Goal: Task Accomplishment & Management: Use online tool/utility

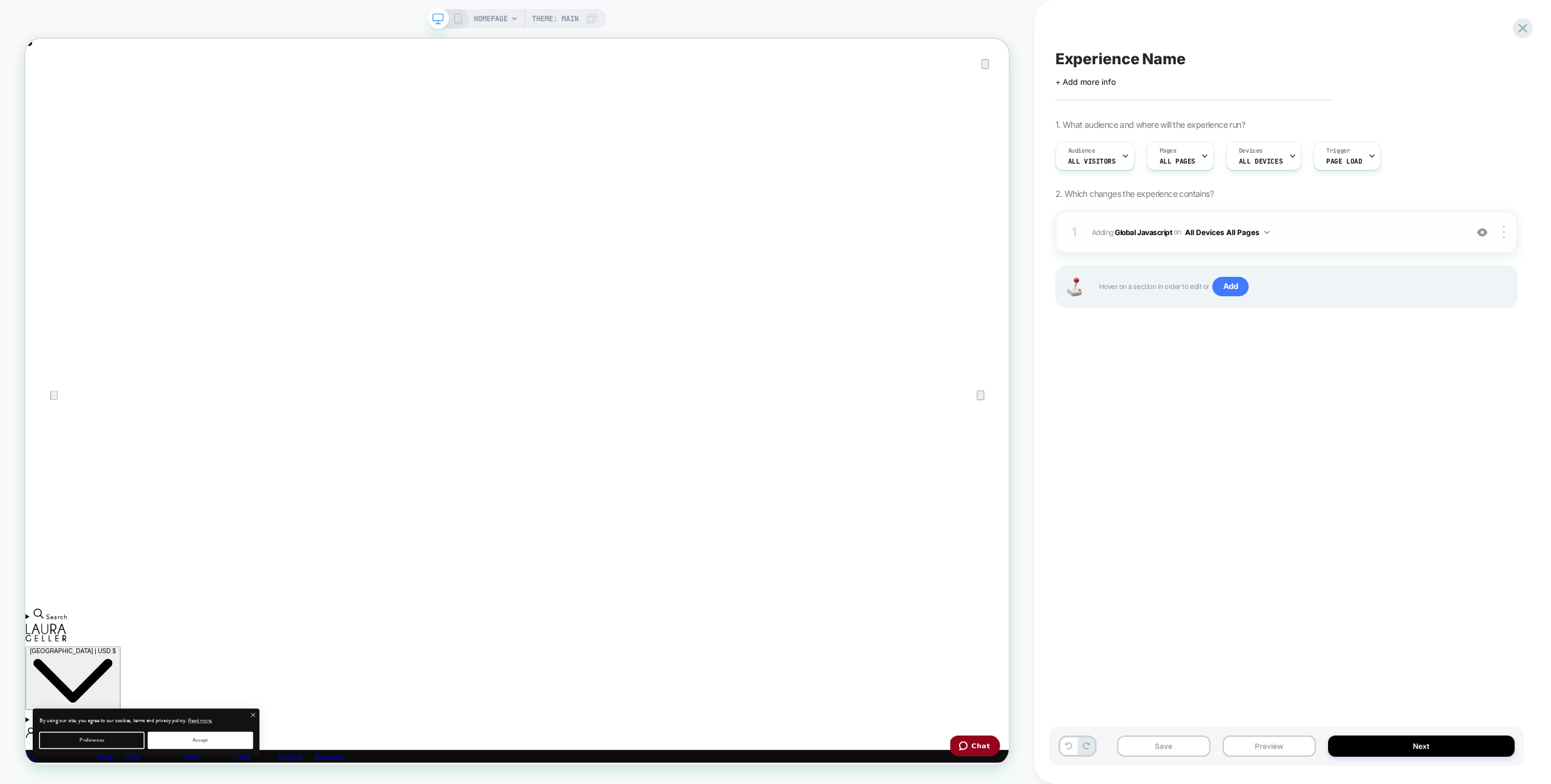
click at [1341, 230] on span "Adding Global Javascript on All Devices All Pages" at bounding box center [1276, 232] width 369 height 15
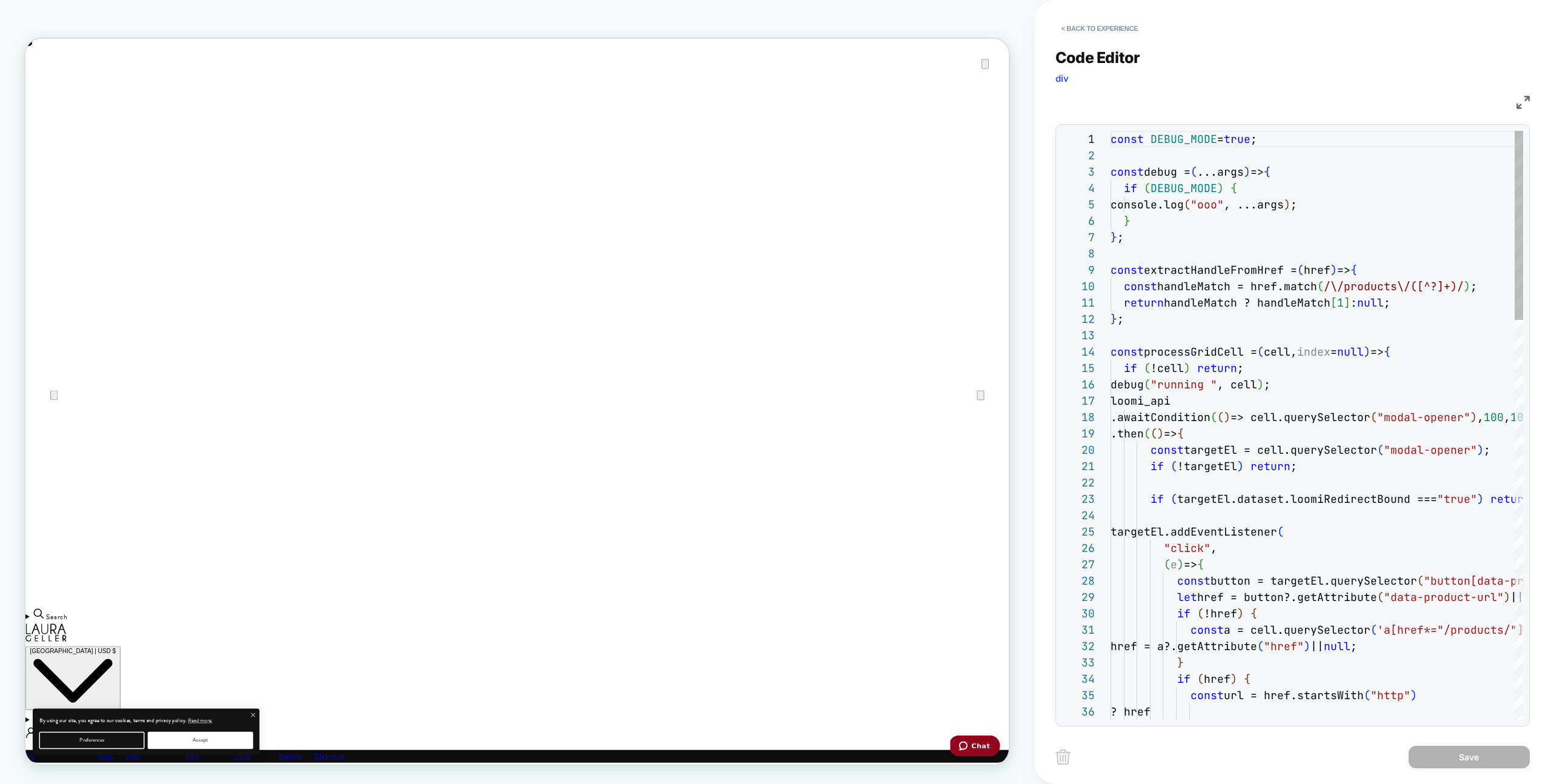
scroll to position [164, 0]
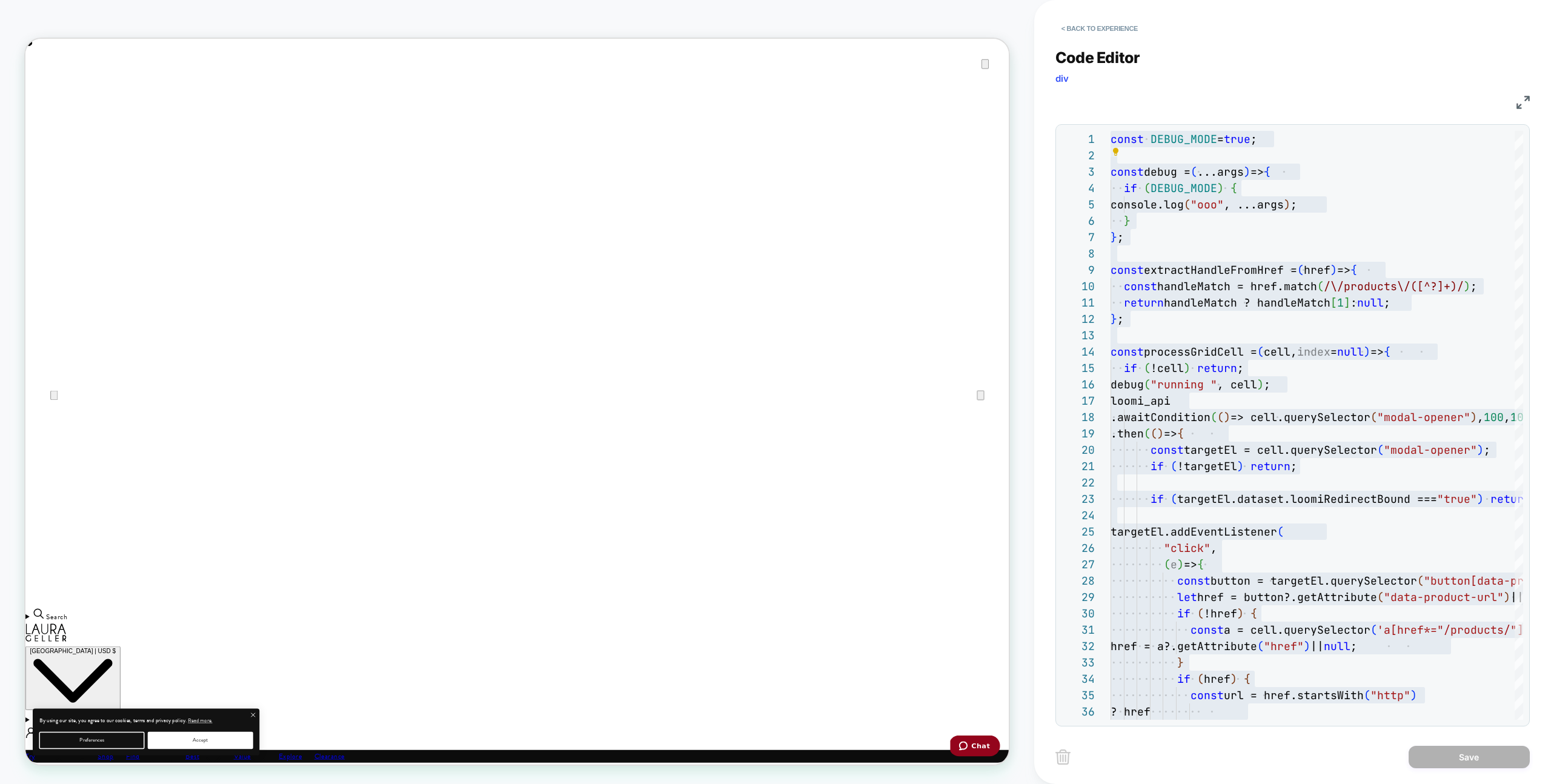
scroll to position [0, 1312]
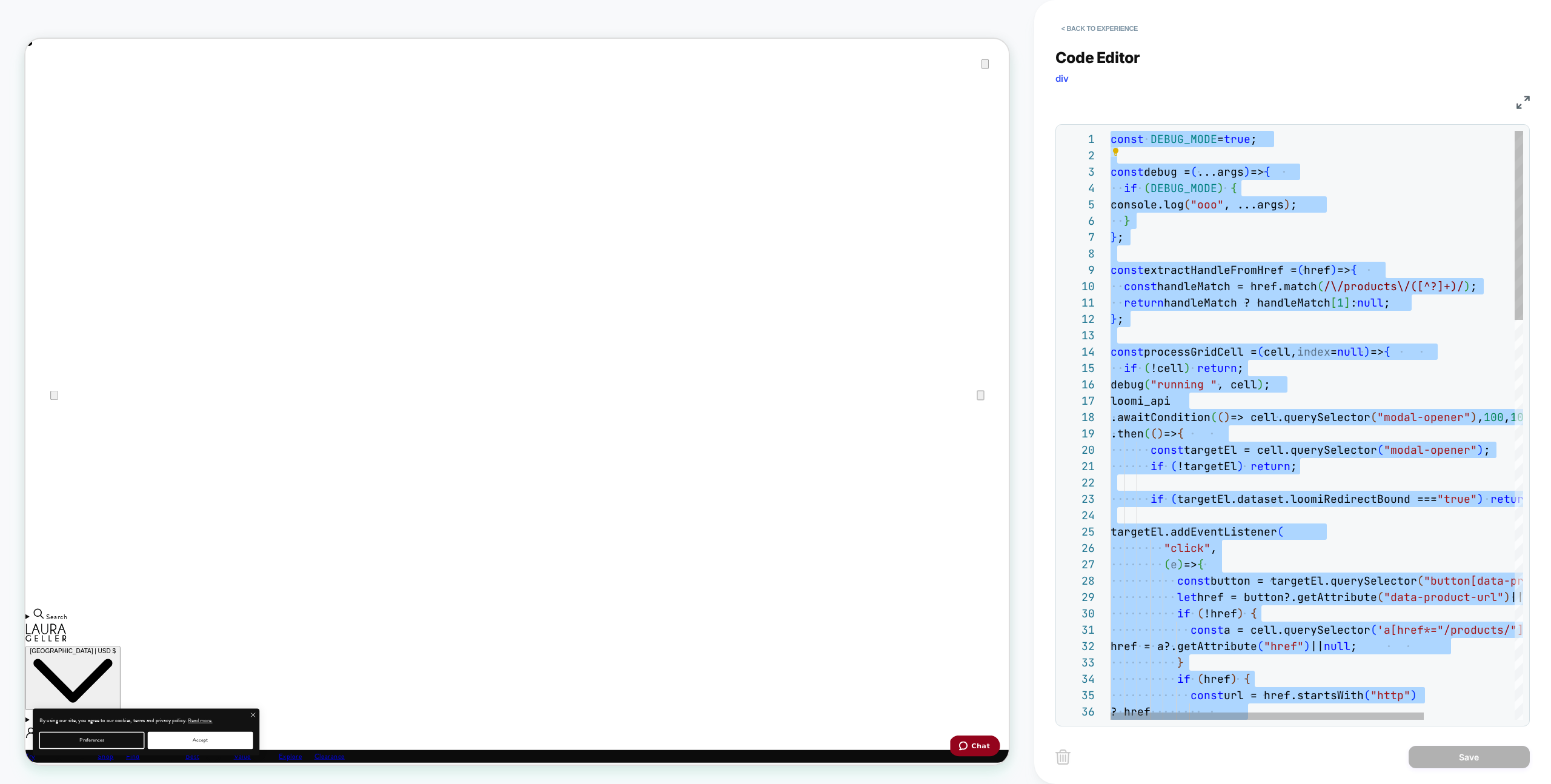
type textarea "**********"
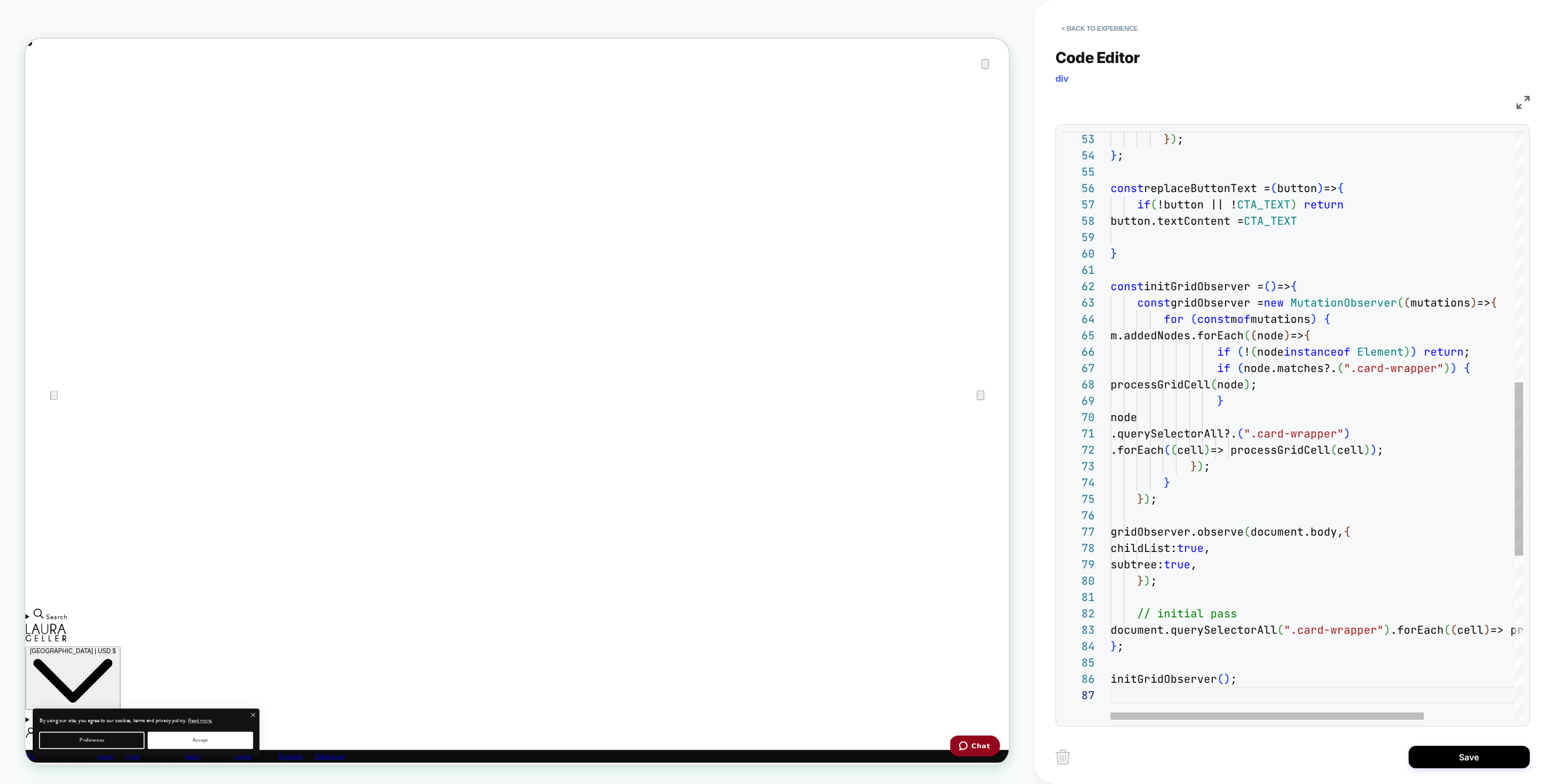
click at [1475, 744] on div "Save" at bounding box center [1293, 756] width 475 height 30
click at [1422, 760] on button "Save" at bounding box center [1469, 757] width 121 height 23
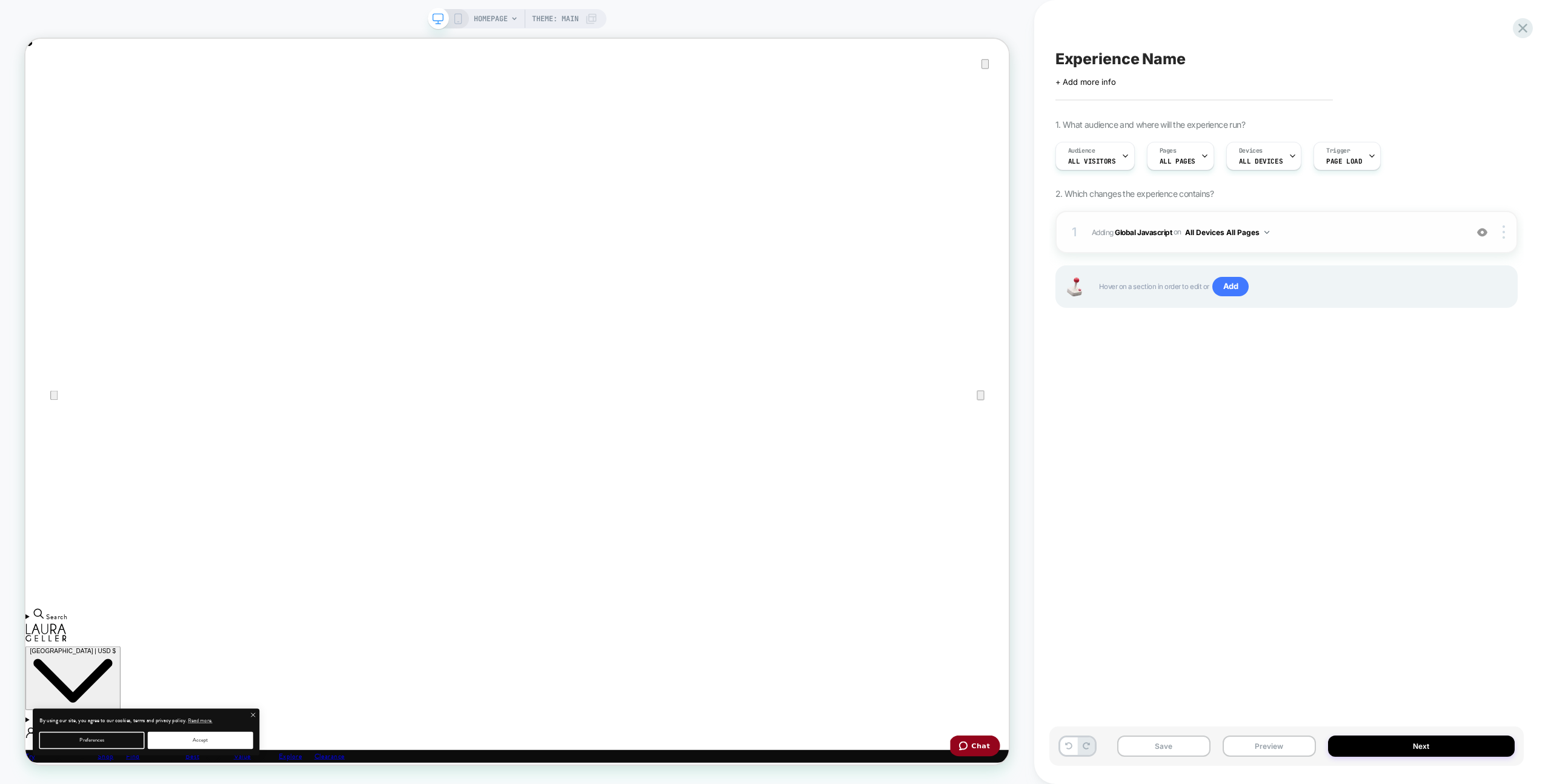
click at [1367, 237] on span "Adding Global Javascript on All Devices All Pages" at bounding box center [1276, 232] width 369 height 15
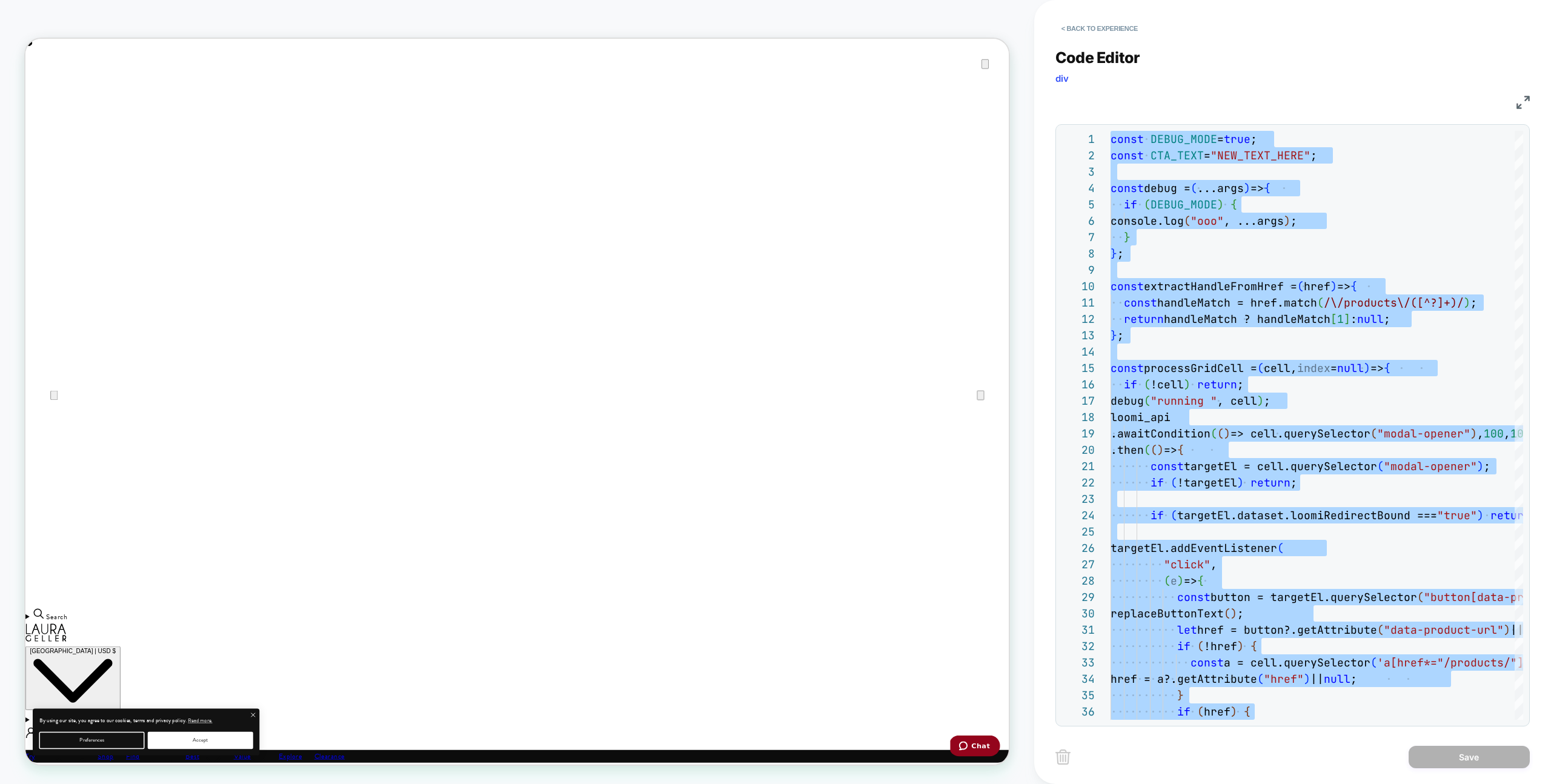
type textarea "**********"
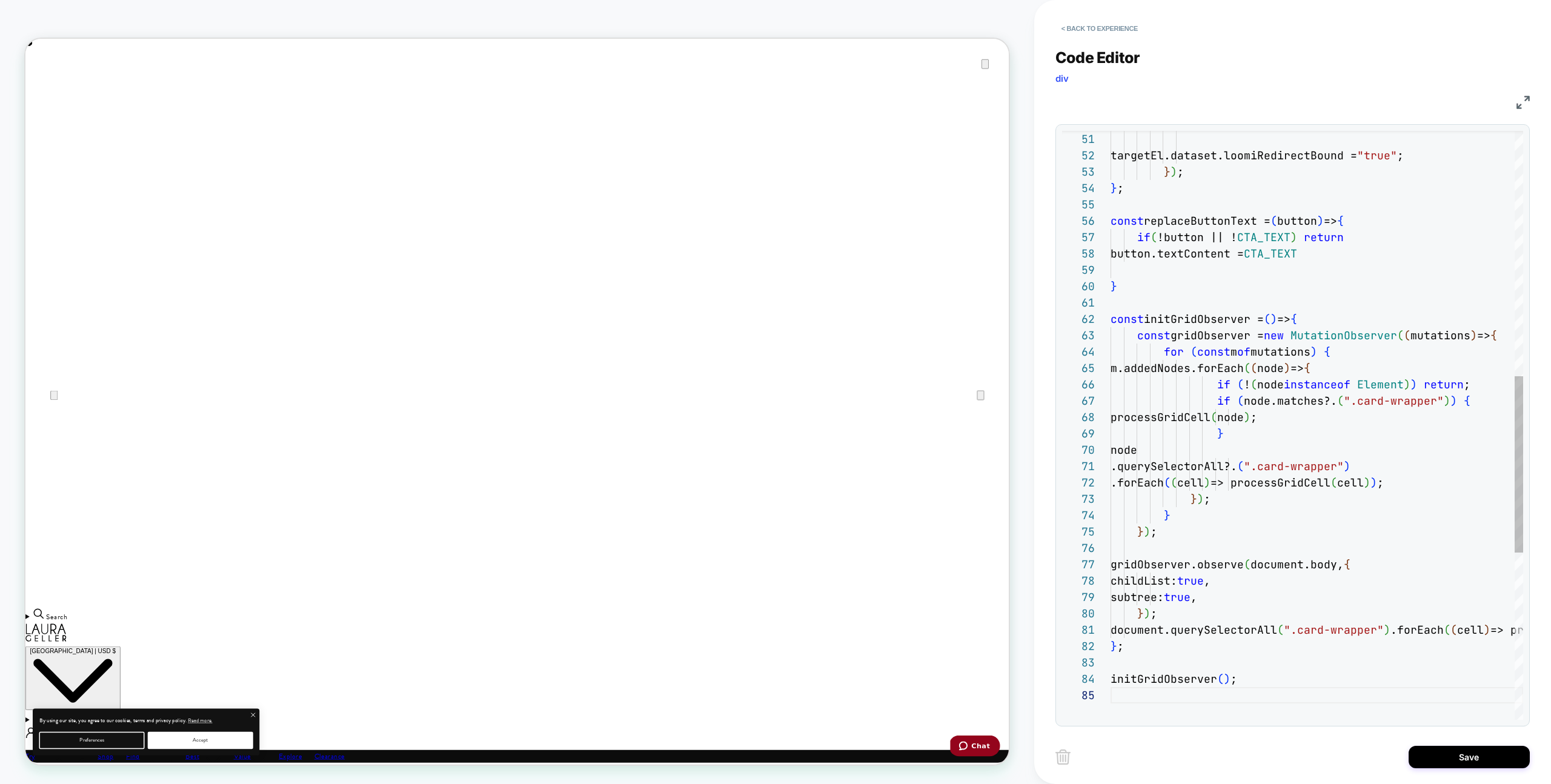
drag, startPoint x: 1499, startPoint y: 764, endPoint x: 1365, endPoint y: 746, distance: 135.2
click at [1498, 764] on button "Save" at bounding box center [1469, 757] width 121 height 23
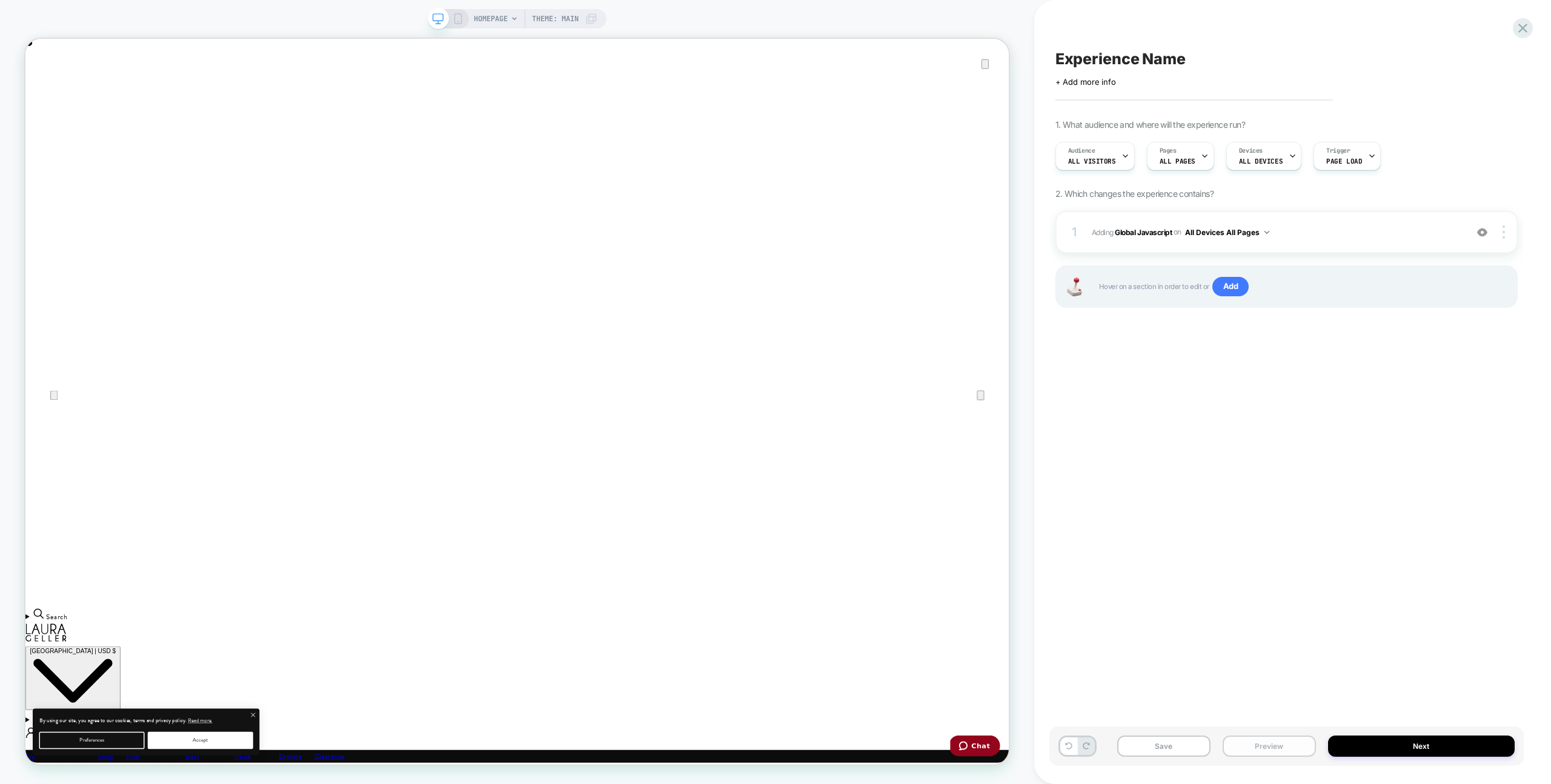
drag, startPoint x: 1250, startPoint y: 749, endPoint x: 1256, endPoint y: 739, distance: 11.7
click at [1250, 749] on button "Preview" at bounding box center [1269, 746] width 93 height 21
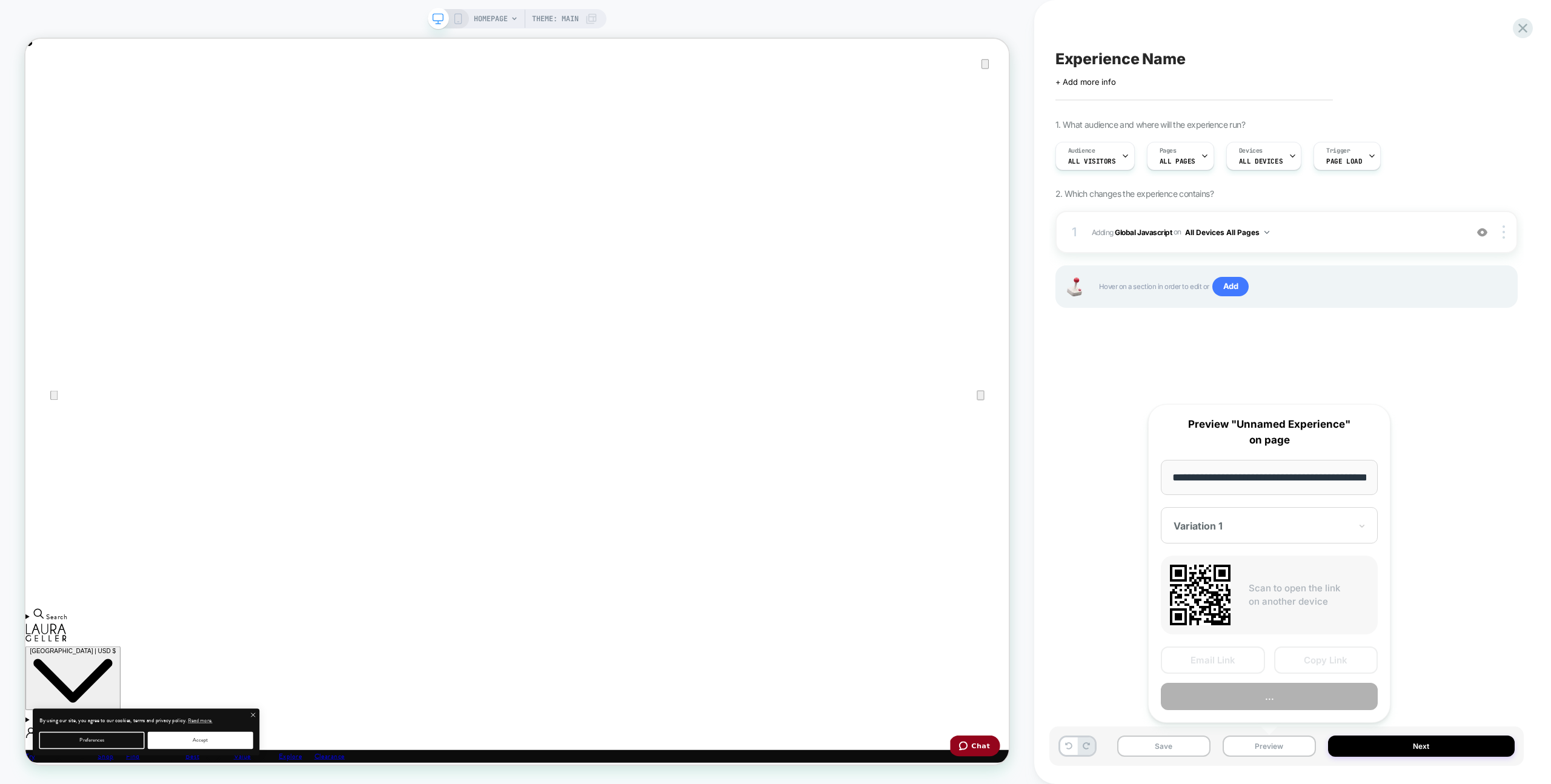
scroll to position [0, 43]
click at [1267, 697] on button "Preview" at bounding box center [1269, 697] width 217 height 28
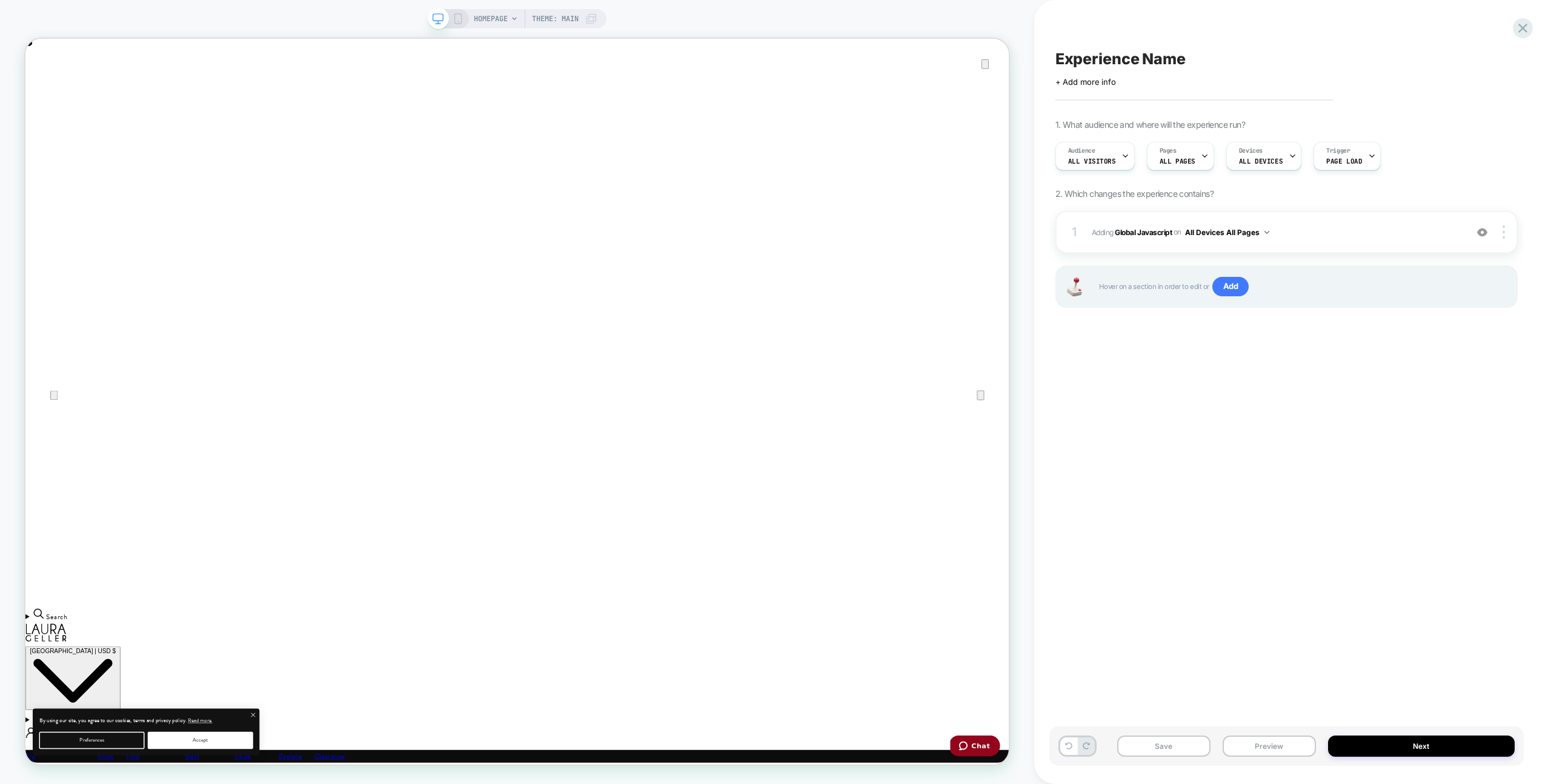
scroll to position [0, 2623]
click at [1327, 244] on div "1 Adding Global Javascript on All Devices All Pages Add Before Add After Target…" at bounding box center [1286, 232] width 462 height 42
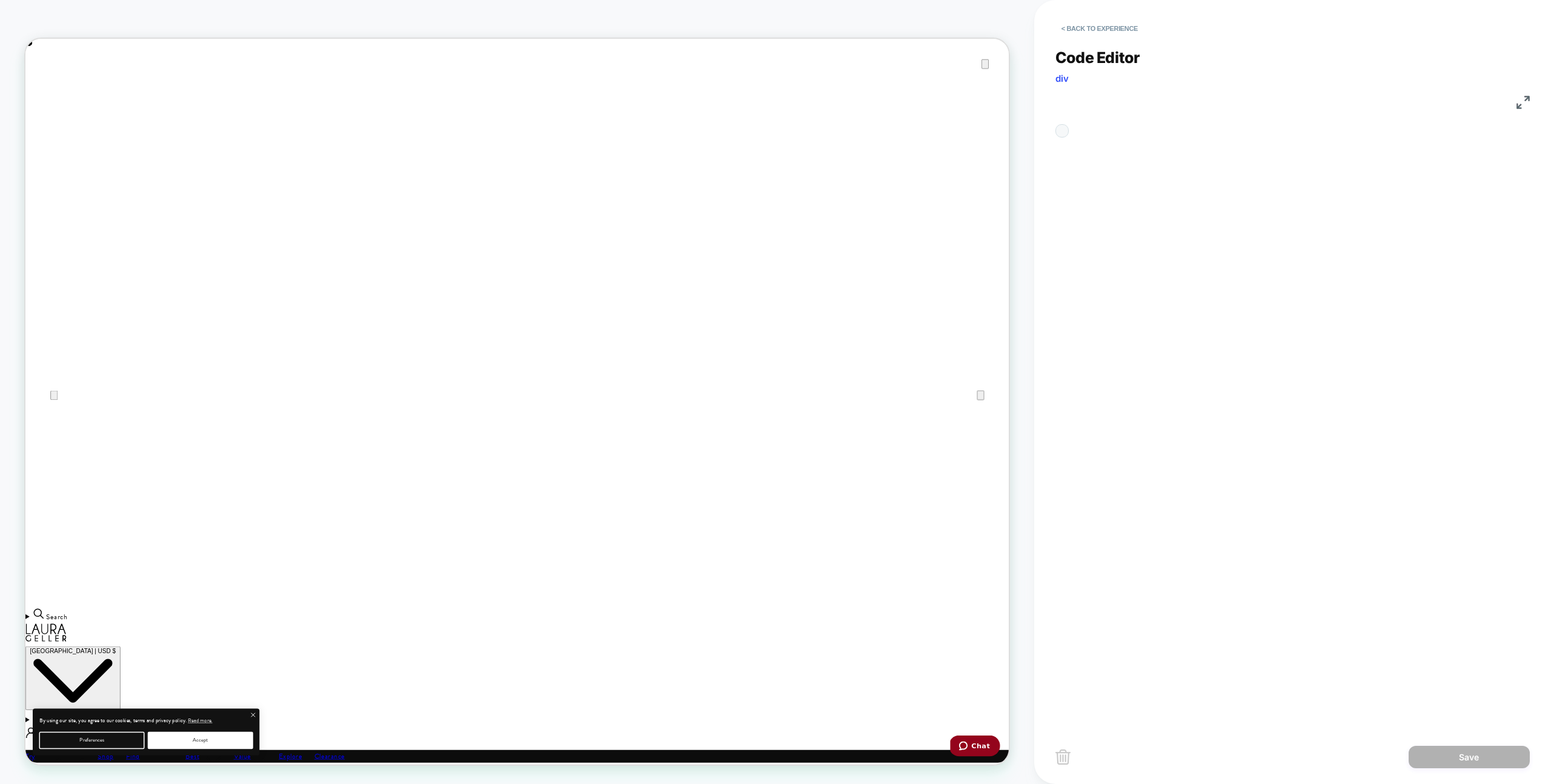
scroll to position [164, 0]
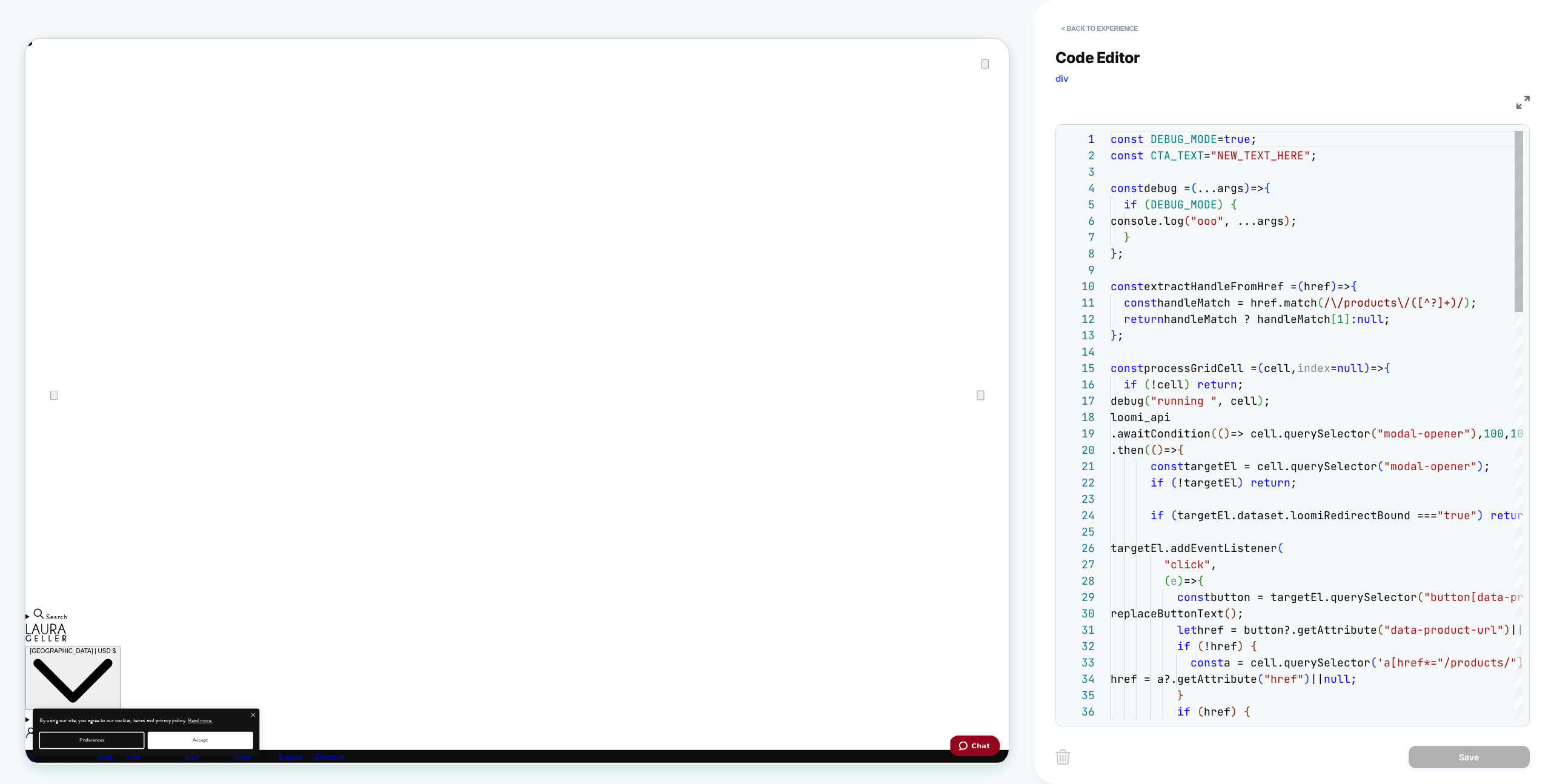
click at [1298, 205] on div "if ( DEBUG_MODE ) {" at bounding box center [1316, 204] width 412 height 16
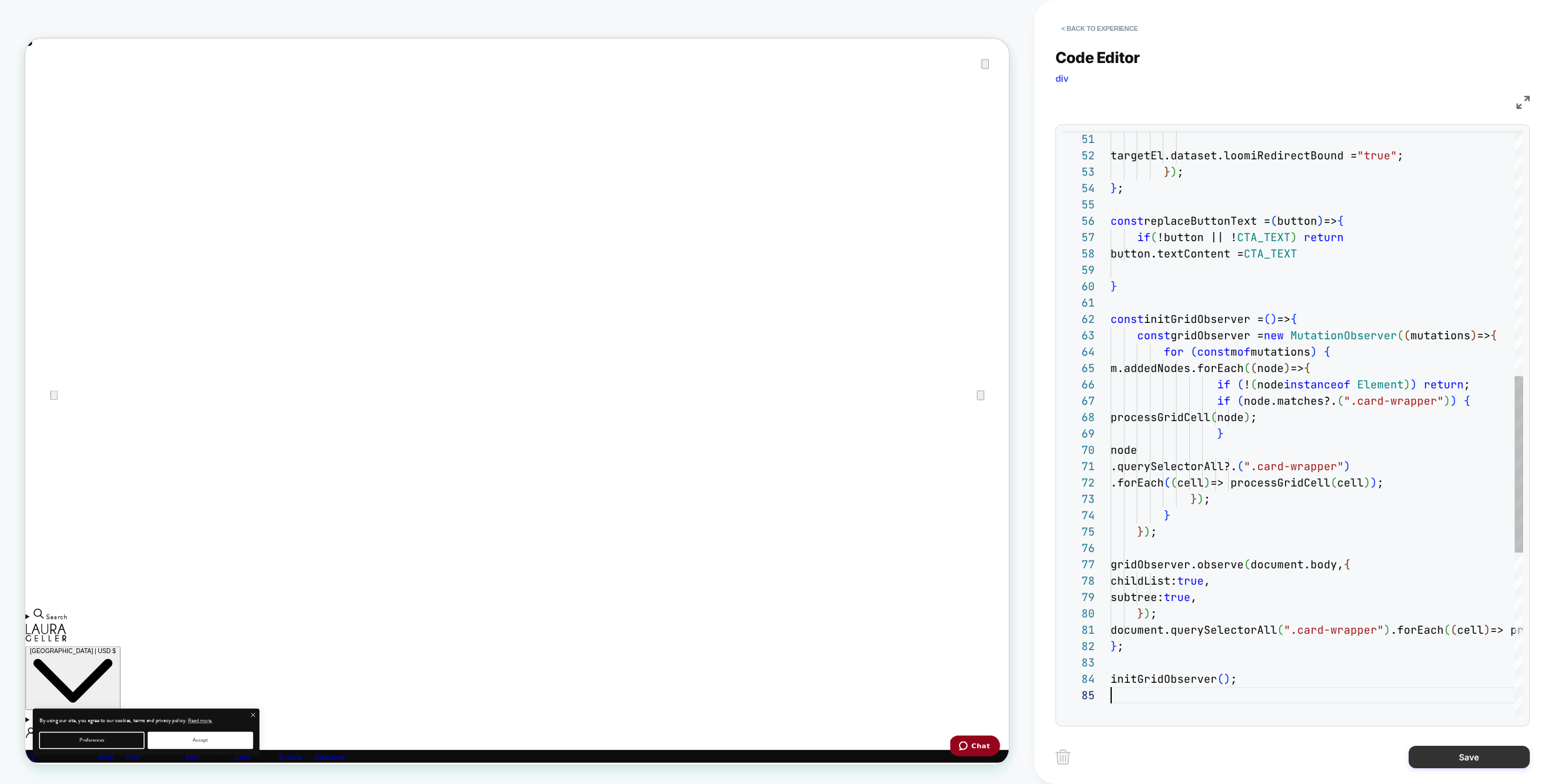
type textarea "**********"
click at [1506, 761] on button "Save" at bounding box center [1469, 757] width 121 height 23
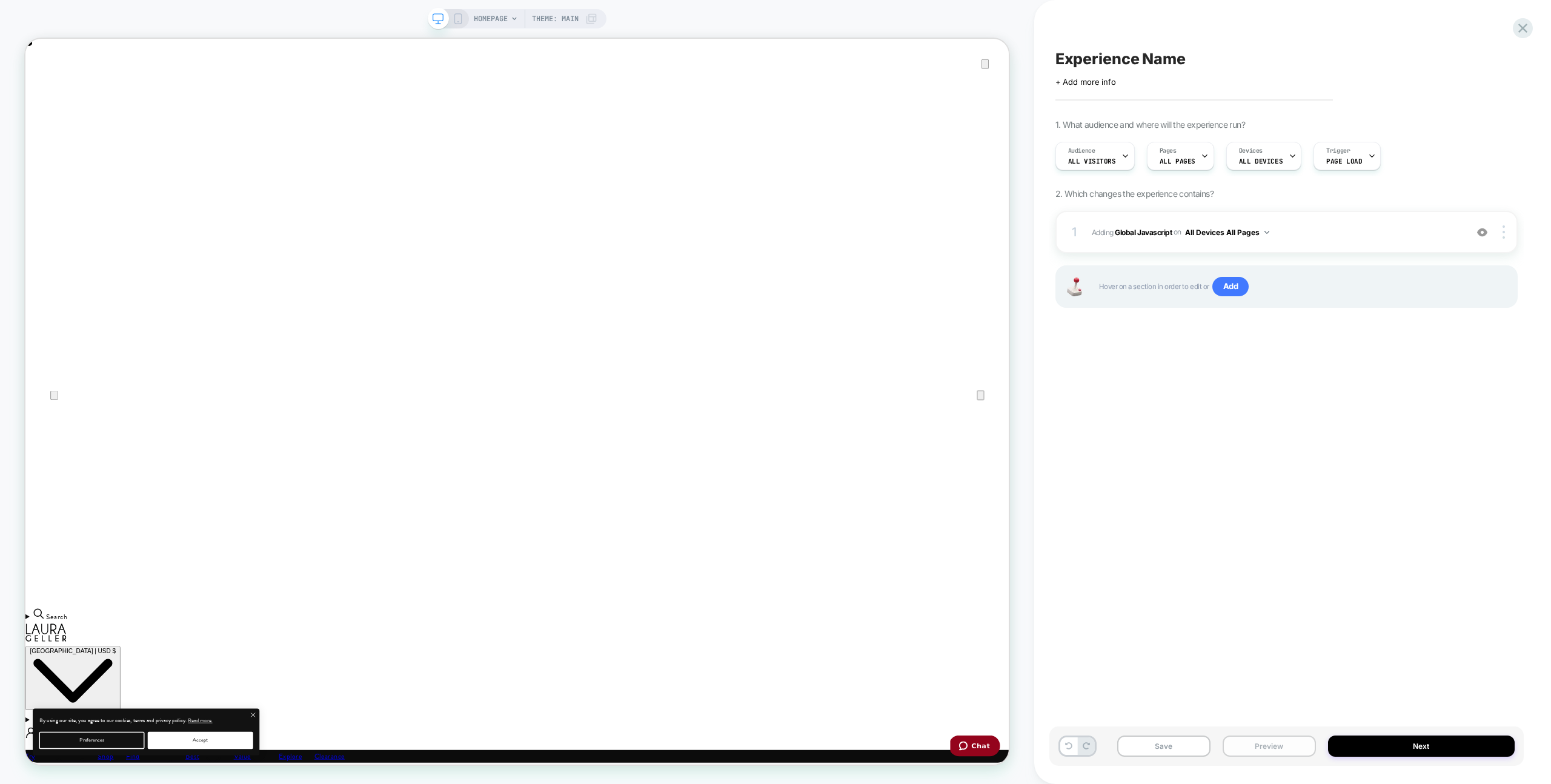
click at [1245, 745] on button "Preview" at bounding box center [1269, 746] width 93 height 21
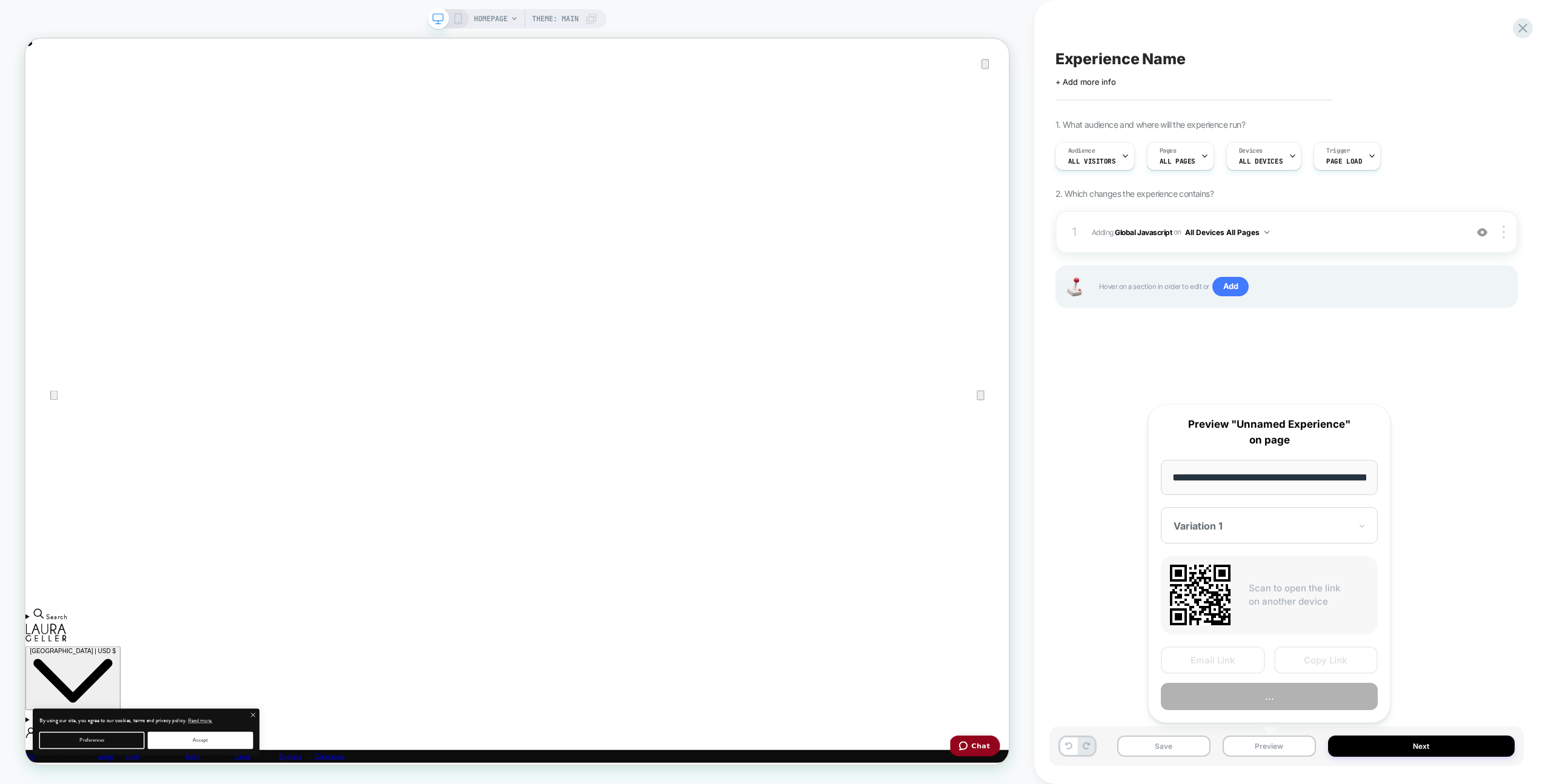
scroll to position [0, 43]
click at [1253, 694] on button "Preview" at bounding box center [1269, 697] width 217 height 28
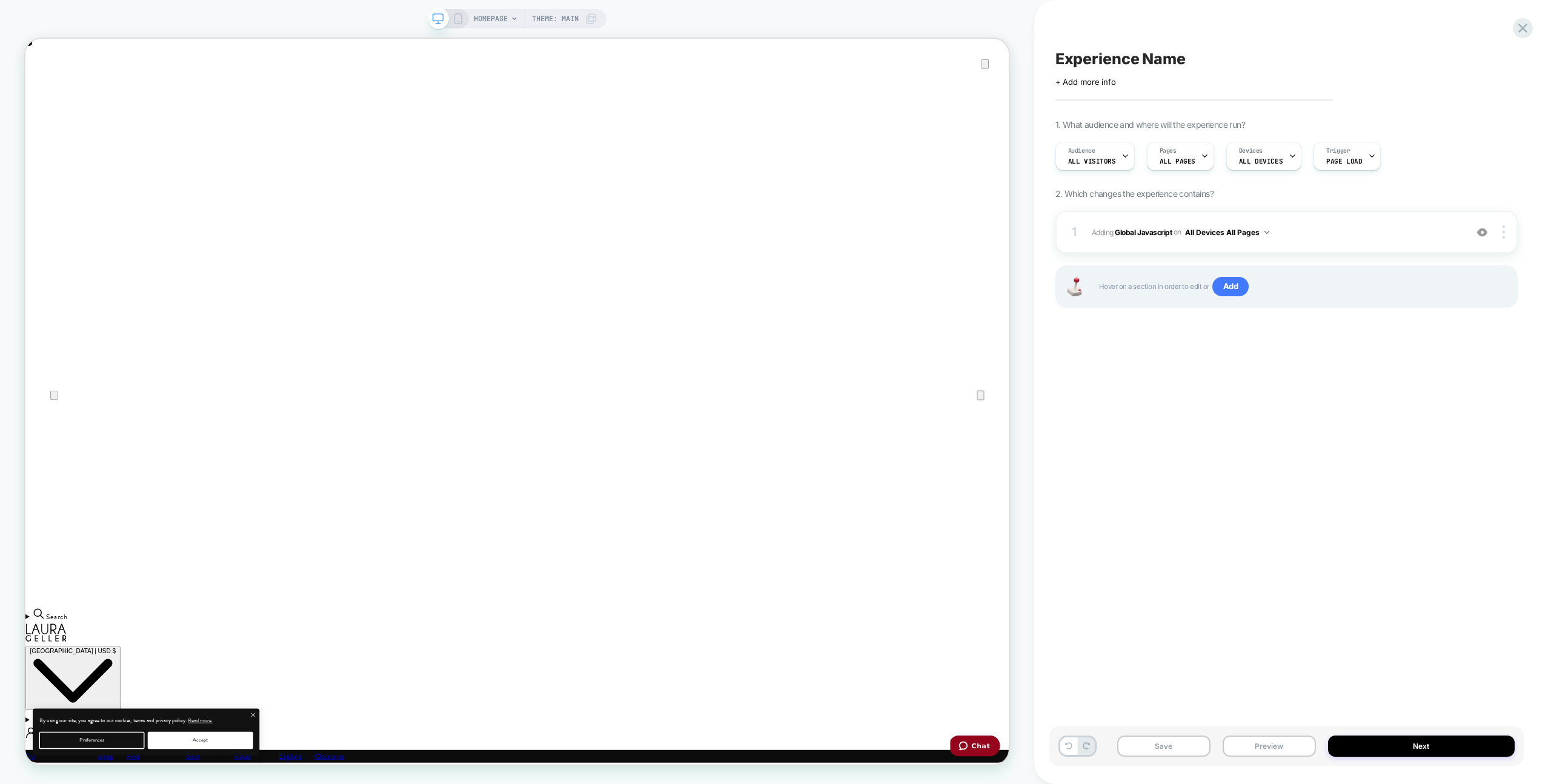
scroll to position [0, 1312]
click at [1329, 224] on div "1 Adding Global Javascript on All Devices All Pages Add Before Add After Target…" at bounding box center [1286, 232] width 462 height 42
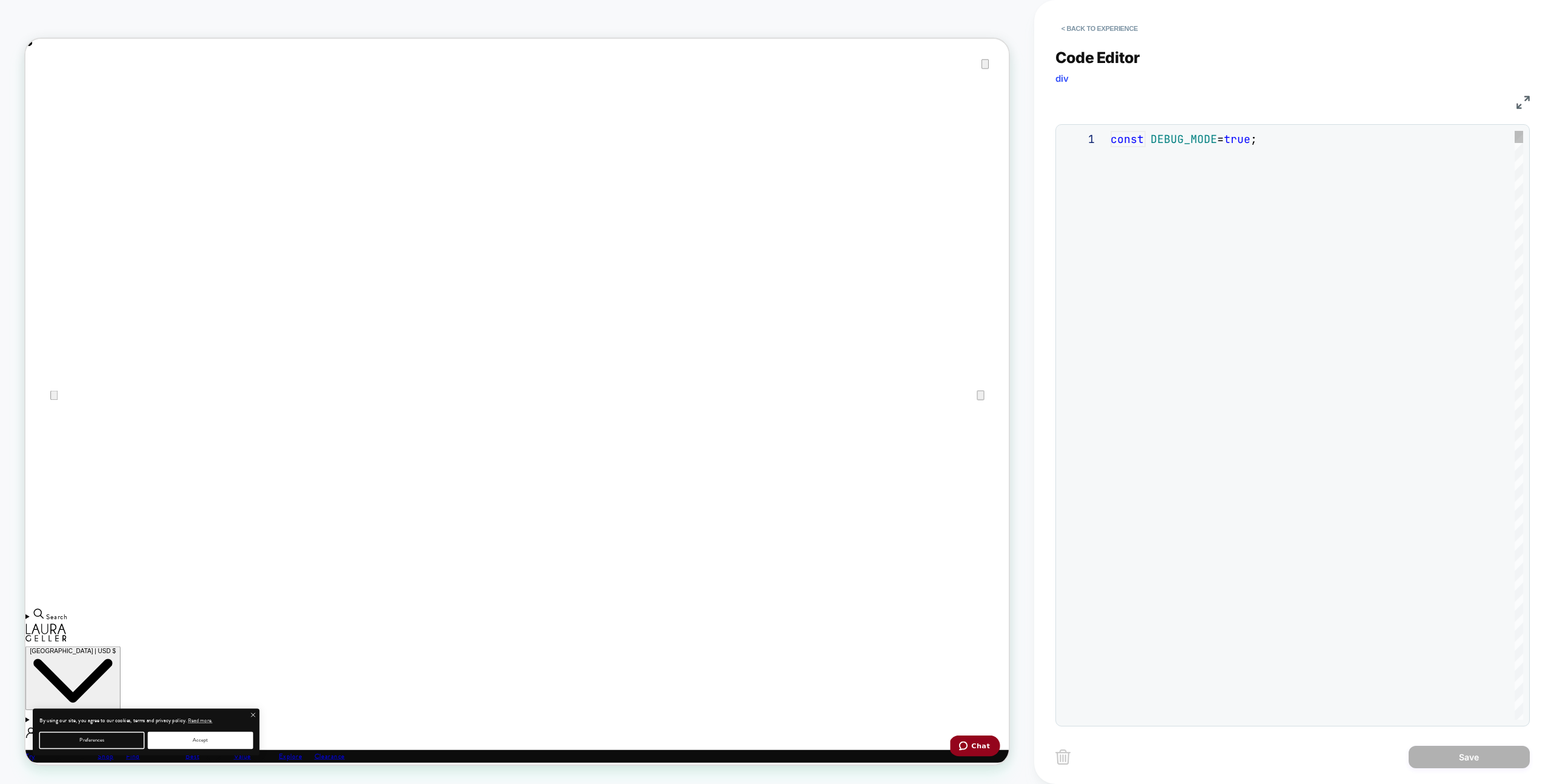
scroll to position [66, 124]
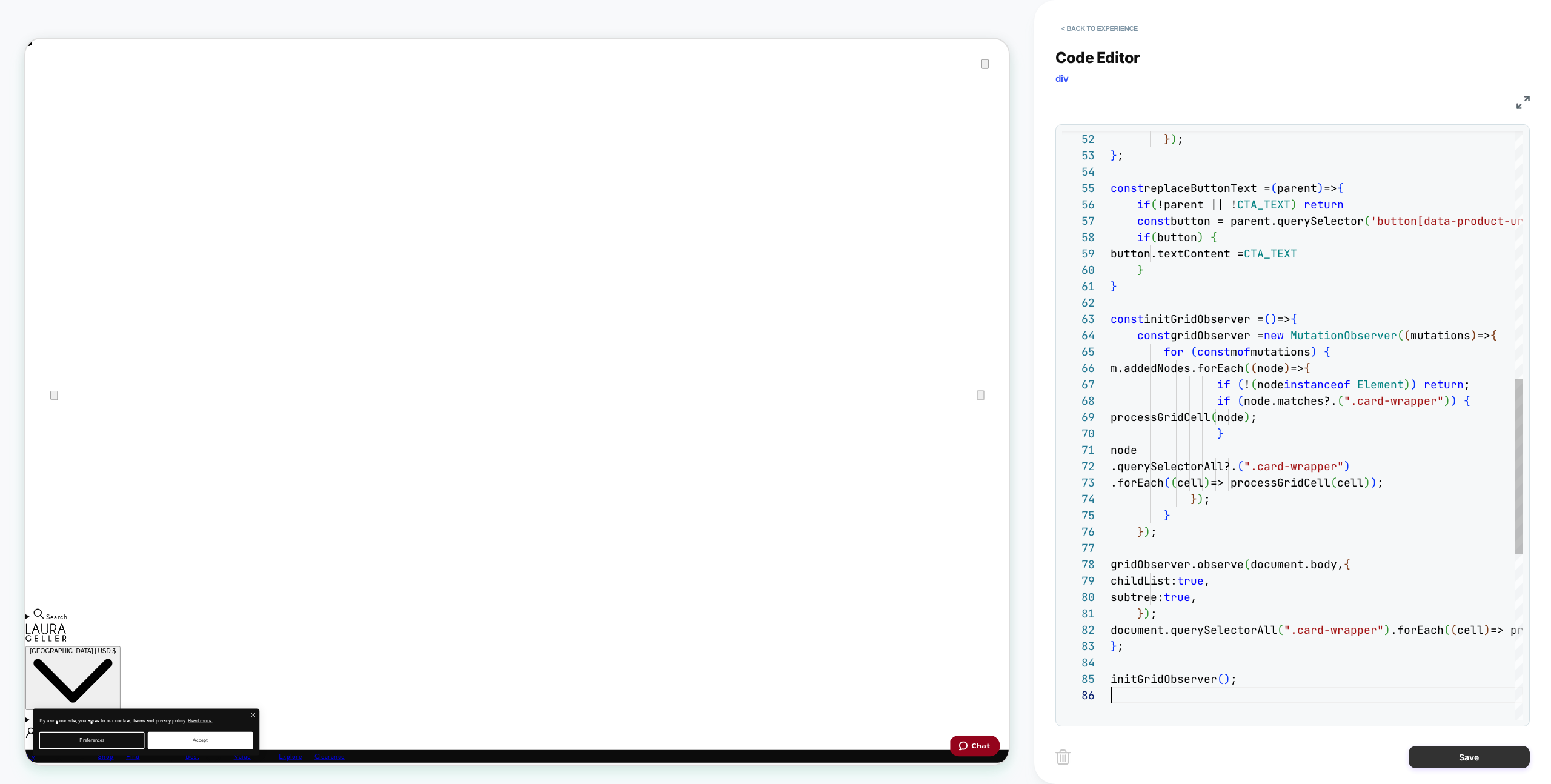
type textarea "**********"
click at [1499, 765] on button "Save" at bounding box center [1469, 757] width 121 height 23
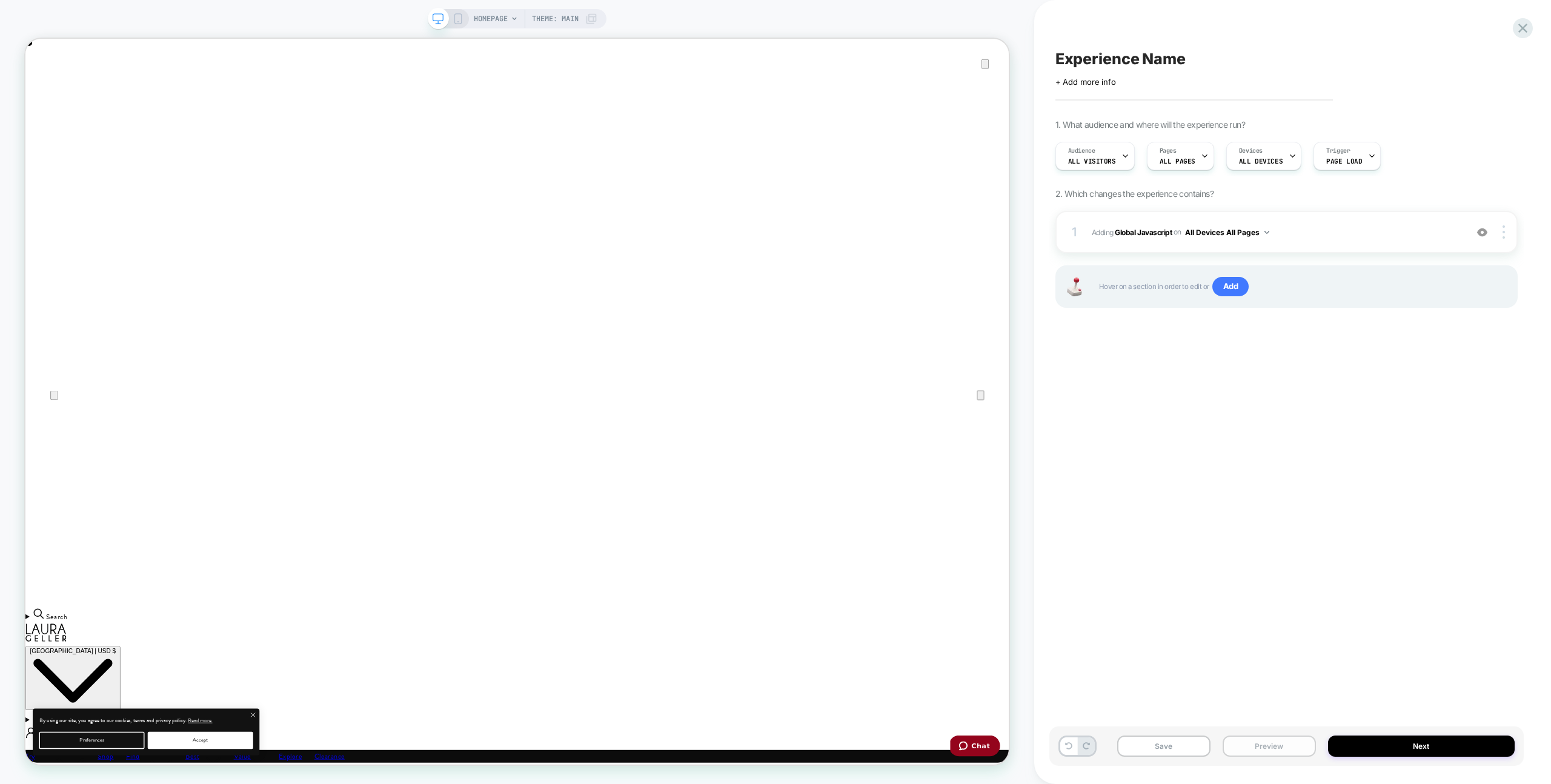
click at [1289, 749] on button "Preview" at bounding box center [1269, 746] width 93 height 21
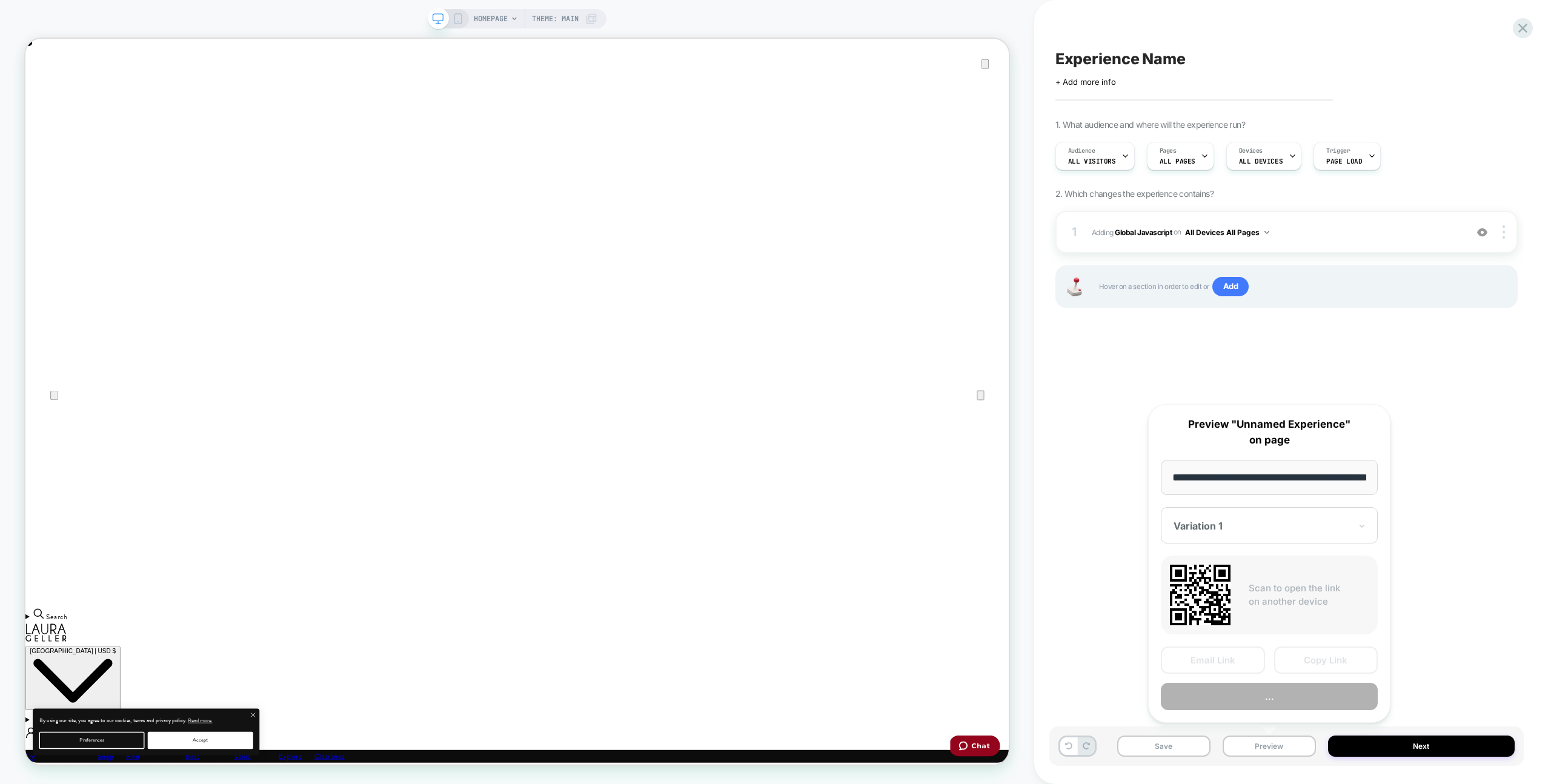
scroll to position [0, 43]
click at [1288, 687] on button "Preview" at bounding box center [1269, 697] width 217 height 28
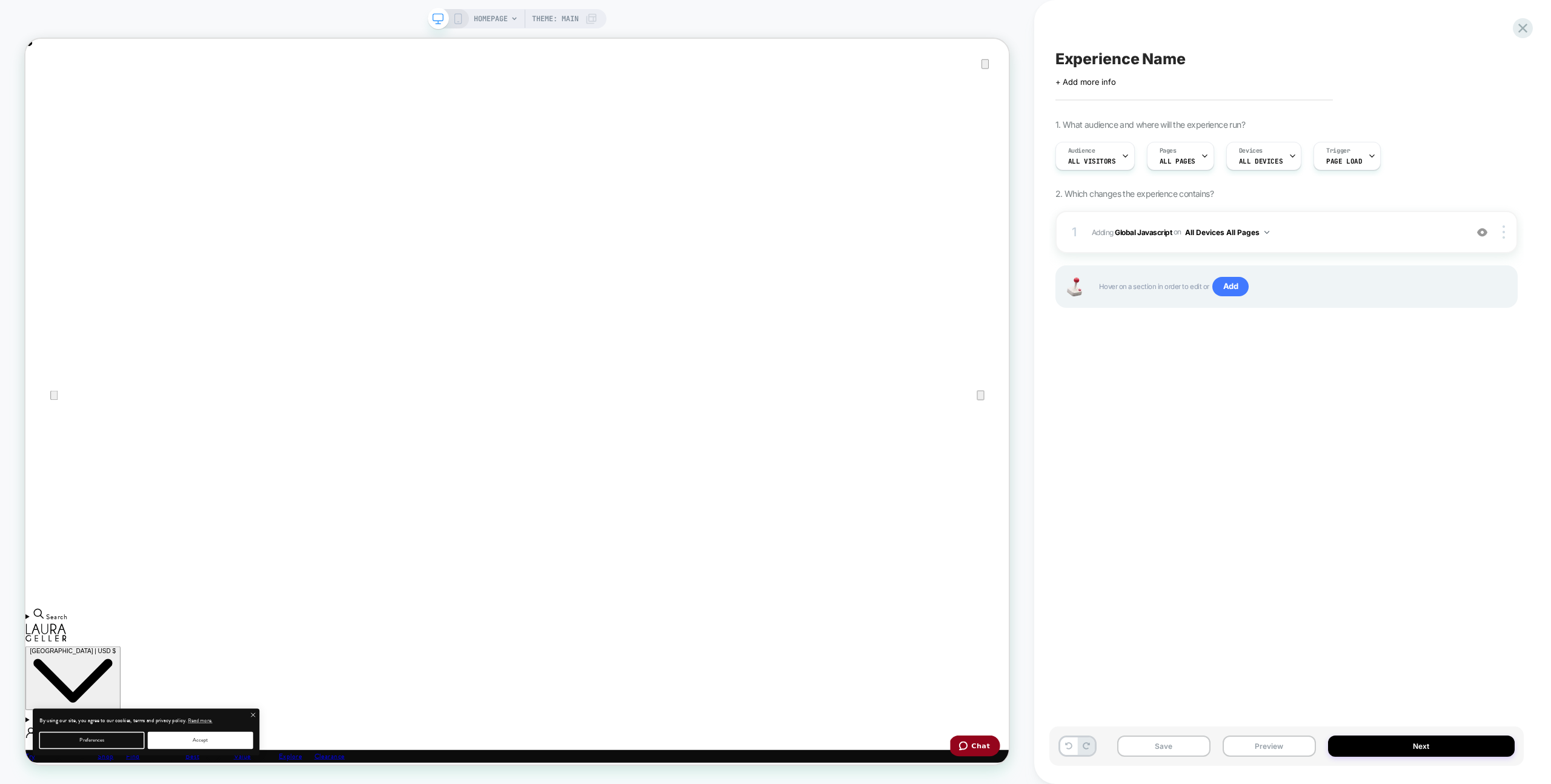
scroll to position [0, 0]
click at [1318, 222] on div "1 Adding Global Javascript on All Devices All Pages Add Before Add After Target…" at bounding box center [1286, 232] width 462 height 42
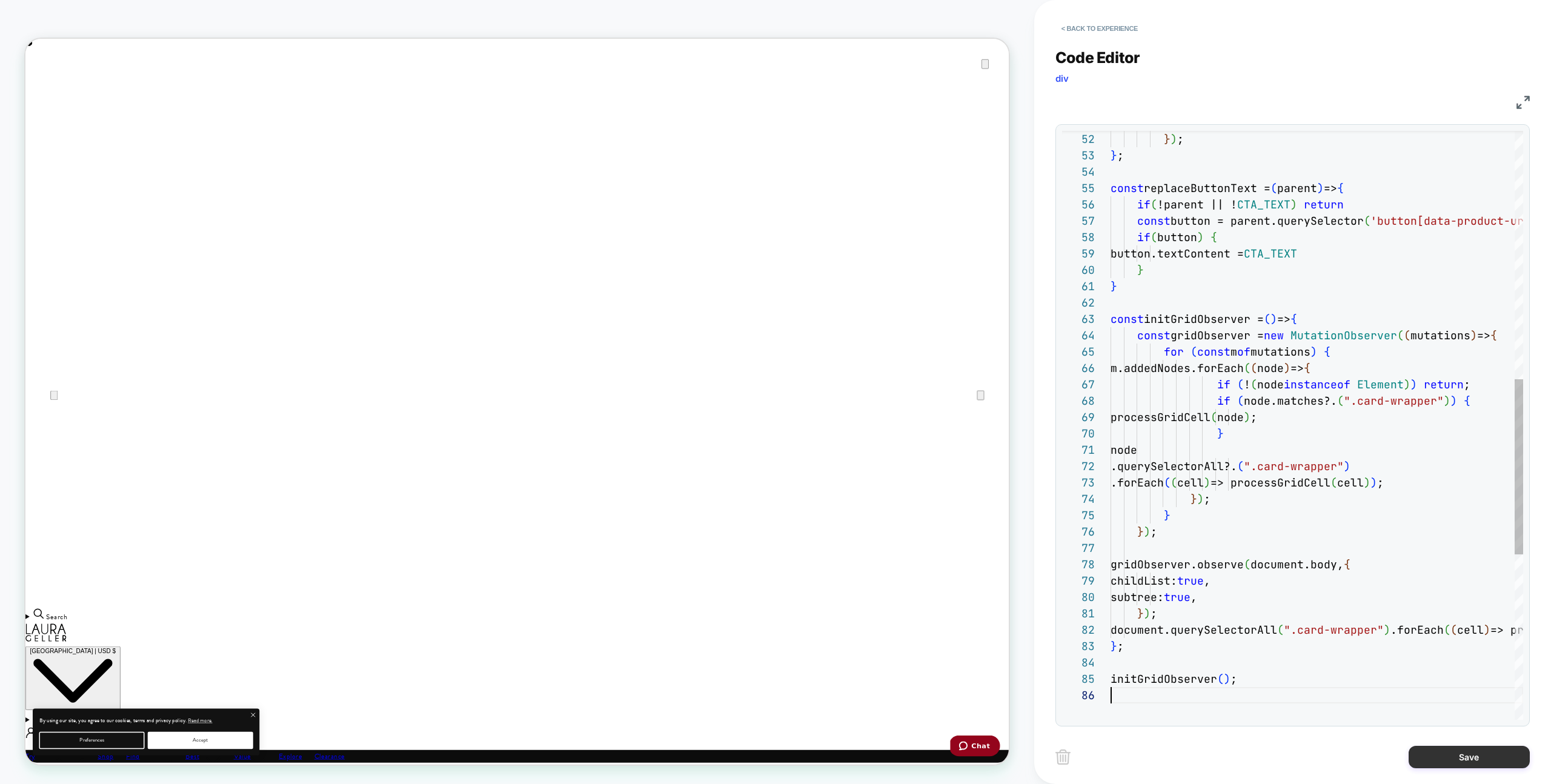
type textarea "**********"
click at [1413, 762] on button "Save" at bounding box center [1469, 757] width 121 height 23
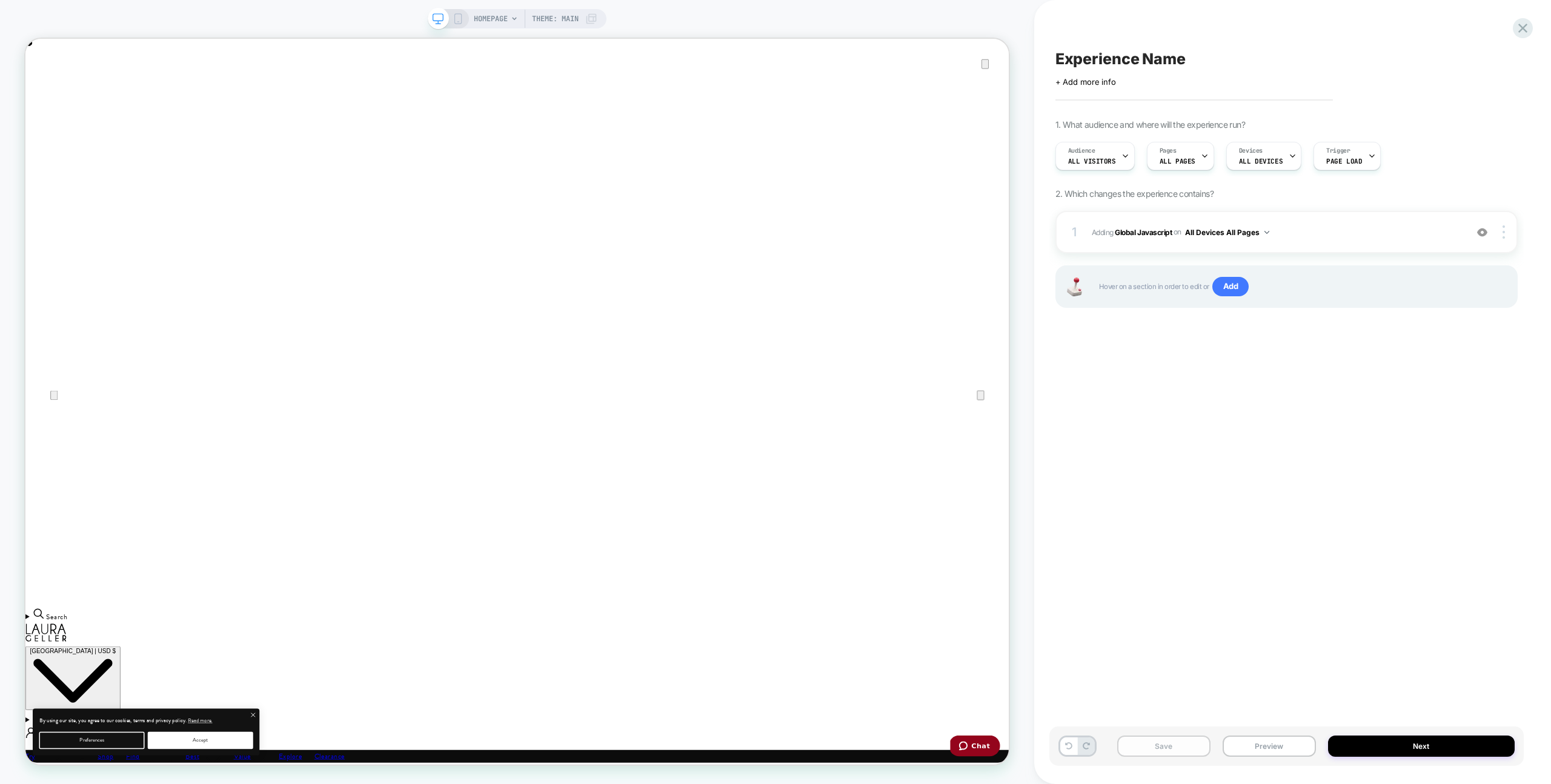
click at [1205, 739] on button "Save" at bounding box center [1164, 746] width 93 height 21
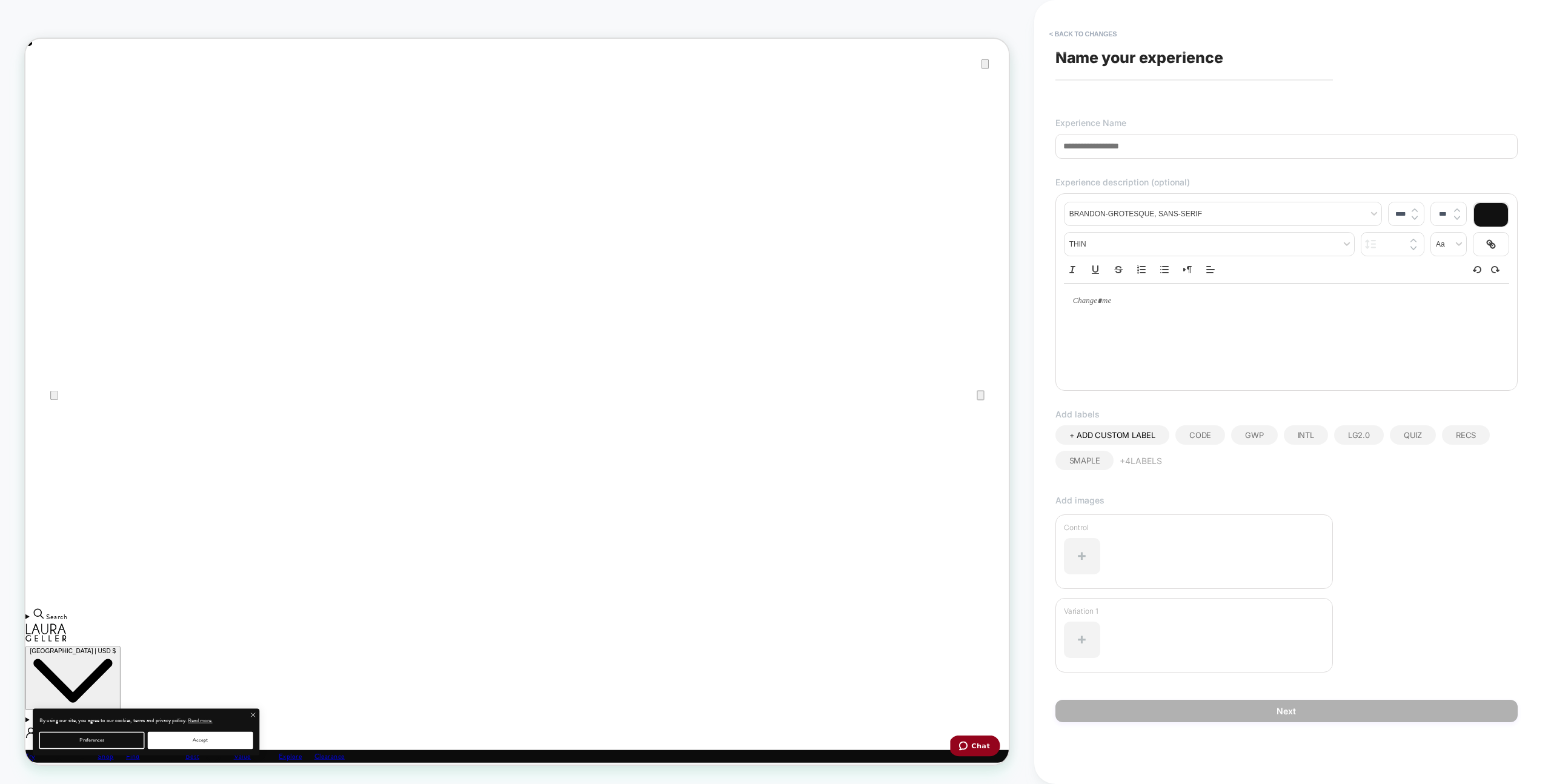
click at [1247, 742] on div "**********" at bounding box center [1287, 392] width 475 height 760
drag, startPoint x: 1098, startPoint y: 15, endPoint x: 1098, endPoint y: 35, distance: 20.0
click at [1098, 15] on div "**********" at bounding box center [1287, 392] width 475 height 760
click at [1098, 36] on button "< Back to changes" at bounding box center [1083, 34] width 80 height 19
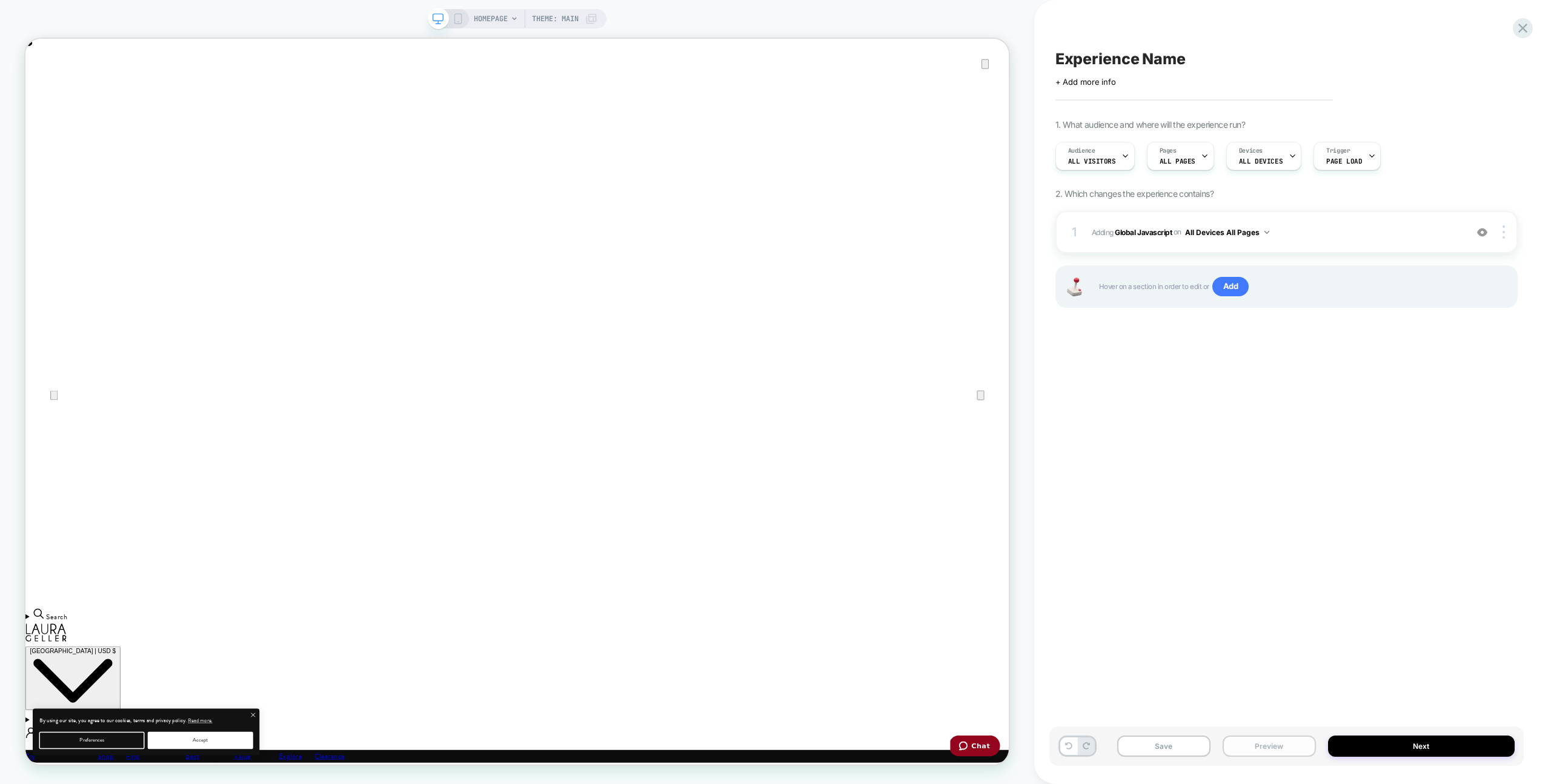
click at [1284, 735] on button "Preview" at bounding box center [1269, 746] width 93 height 21
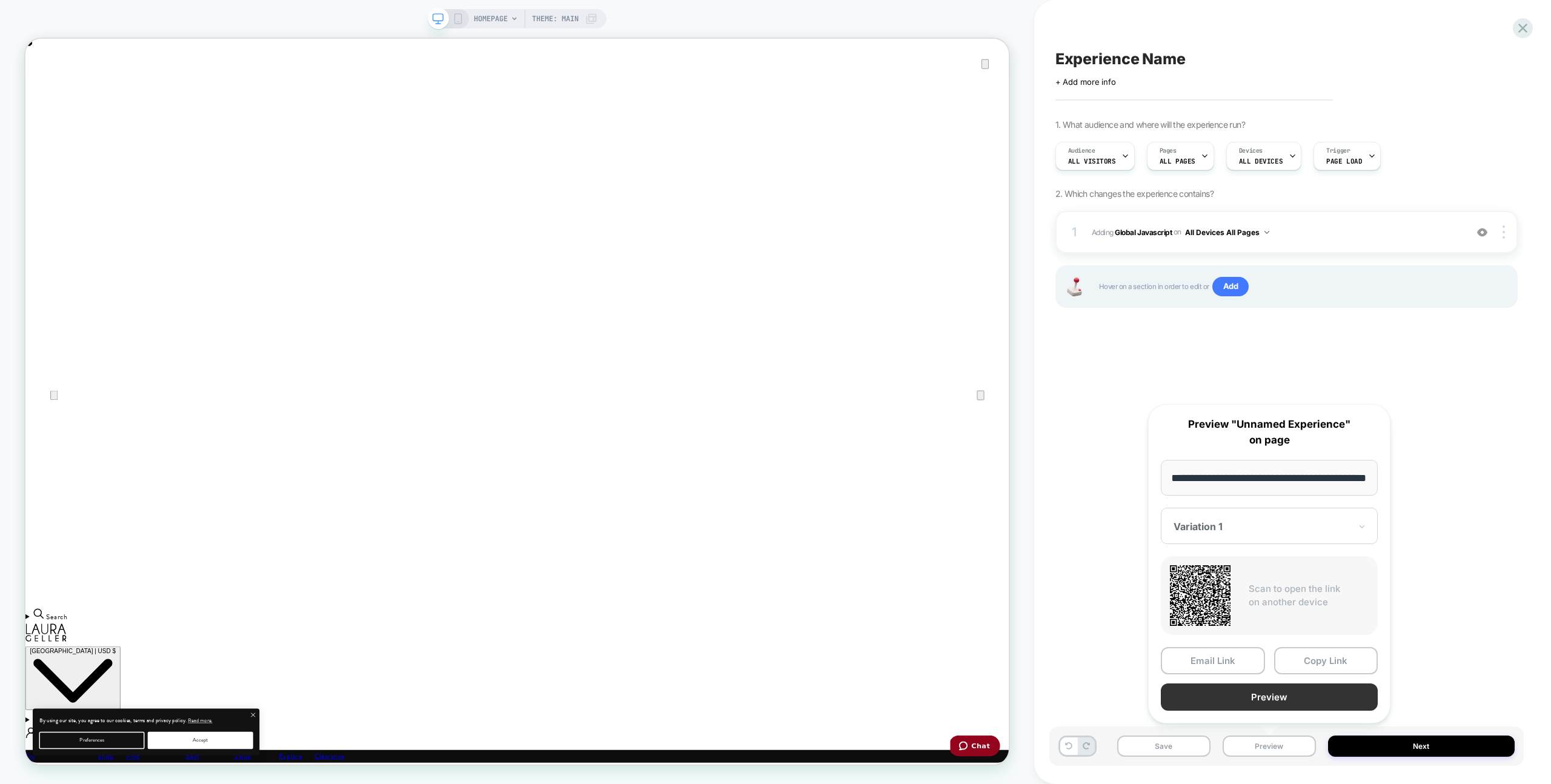
scroll to position [0, 0]
click at [1274, 689] on button "Preview" at bounding box center [1269, 697] width 217 height 28
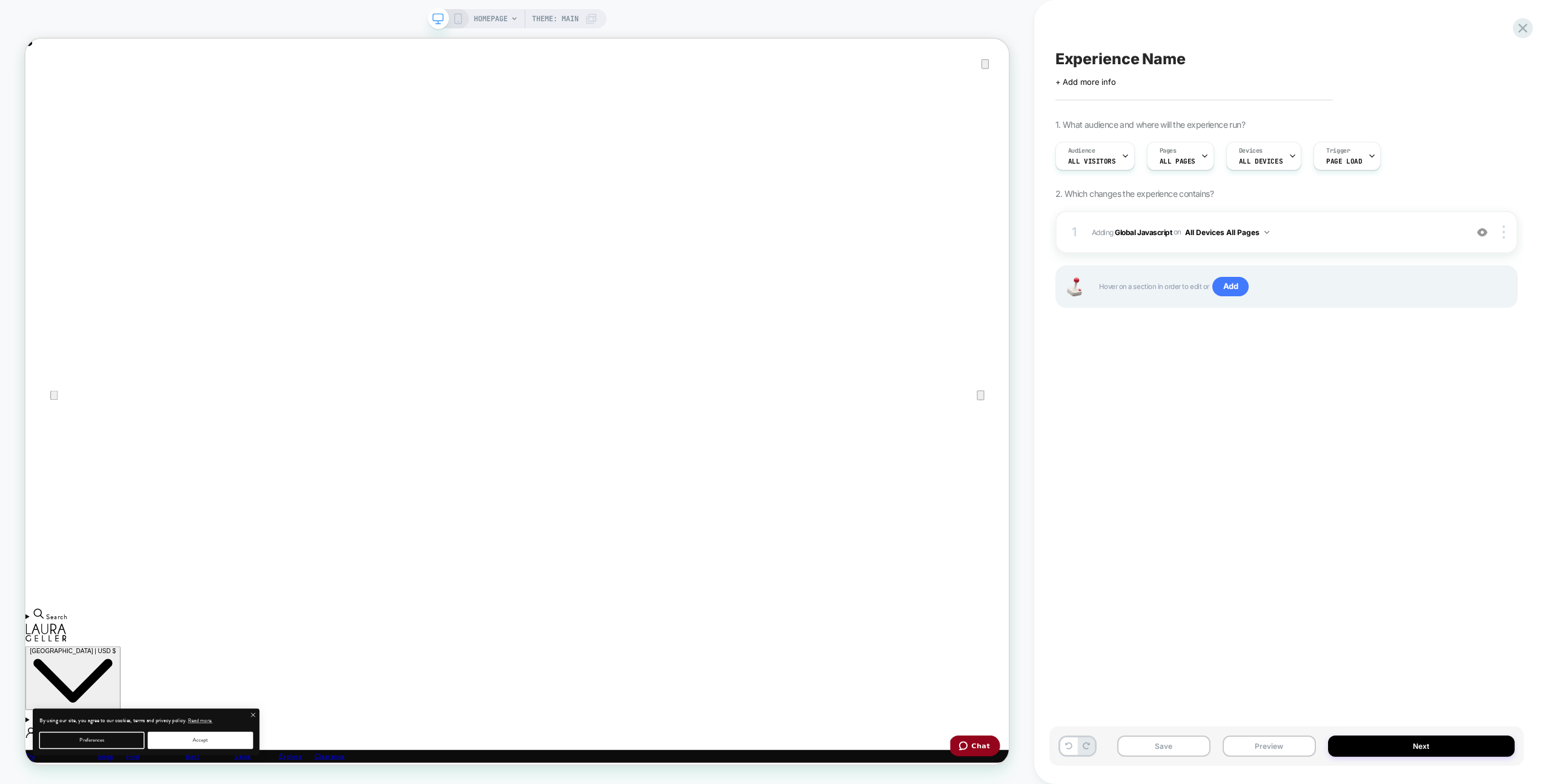
drag, startPoint x: 1152, startPoint y: 424, endPoint x: 1152, endPoint y: 501, distance: 77.0
click at [1152, 425] on div "Experience Name Click to edit experience details + Add more info 1. What audien…" at bounding box center [1287, 392] width 475 height 760
click at [1300, 240] on div "1 Adding Global Javascript on All Devices All Pages Add Before Add After Target…" at bounding box center [1286, 232] width 462 height 42
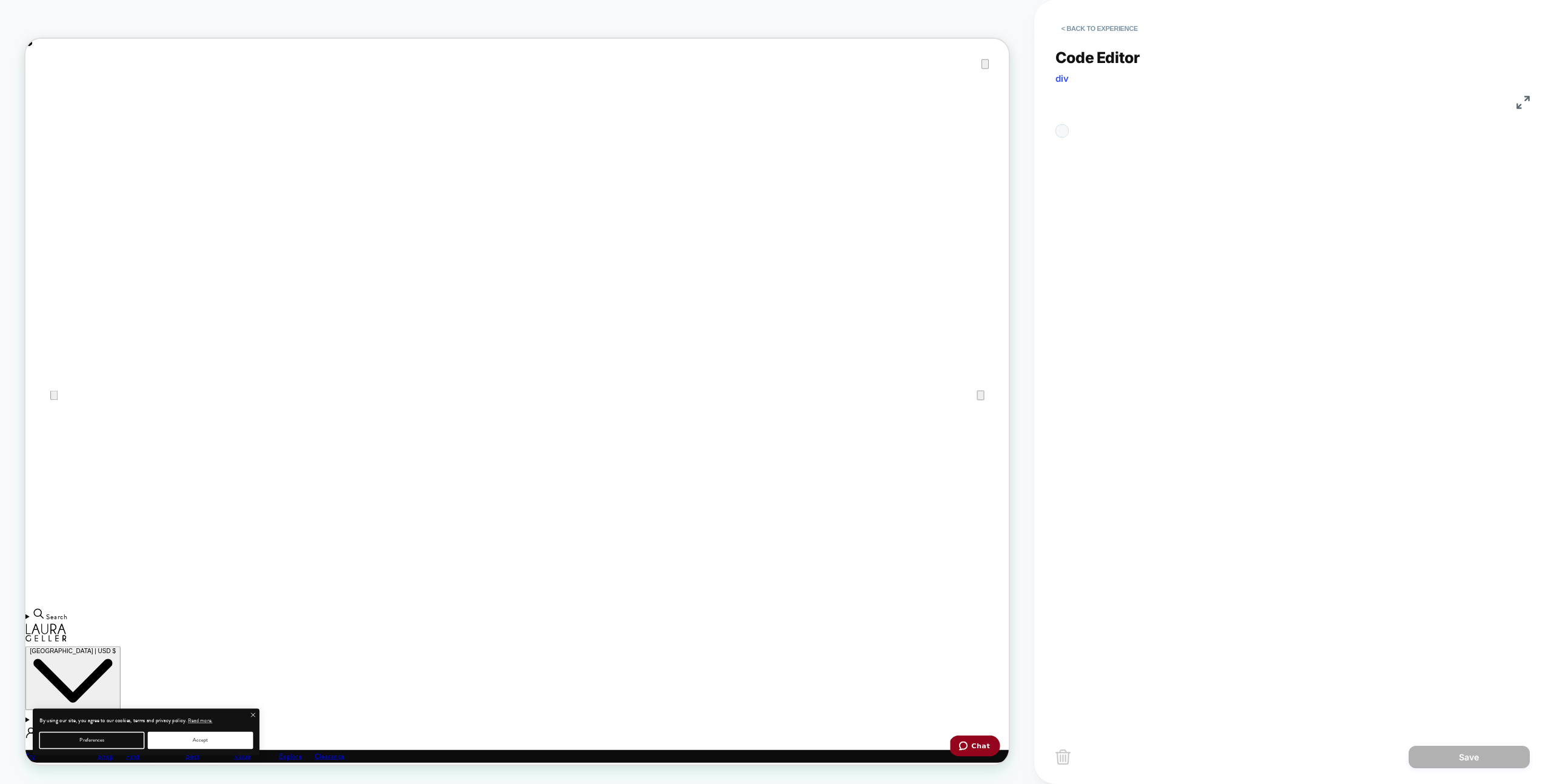
scroll to position [164, 0]
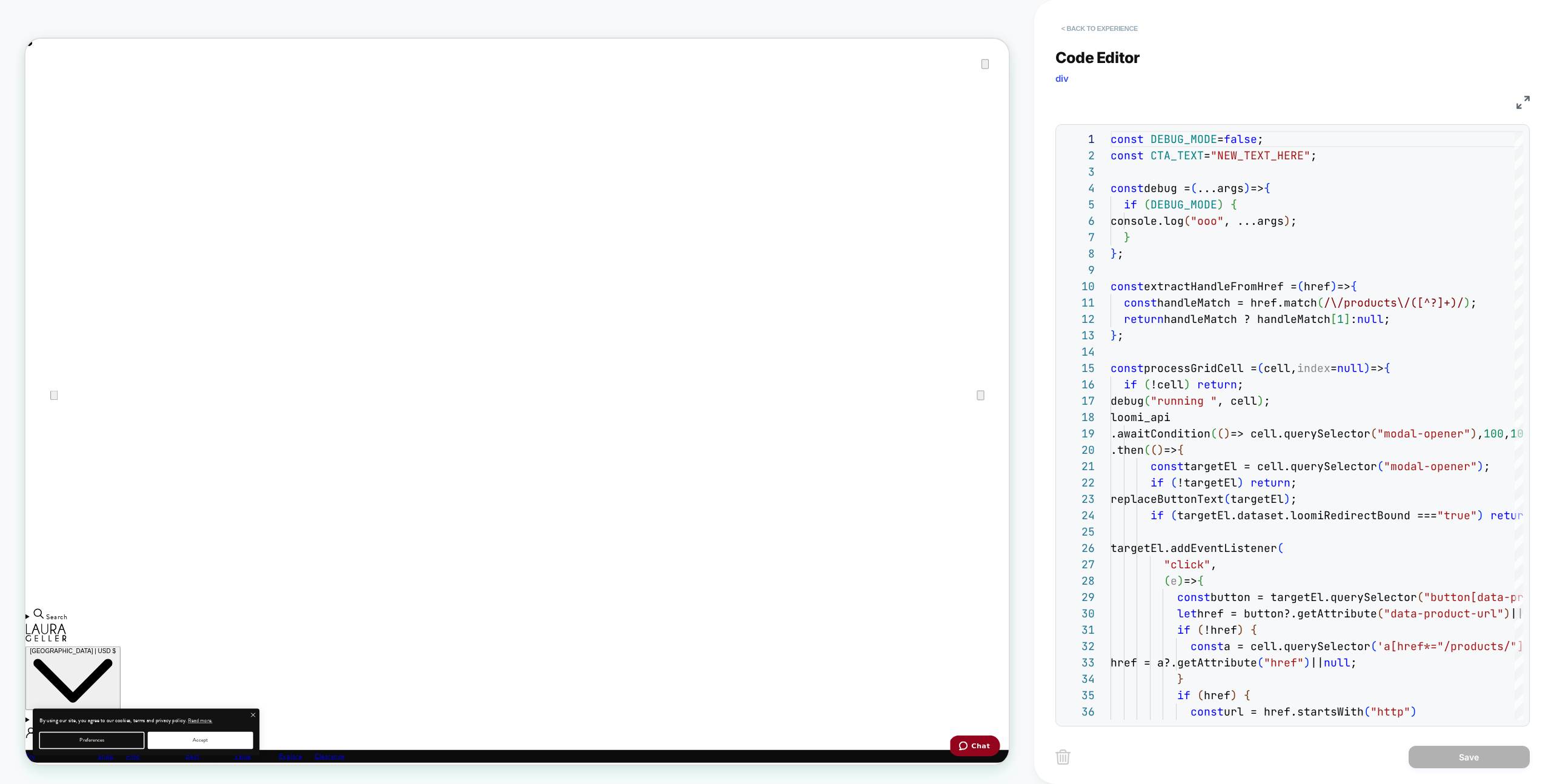
click at [1097, 25] on button "< Back to experience" at bounding box center [1099, 28] width 88 height 19
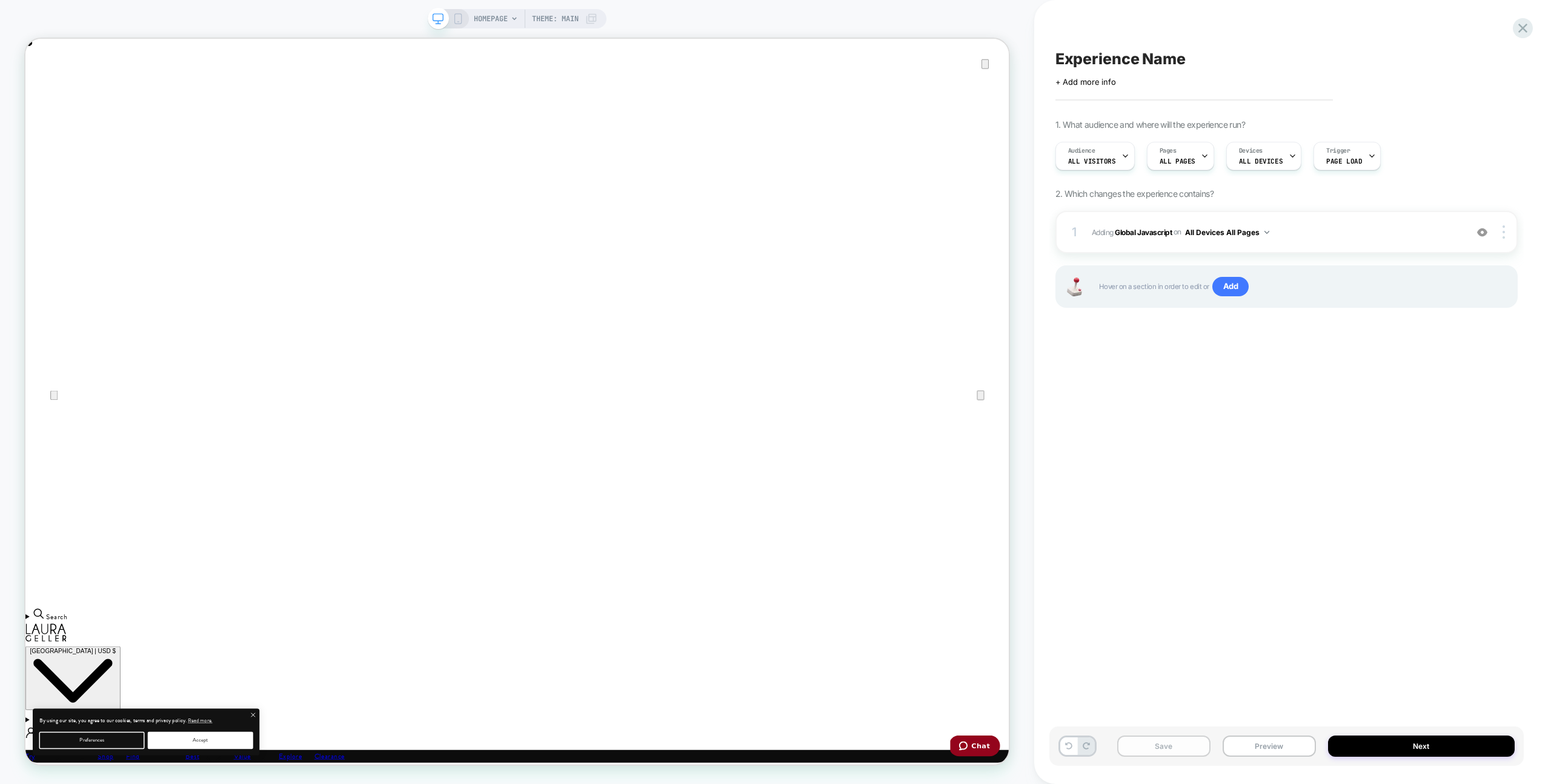
click at [1174, 740] on button "Save" at bounding box center [1164, 746] width 93 height 21
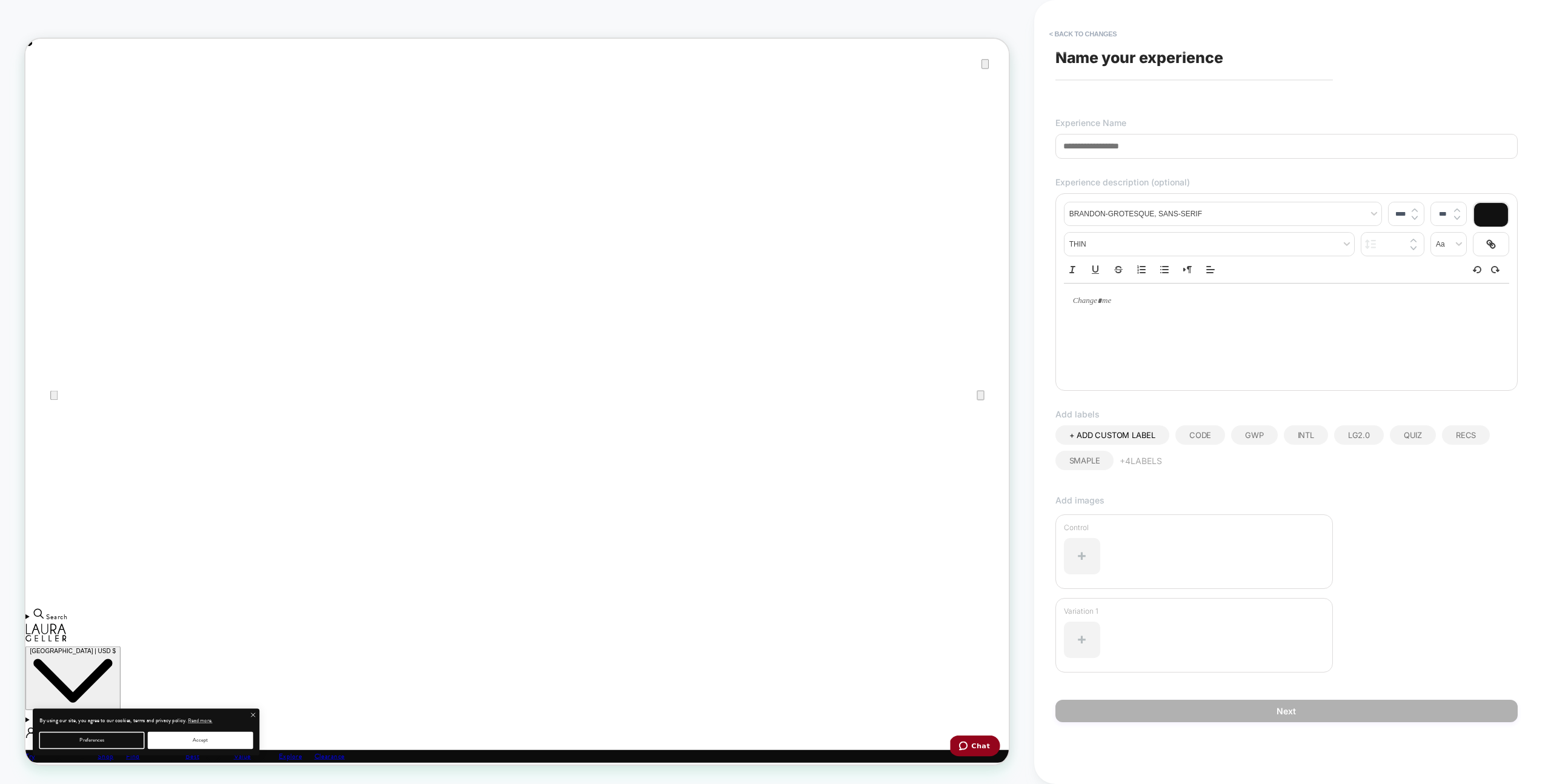
click at [1103, 146] on input at bounding box center [1286, 146] width 462 height 25
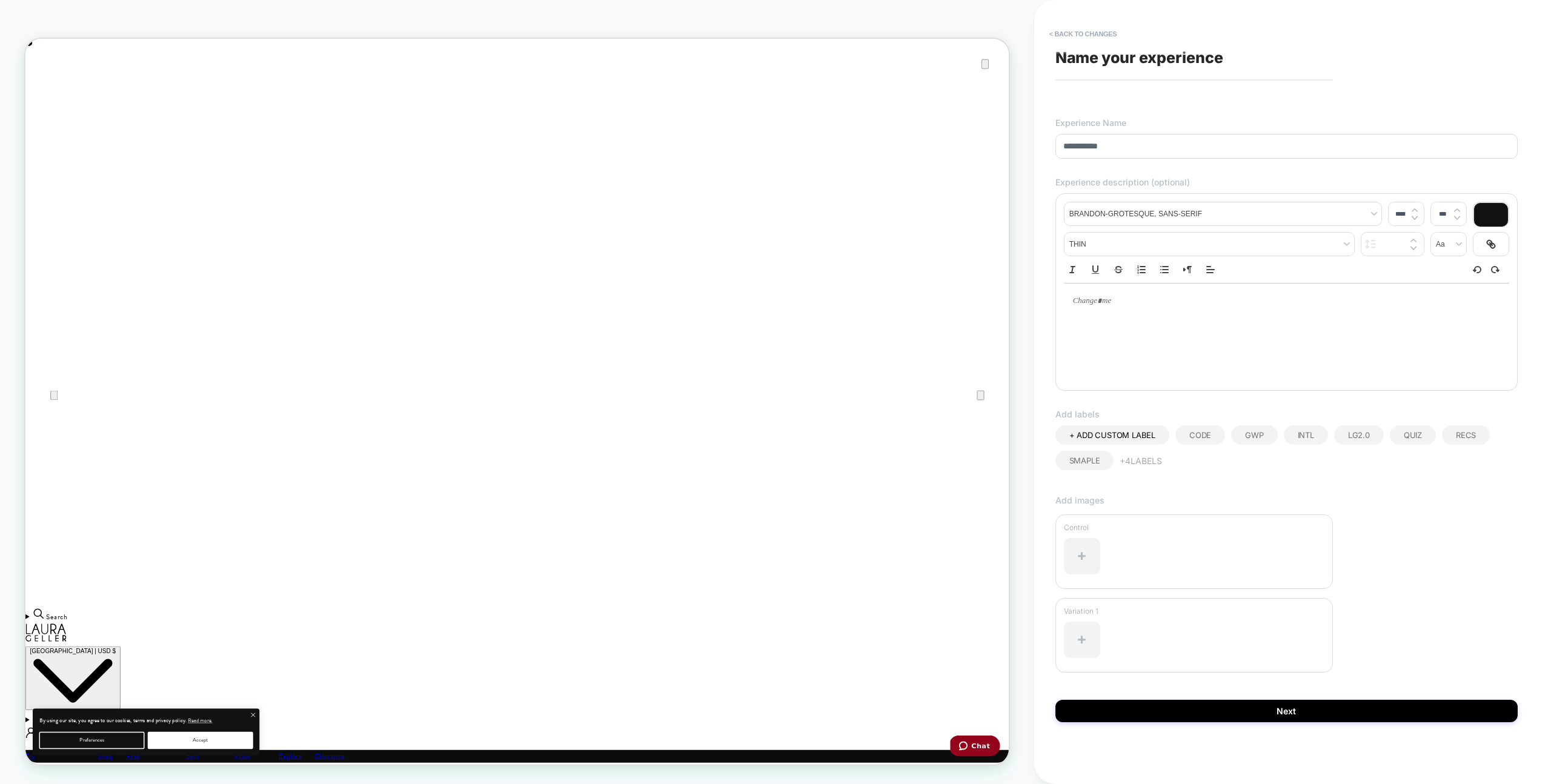
scroll to position [0, 0]
click at [1139, 152] on input "**********" at bounding box center [1286, 146] width 462 height 25
drag, startPoint x: 1145, startPoint y: 150, endPoint x: 1093, endPoint y: 148, distance: 52.0
click at [1092, 150] on input "**********" at bounding box center [1286, 146] width 462 height 25
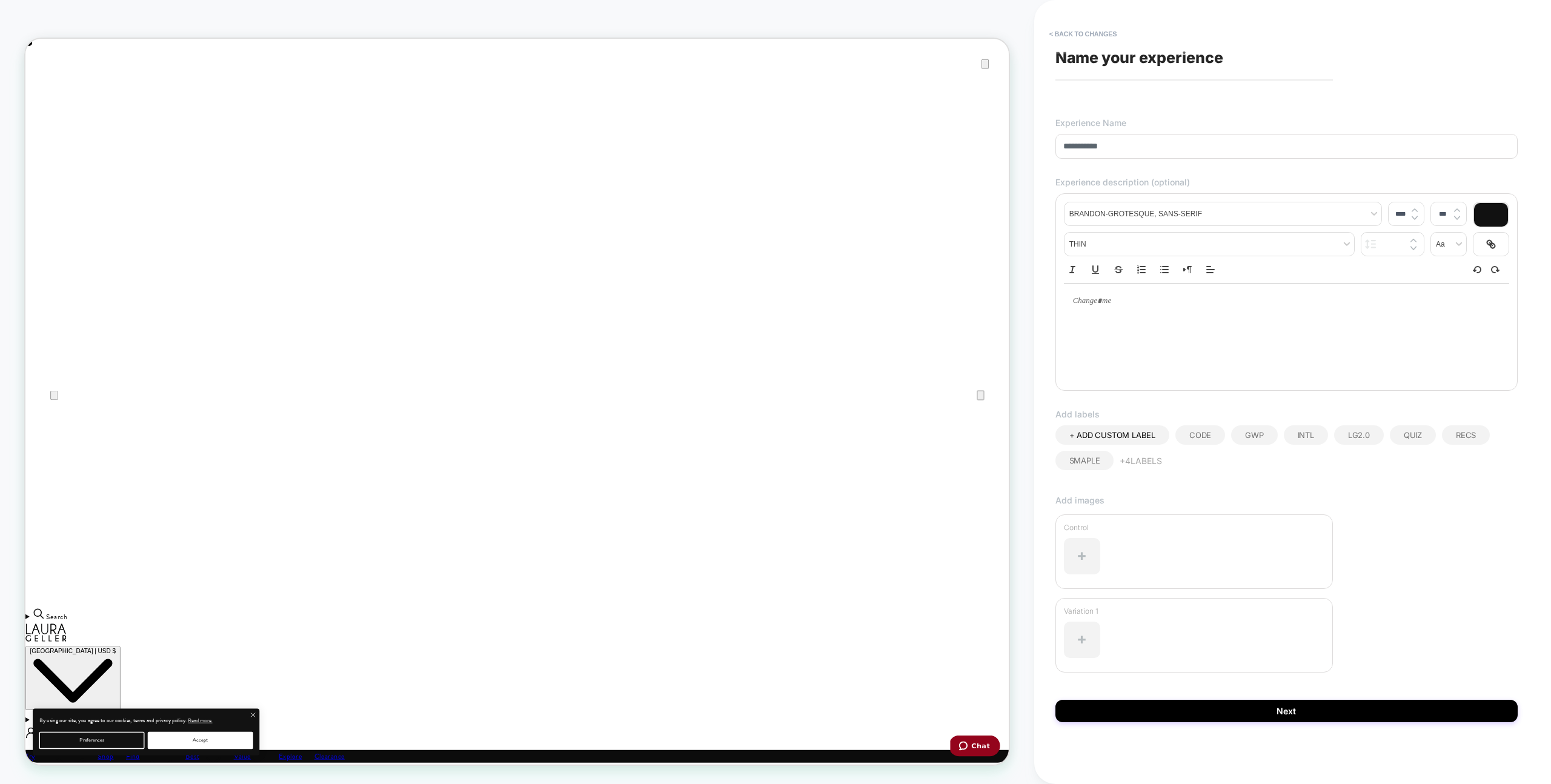
click at [1114, 150] on input "**********" at bounding box center [1286, 146] width 462 height 25
click at [1128, 148] on input "**********" at bounding box center [1286, 146] width 462 height 25
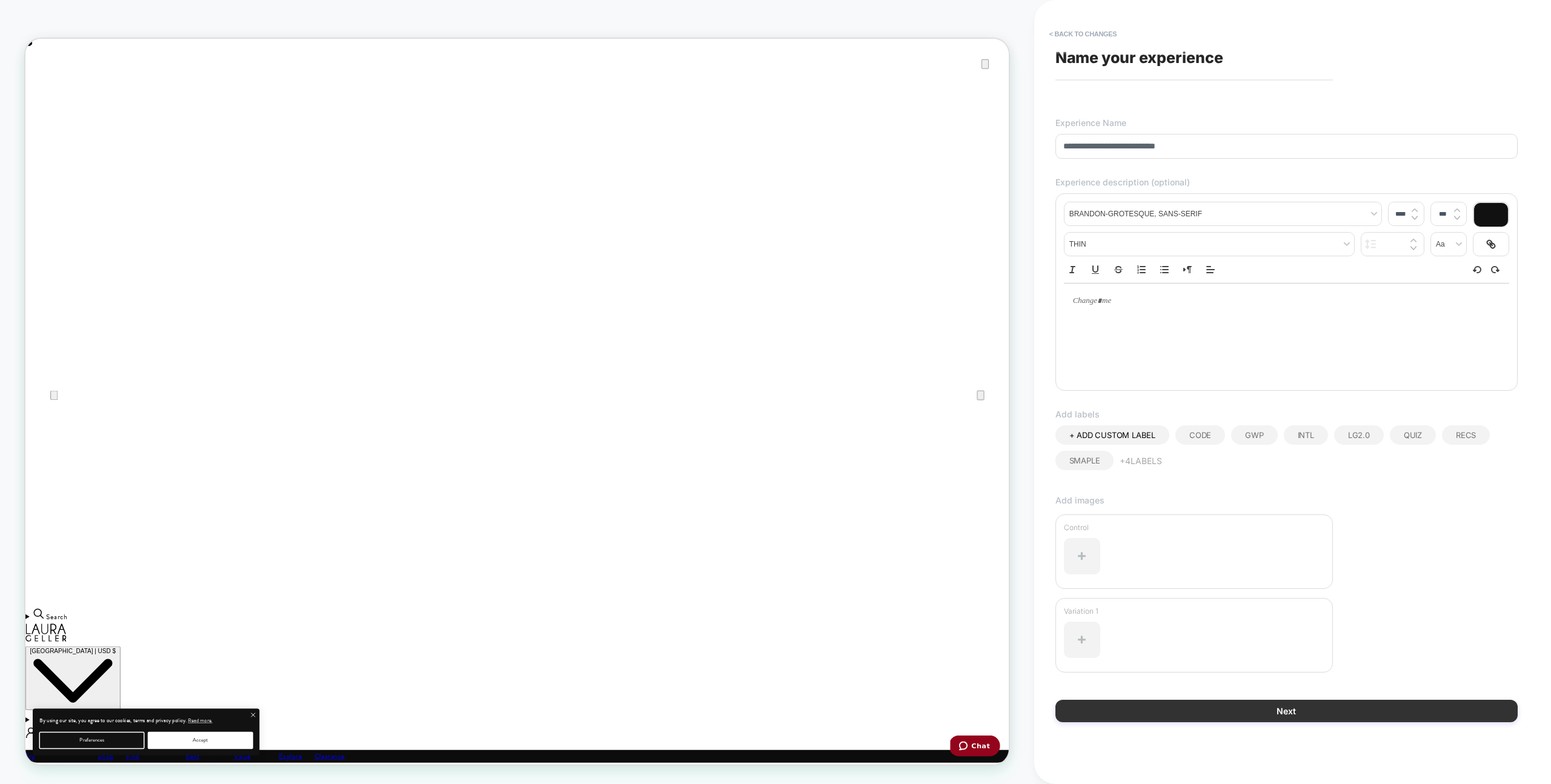
type input "**********"
click at [1249, 706] on button "Next" at bounding box center [1286, 711] width 462 height 23
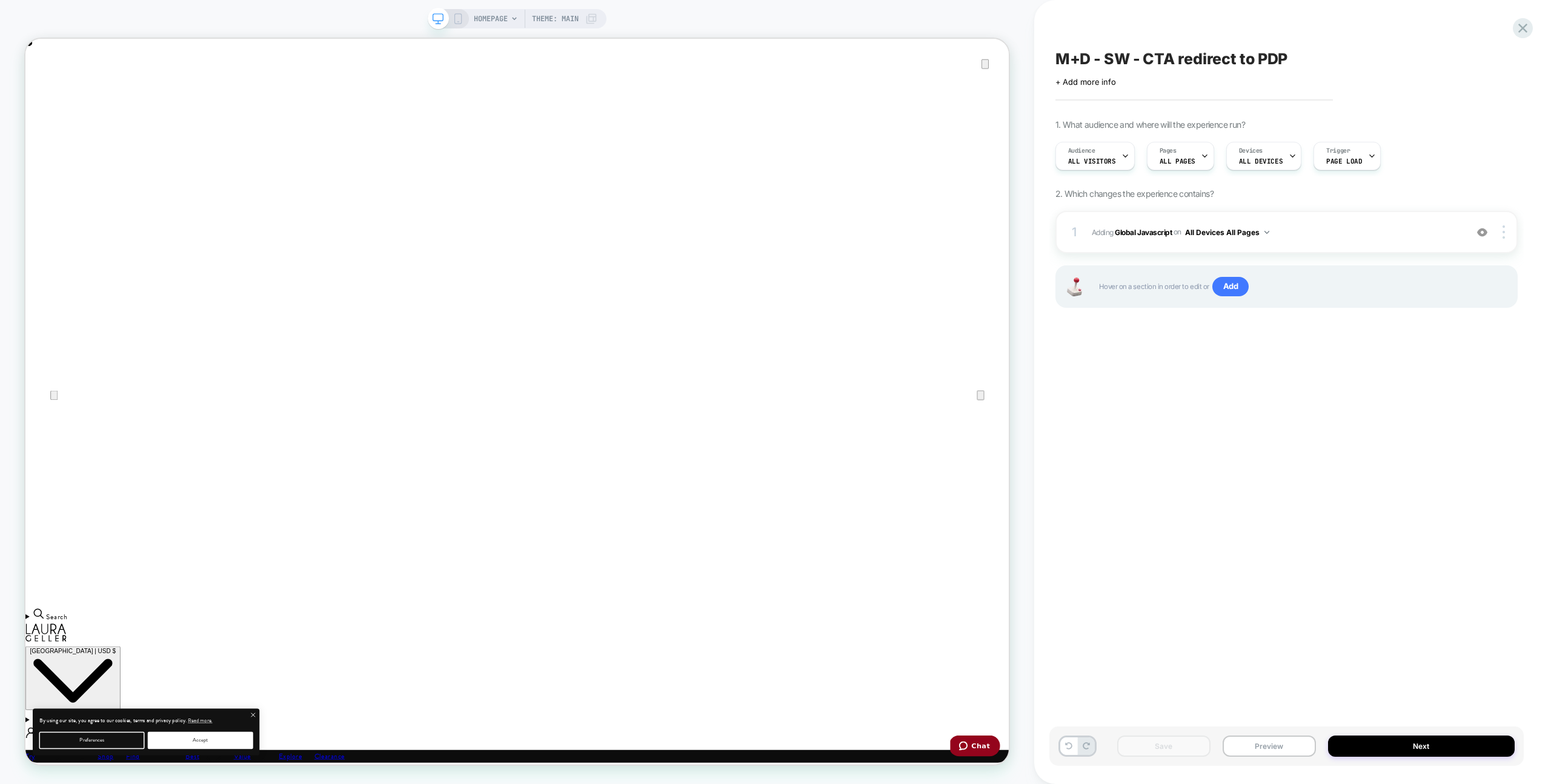
scroll to position [0, 0]
click at [1317, 225] on span "Adding Global Javascript on All Devices All Pages" at bounding box center [1276, 232] width 369 height 15
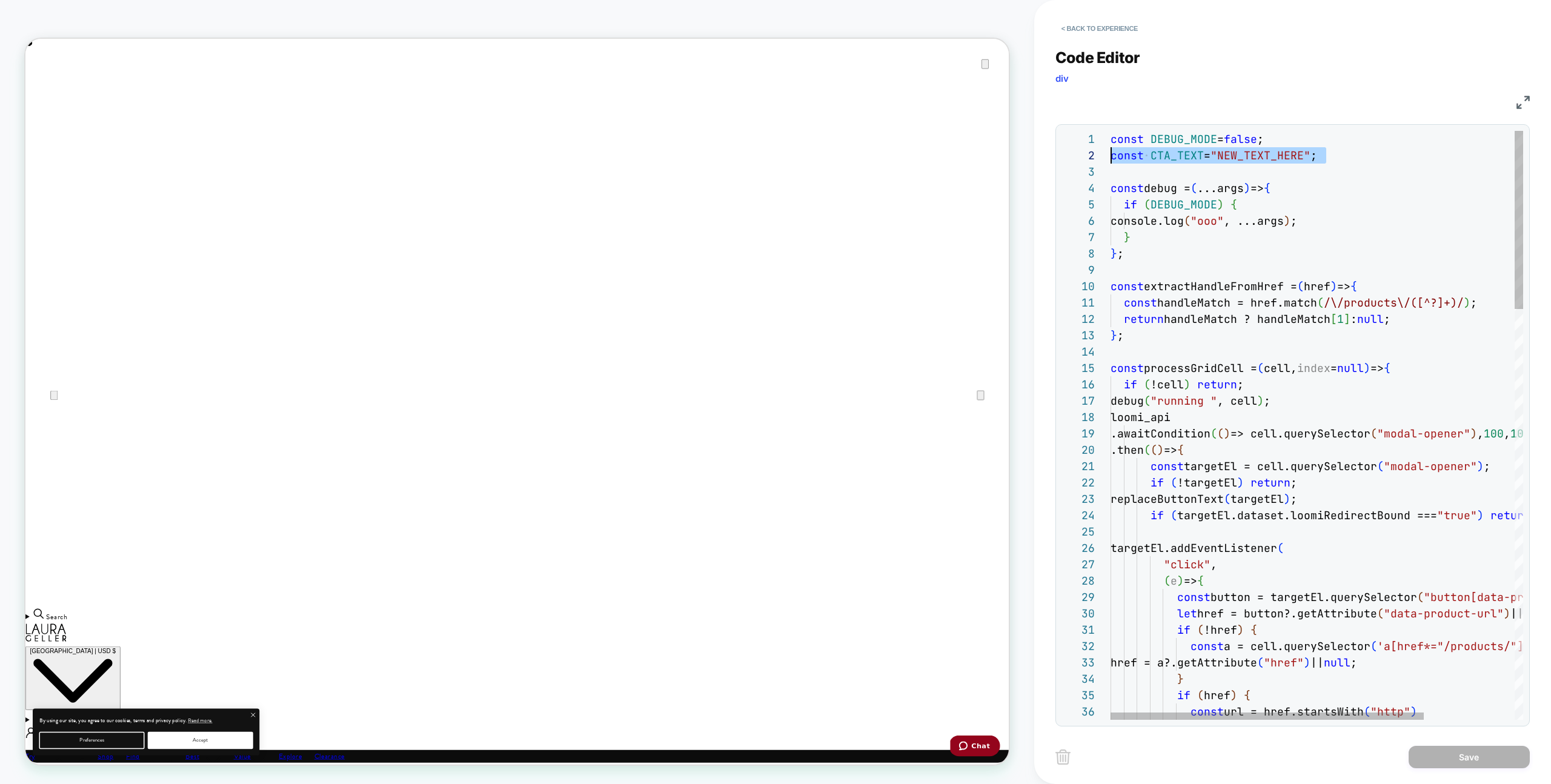
scroll to position [16, 0]
drag, startPoint x: 1349, startPoint y: 163, endPoint x: 1076, endPoint y: 156, distance: 273.1
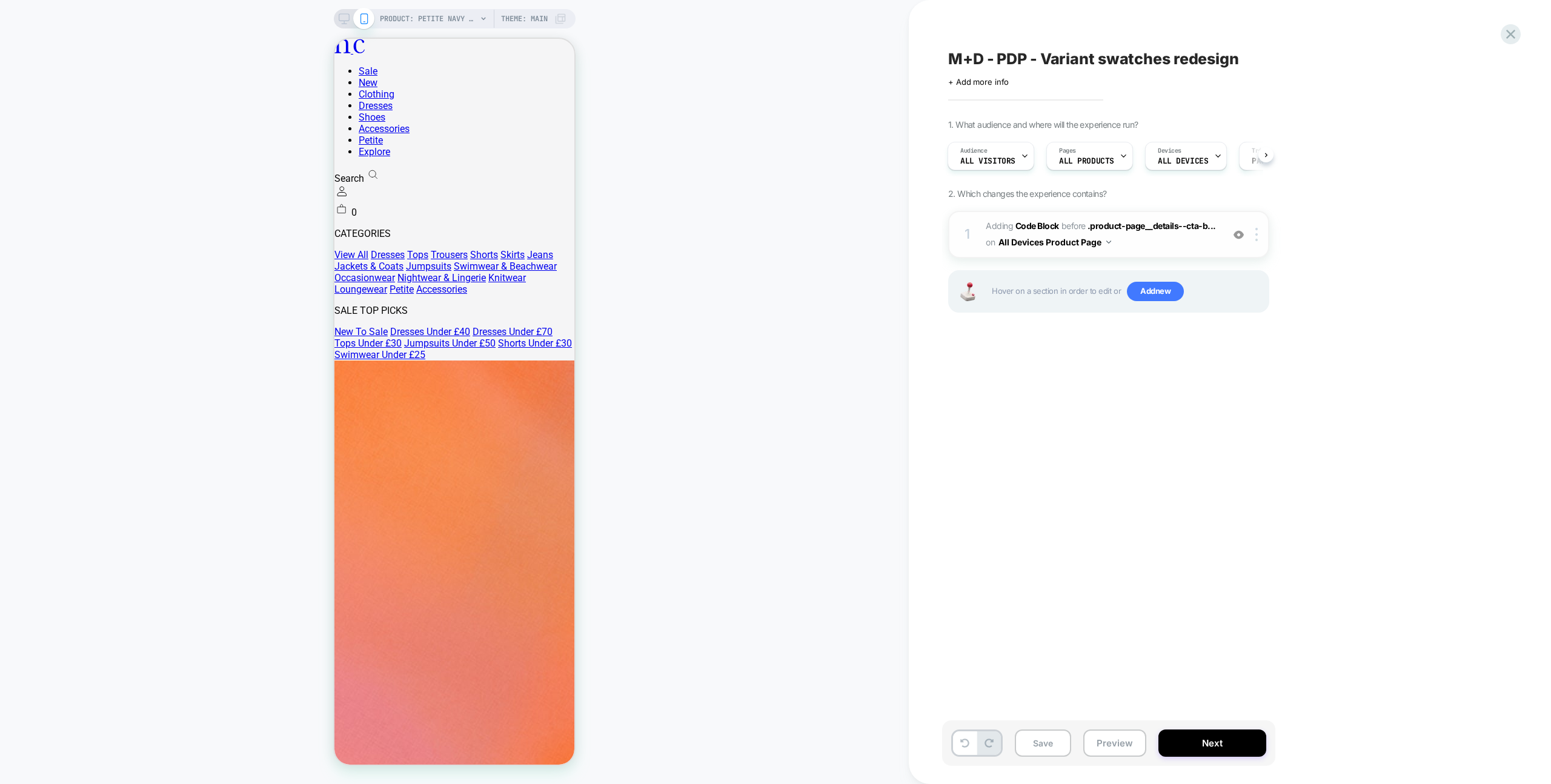
click at [1175, 244] on span "Adding Code Block BEFORE .product-page__details--cta-b... .product-page__detail…" at bounding box center [1101, 234] width 231 height 32
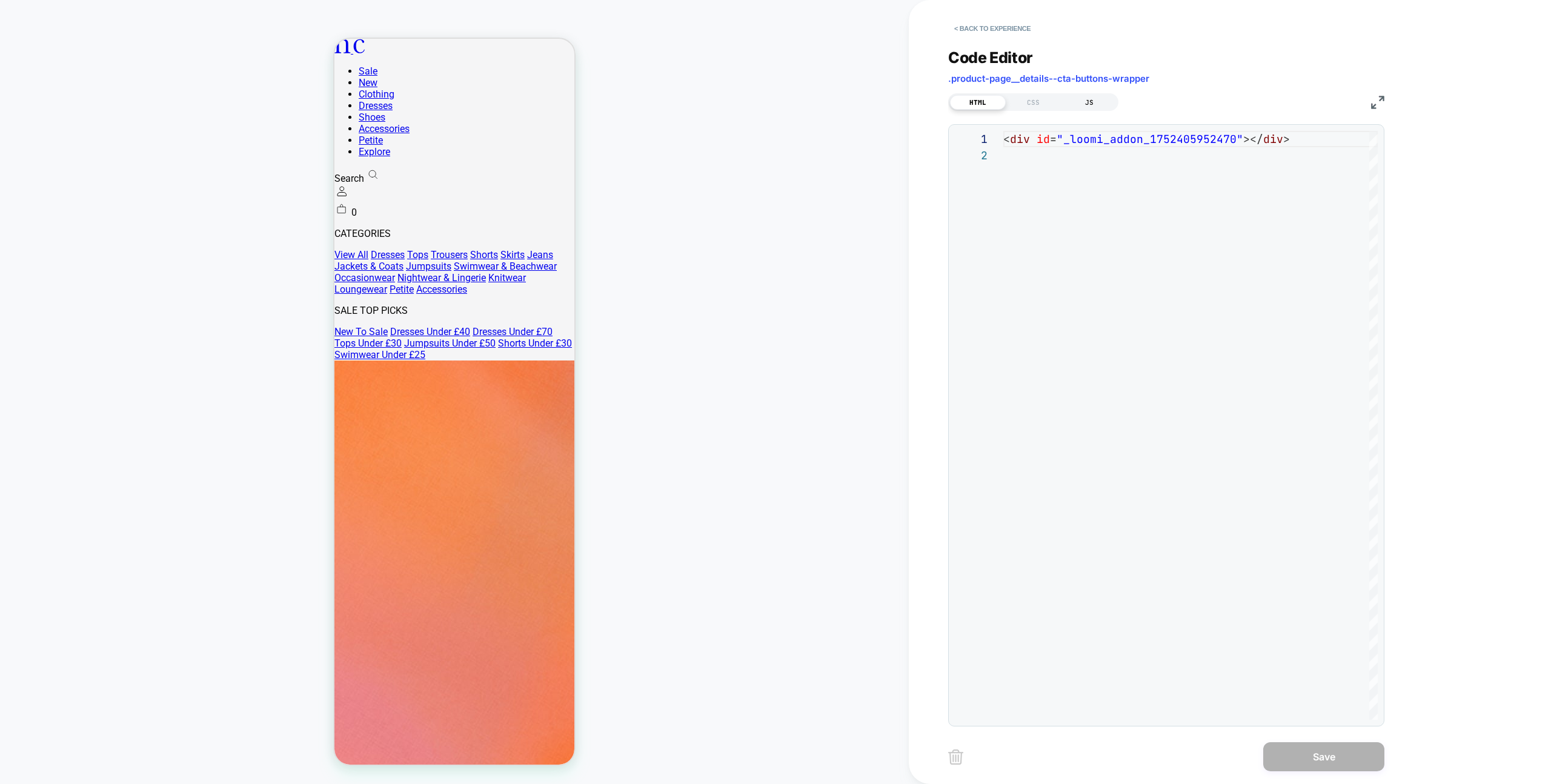
scroll to position [16, 0]
drag, startPoint x: 1100, startPoint y: 98, endPoint x: 1154, endPoint y: 124, distance: 59.9
click at [1100, 98] on div "JS" at bounding box center [1089, 102] width 56 height 15
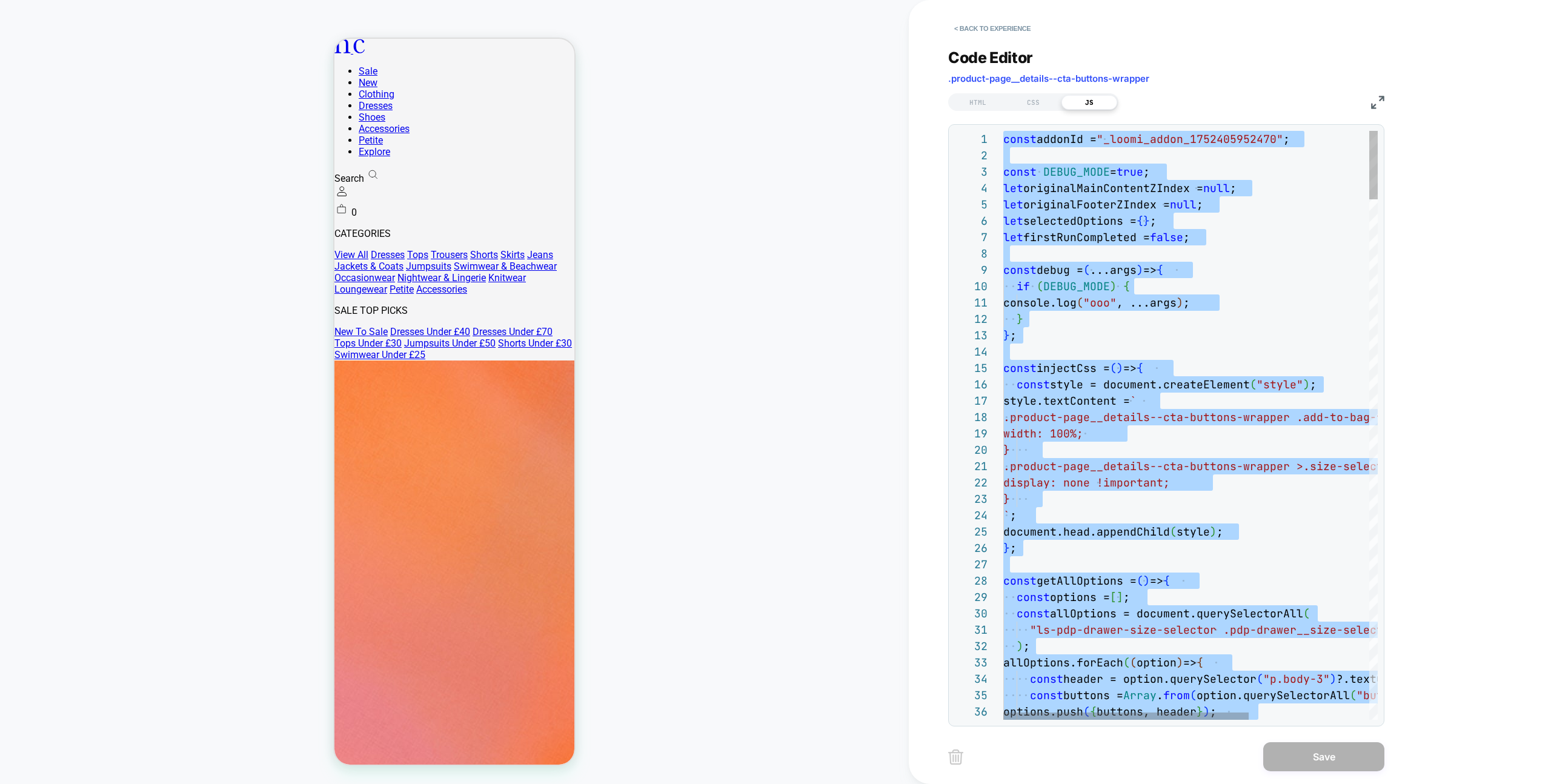
type textarea "**********"
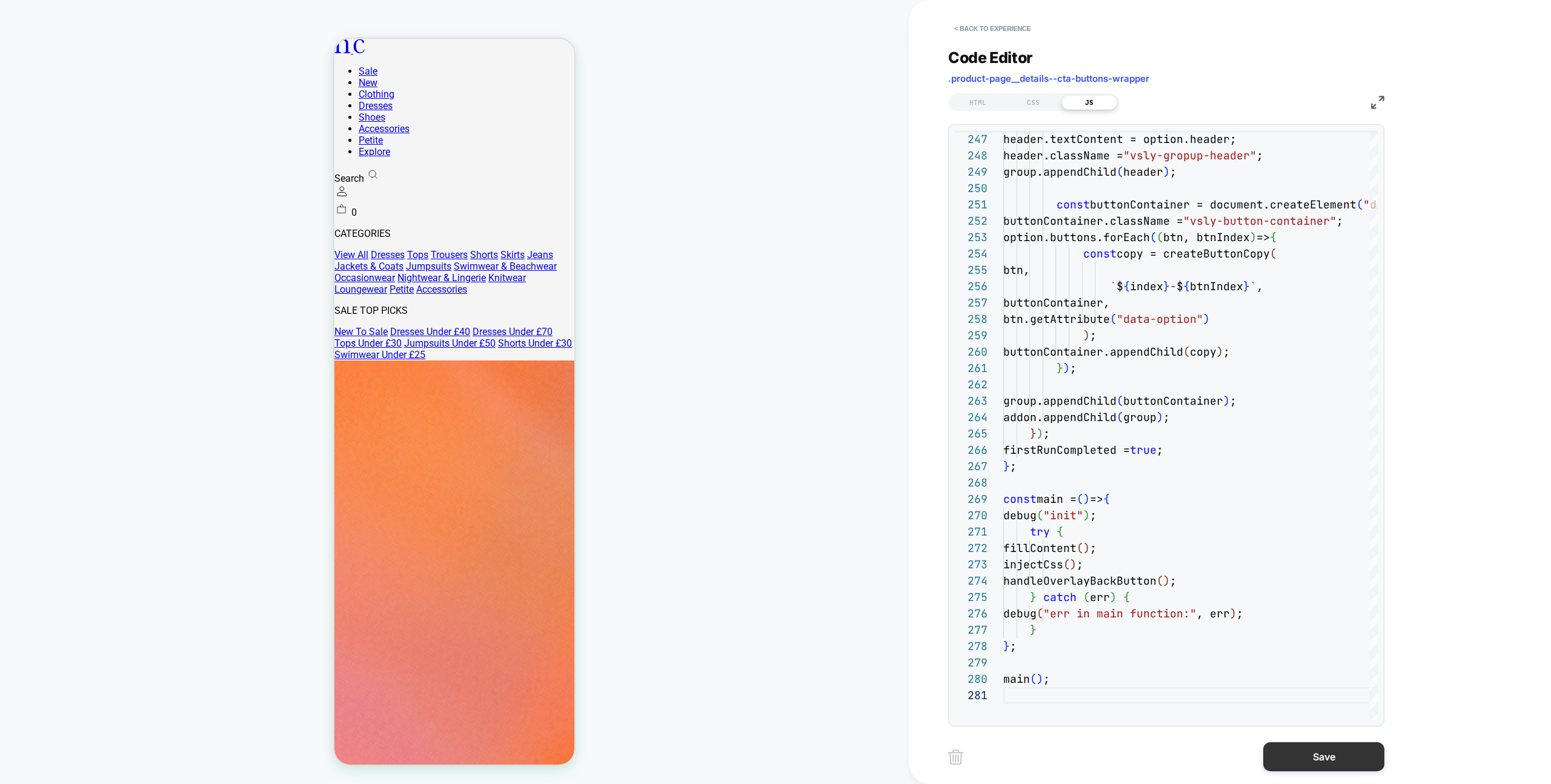
click at [1302, 764] on button "Save" at bounding box center [1324, 756] width 121 height 29
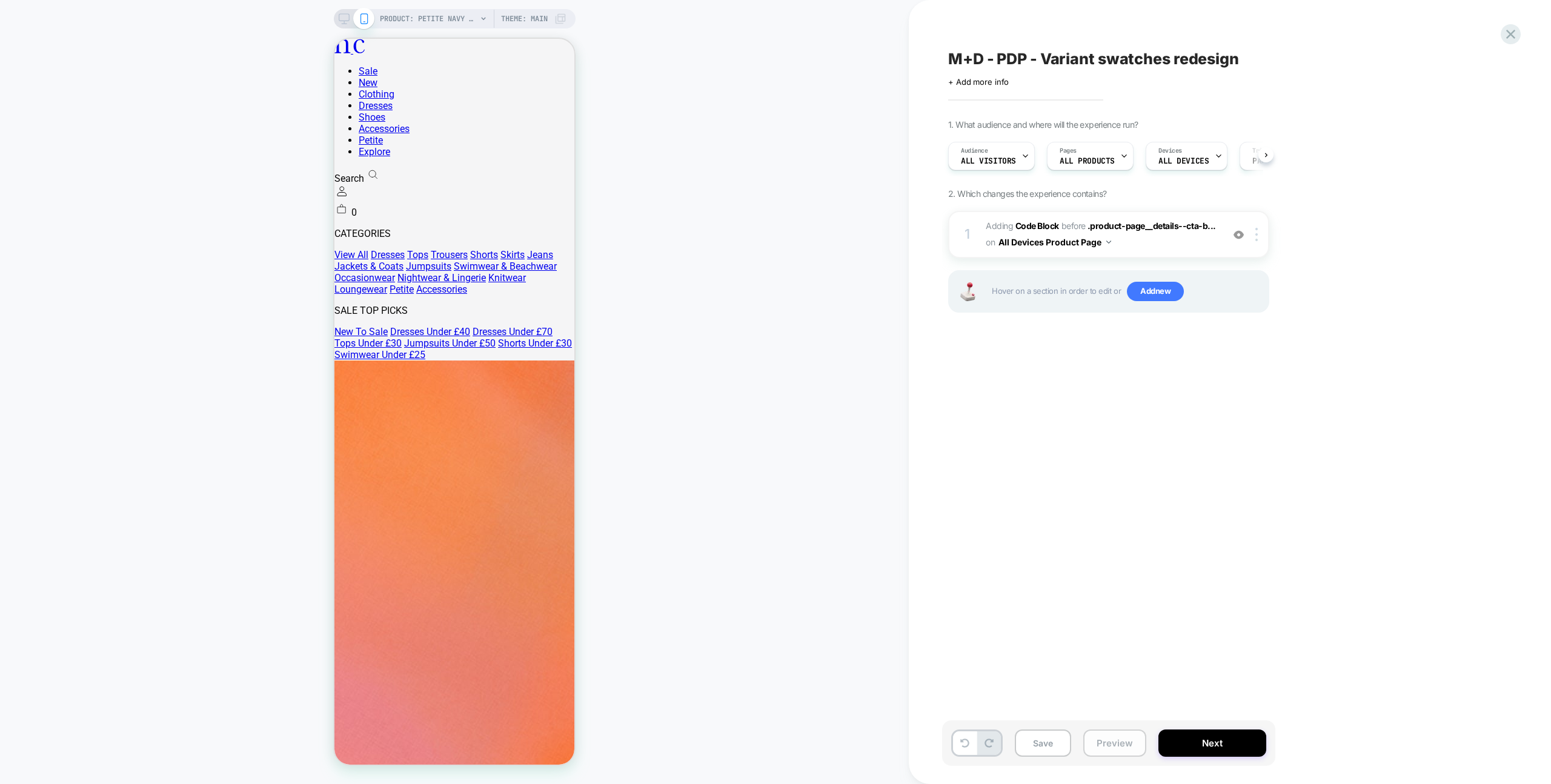
click at [1131, 741] on button "Preview" at bounding box center [1115, 744] width 63 height 28
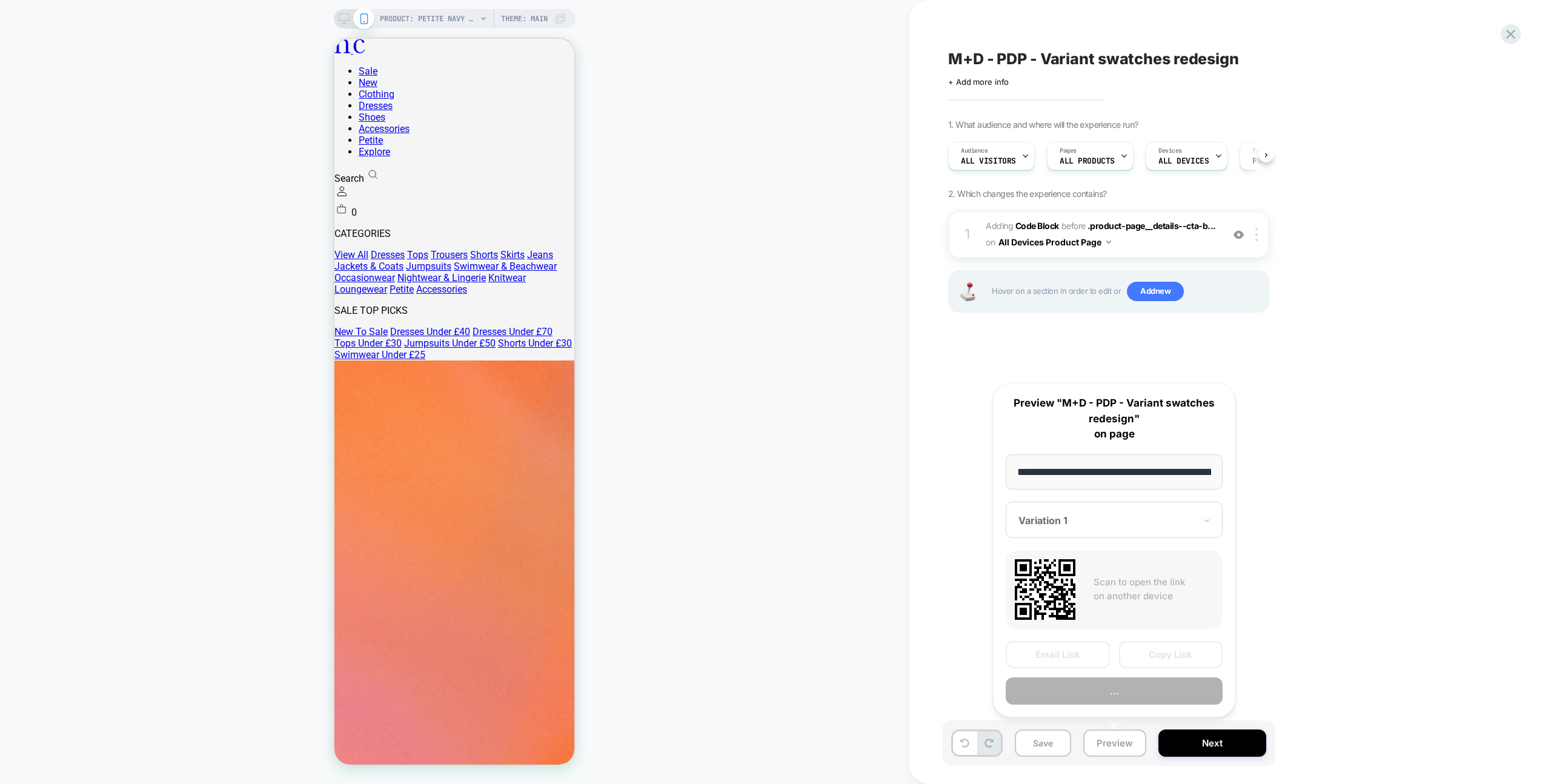
scroll to position [0, 374]
click at [1131, 693] on button "Preview" at bounding box center [1114, 692] width 217 height 28
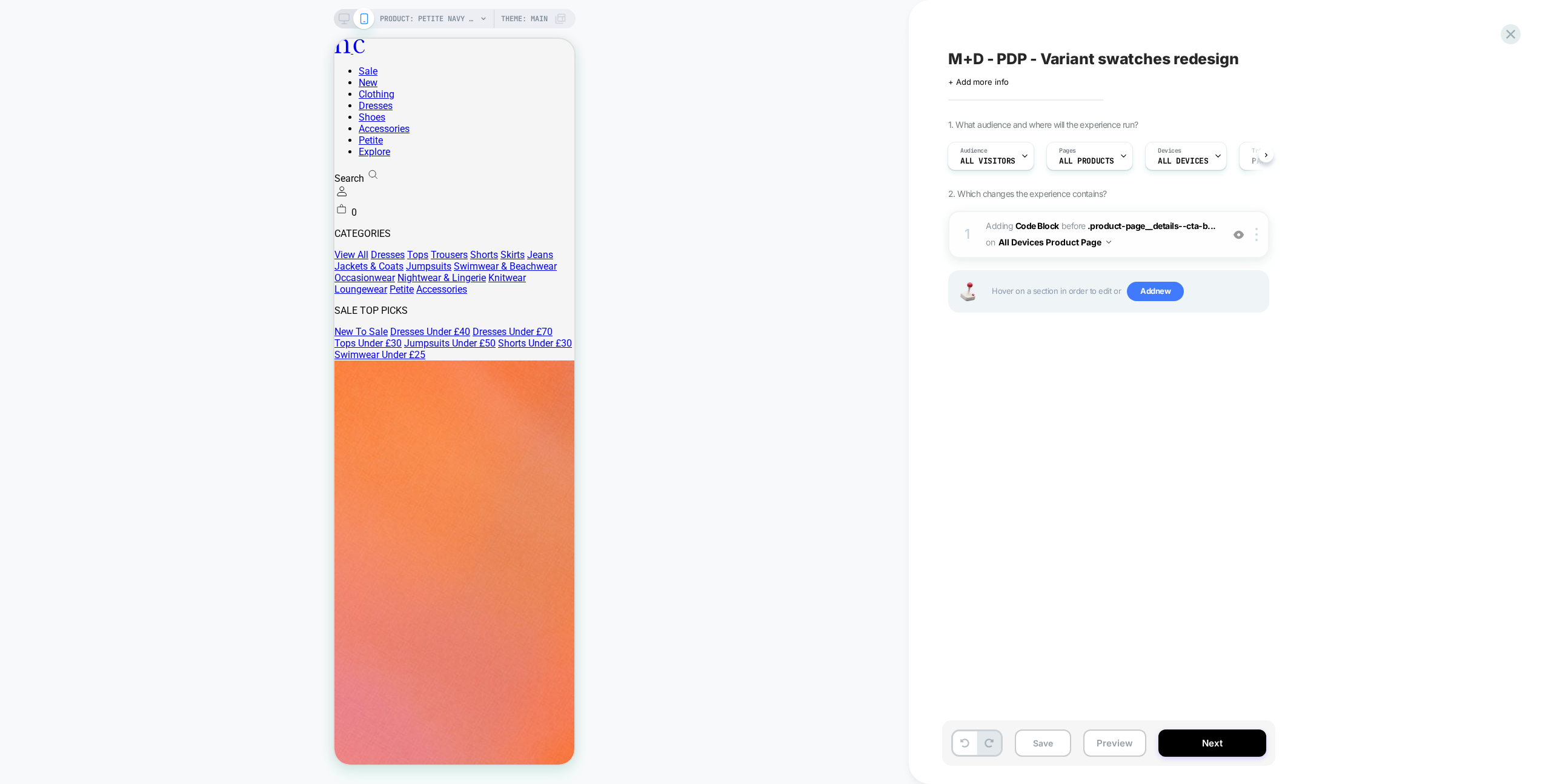
click at [1185, 246] on span "Adding Code Block BEFORE .product-page__details--cta-b... .product-page__detail…" at bounding box center [1101, 234] width 231 height 32
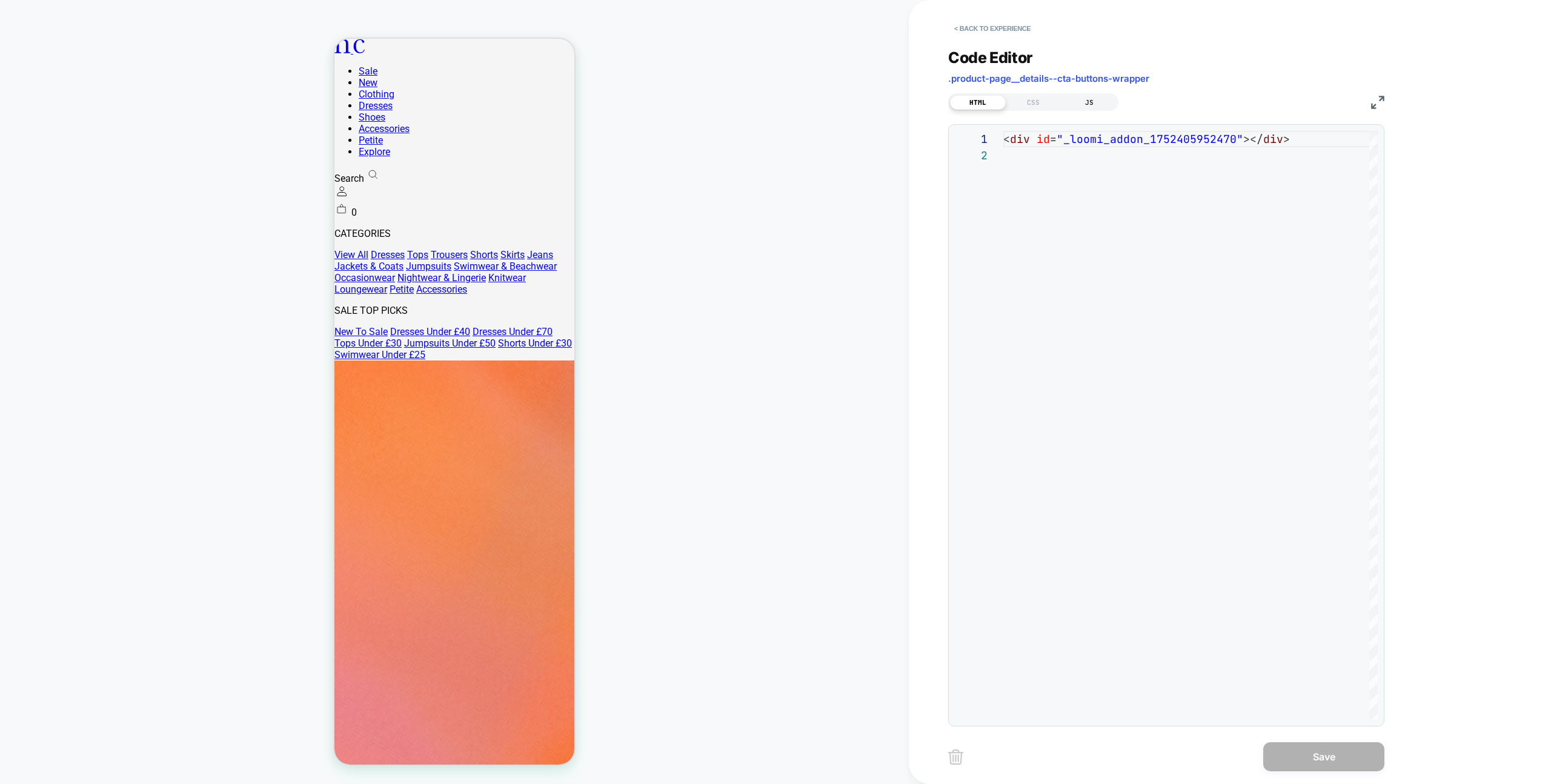
scroll to position [16, 0]
click at [1074, 95] on div "JS" at bounding box center [1089, 102] width 56 height 15
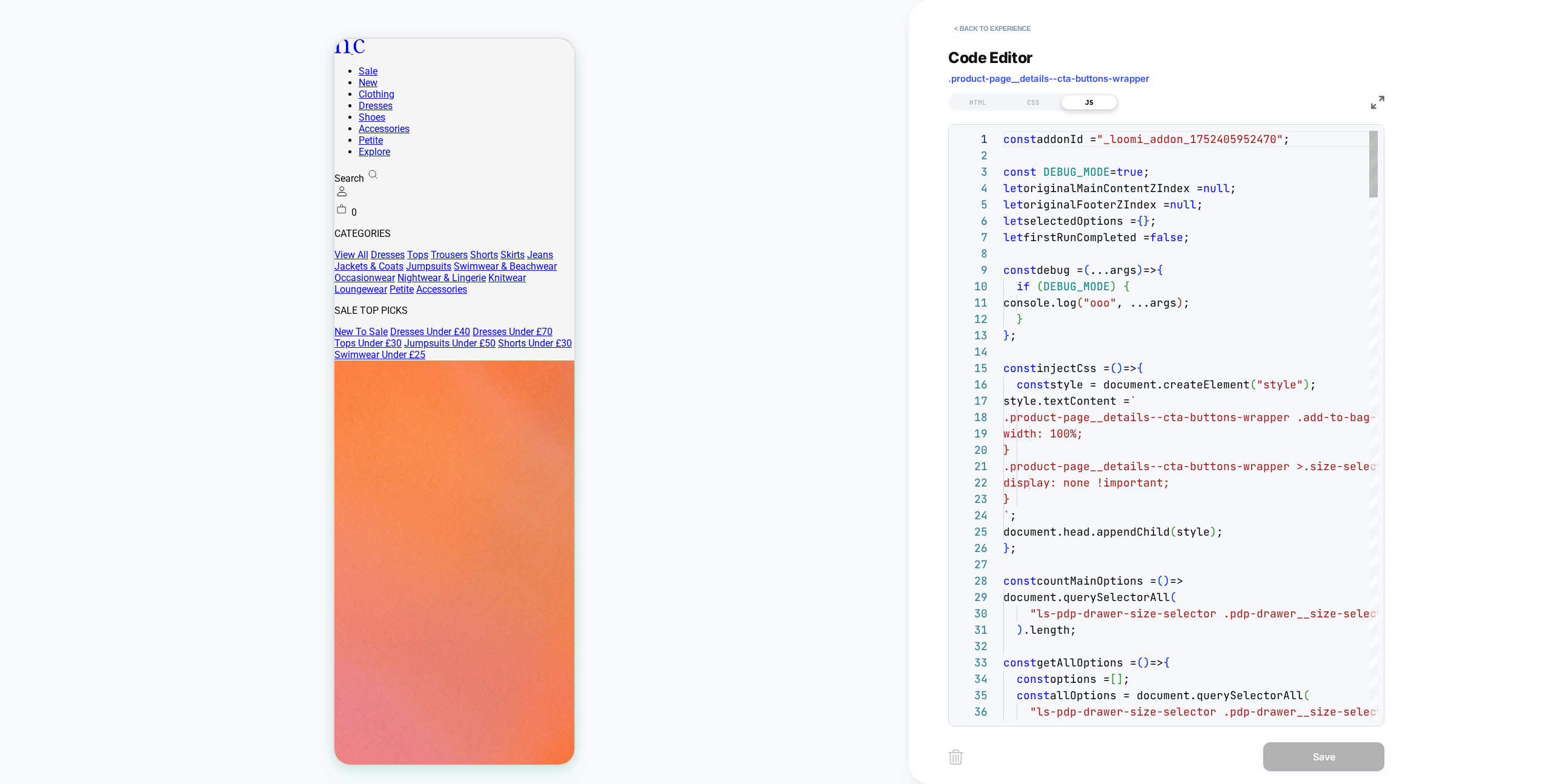
scroll to position [164, 0]
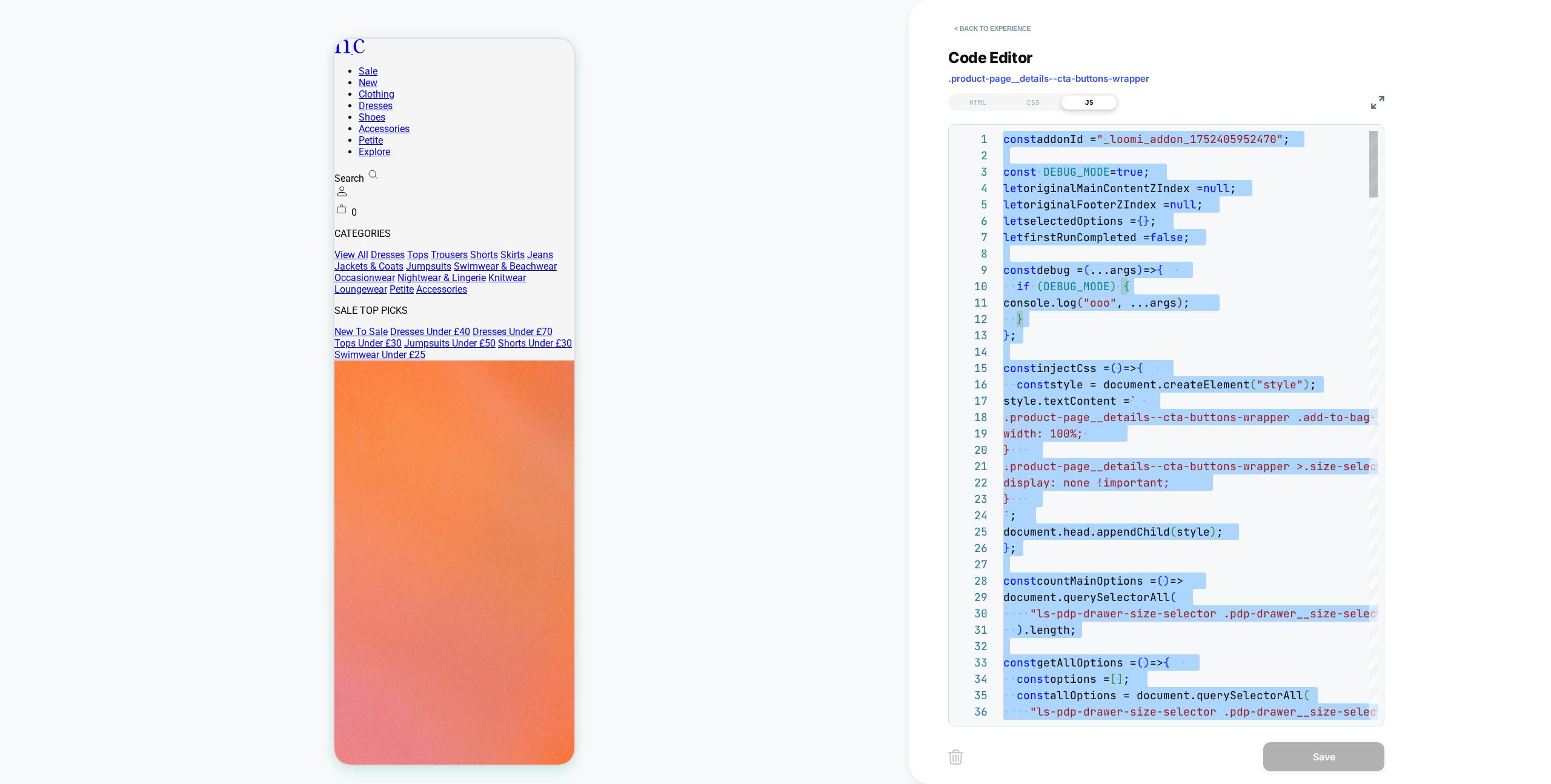
type textarea "**********"
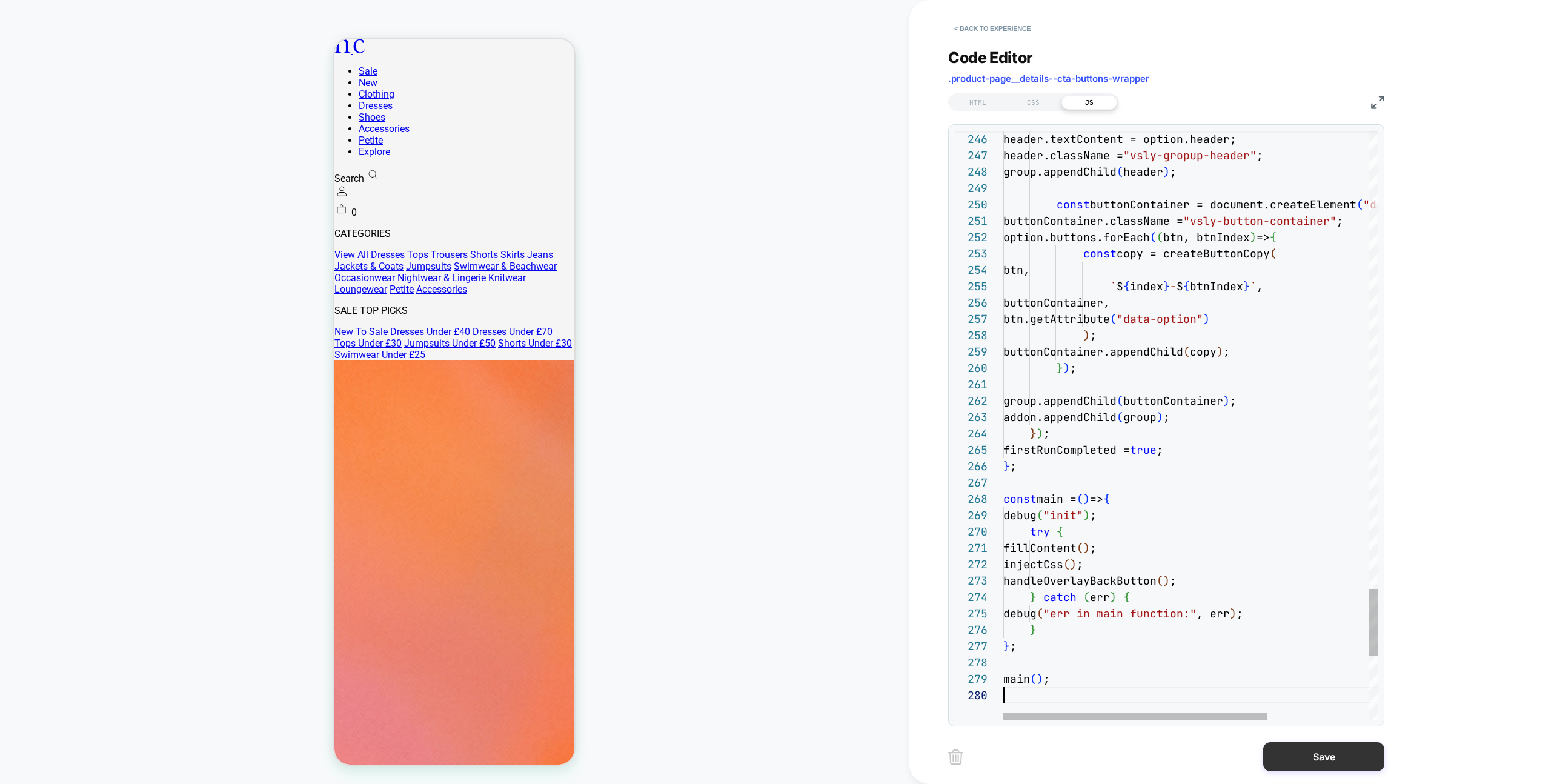
click at [1316, 743] on button "Save" at bounding box center [1324, 756] width 121 height 29
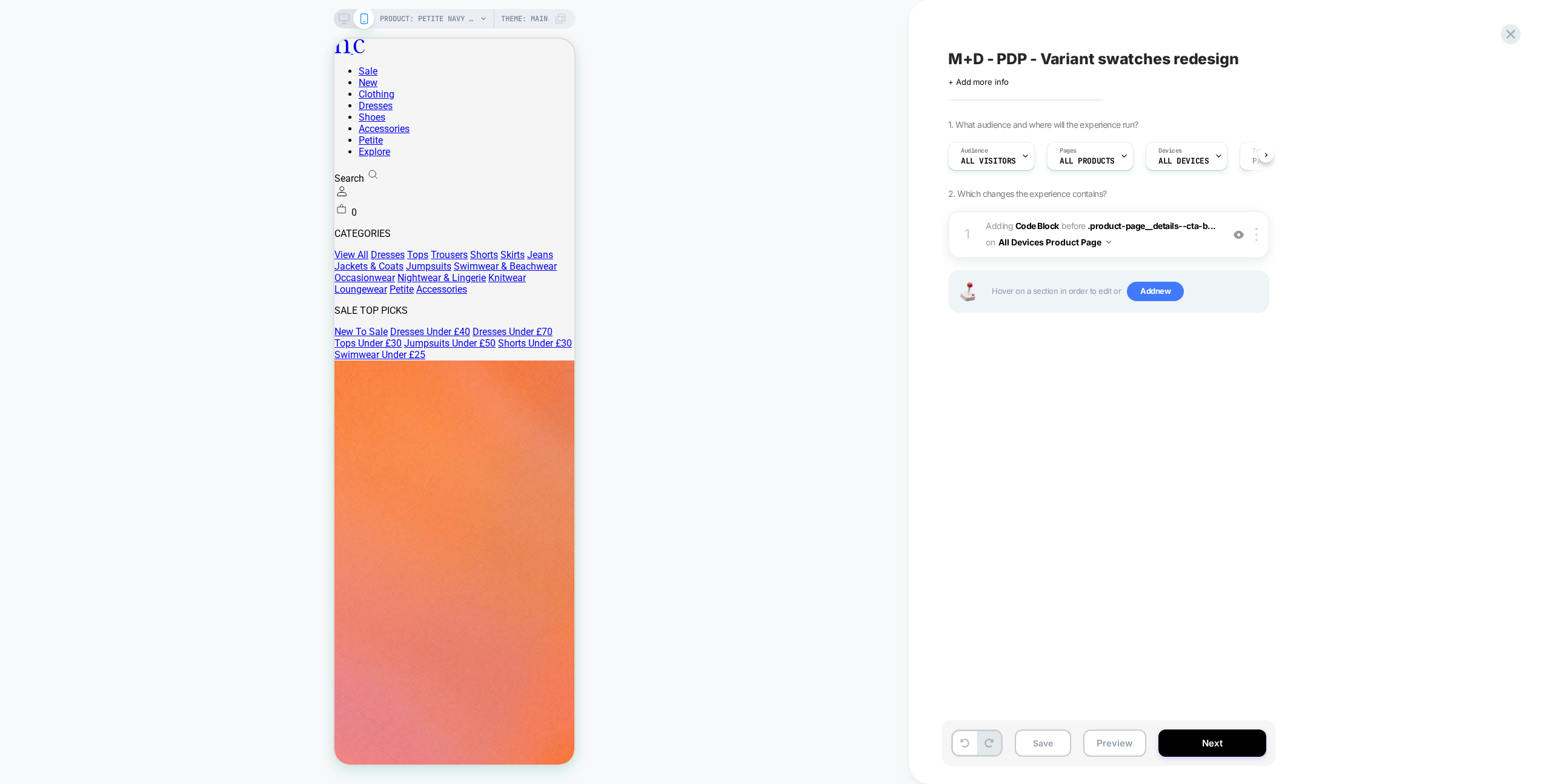
drag, startPoint x: 1125, startPoint y: 739, endPoint x: 1130, endPoint y: 722, distance: 17.7
click at [1125, 739] on button "Preview" at bounding box center [1115, 744] width 63 height 28
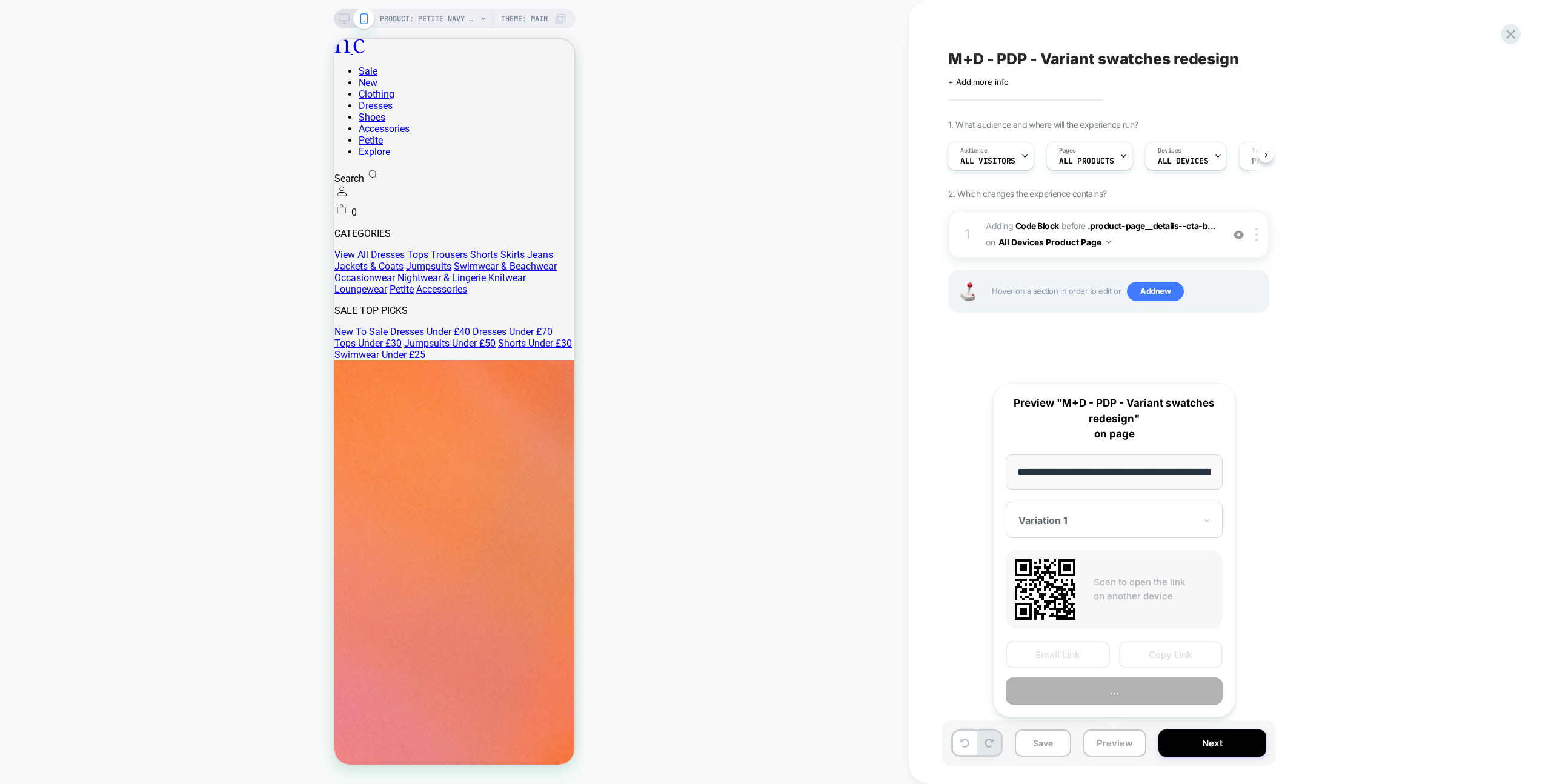
scroll to position [0, 374]
click at [1131, 696] on button "Preview" at bounding box center [1114, 692] width 217 height 28
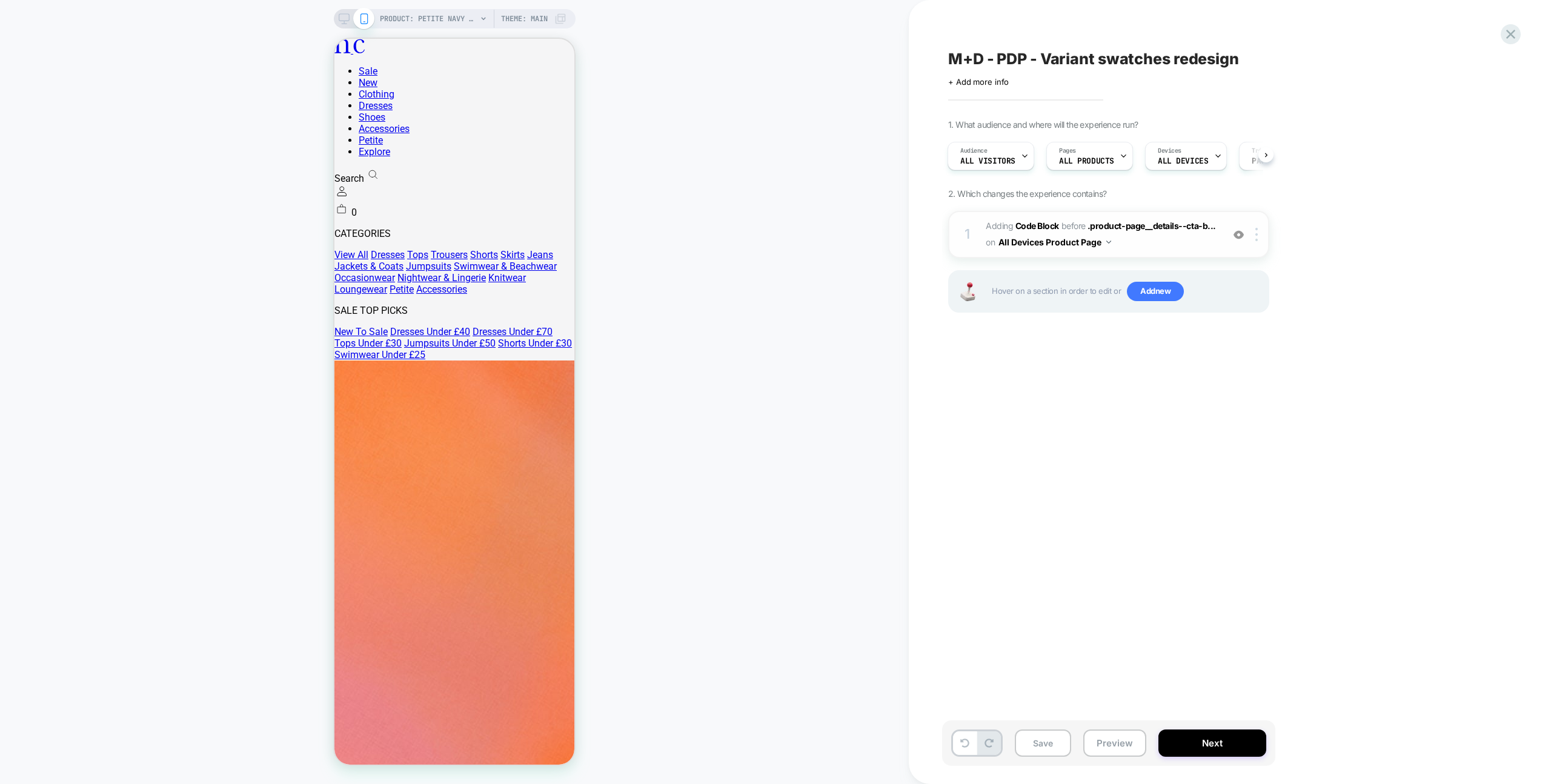
click at [1167, 236] on span "Adding Code Block BEFORE .product-page__details--cta-b... .product-page__detail…" at bounding box center [1101, 234] width 231 height 32
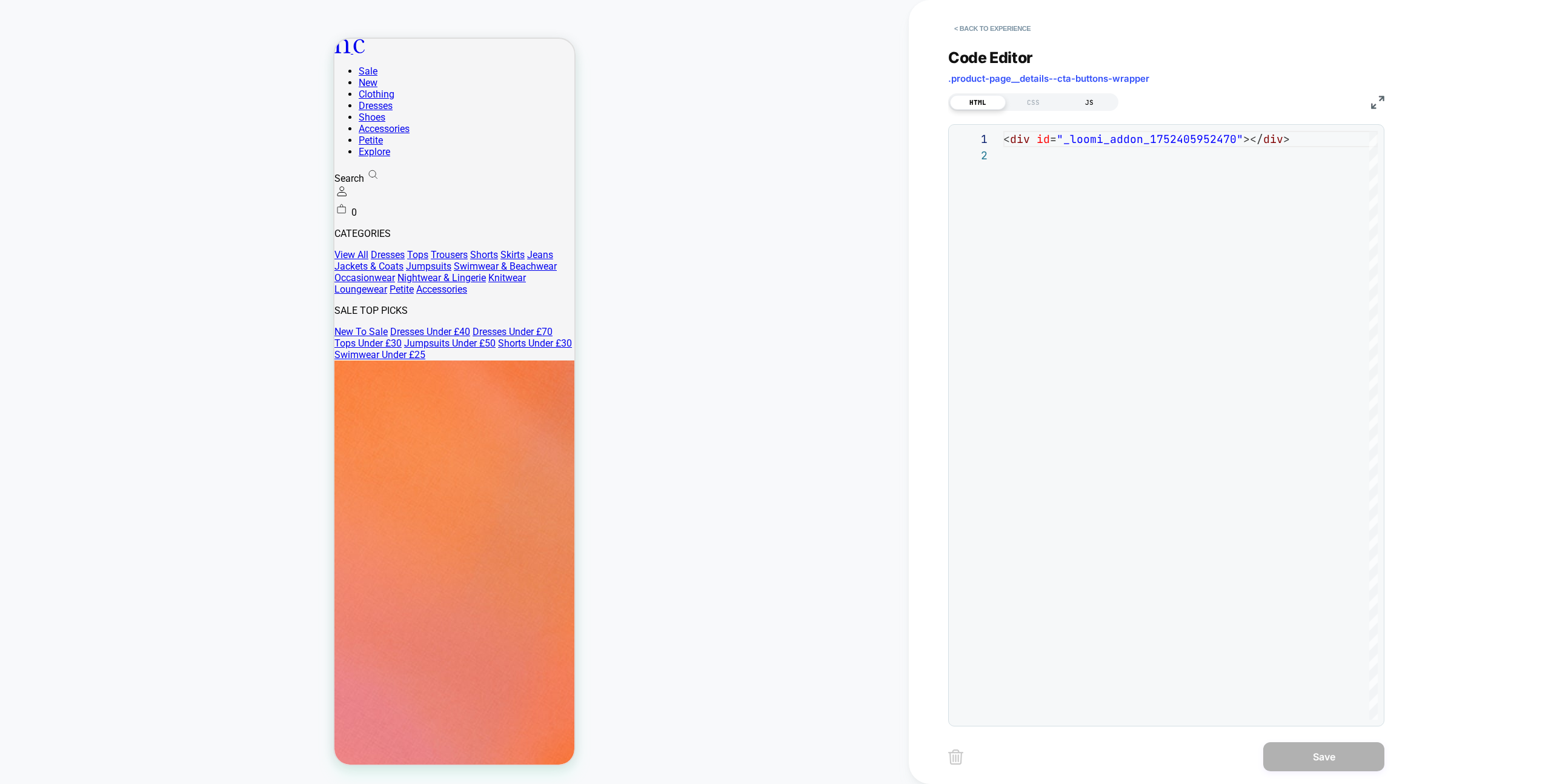
scroll to position [16, 0]
click at [1077, 108] on div "JS" at bounding box center [1089, 102] width 56 height 15
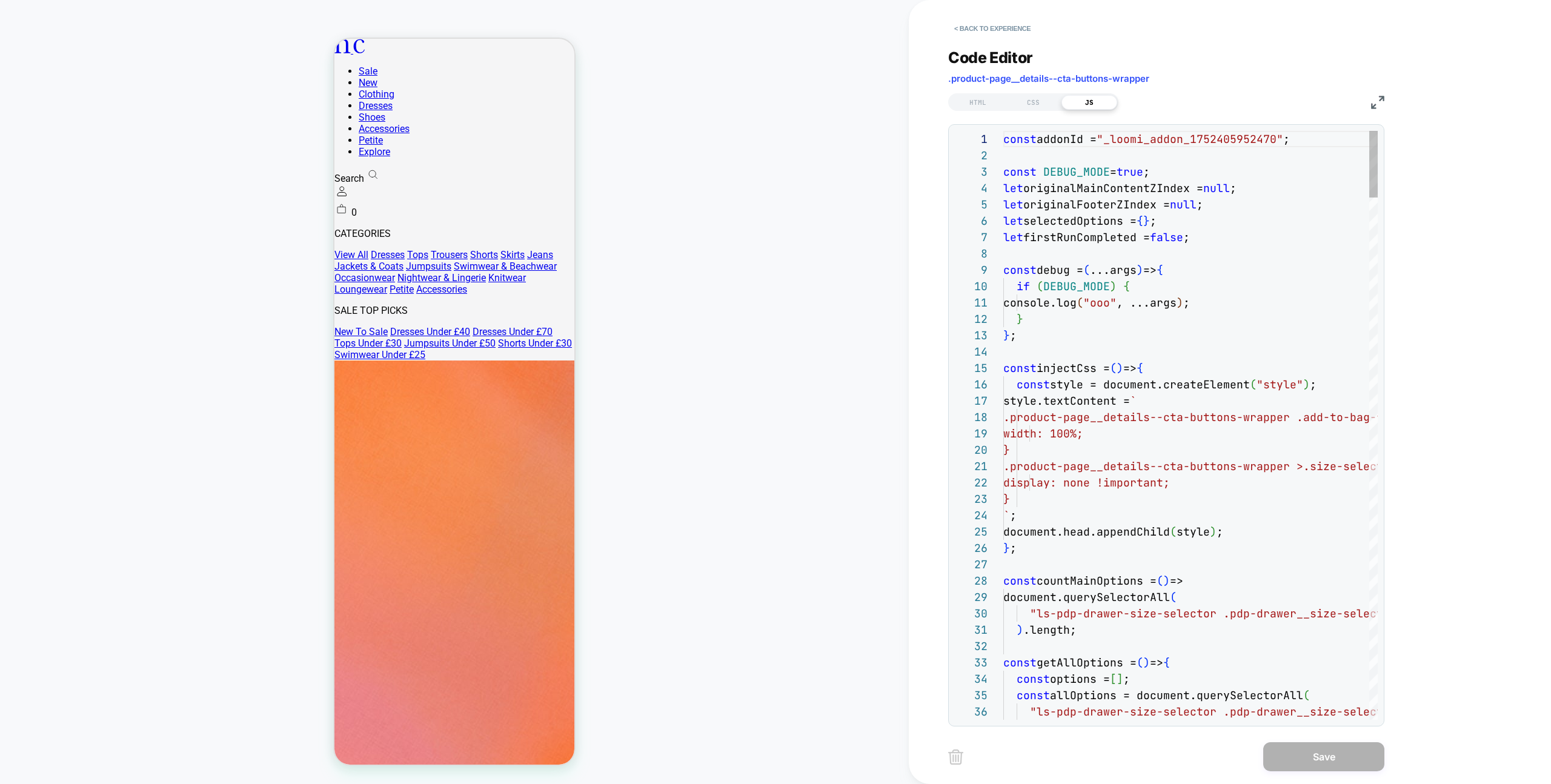
scroll to position [164, 0]
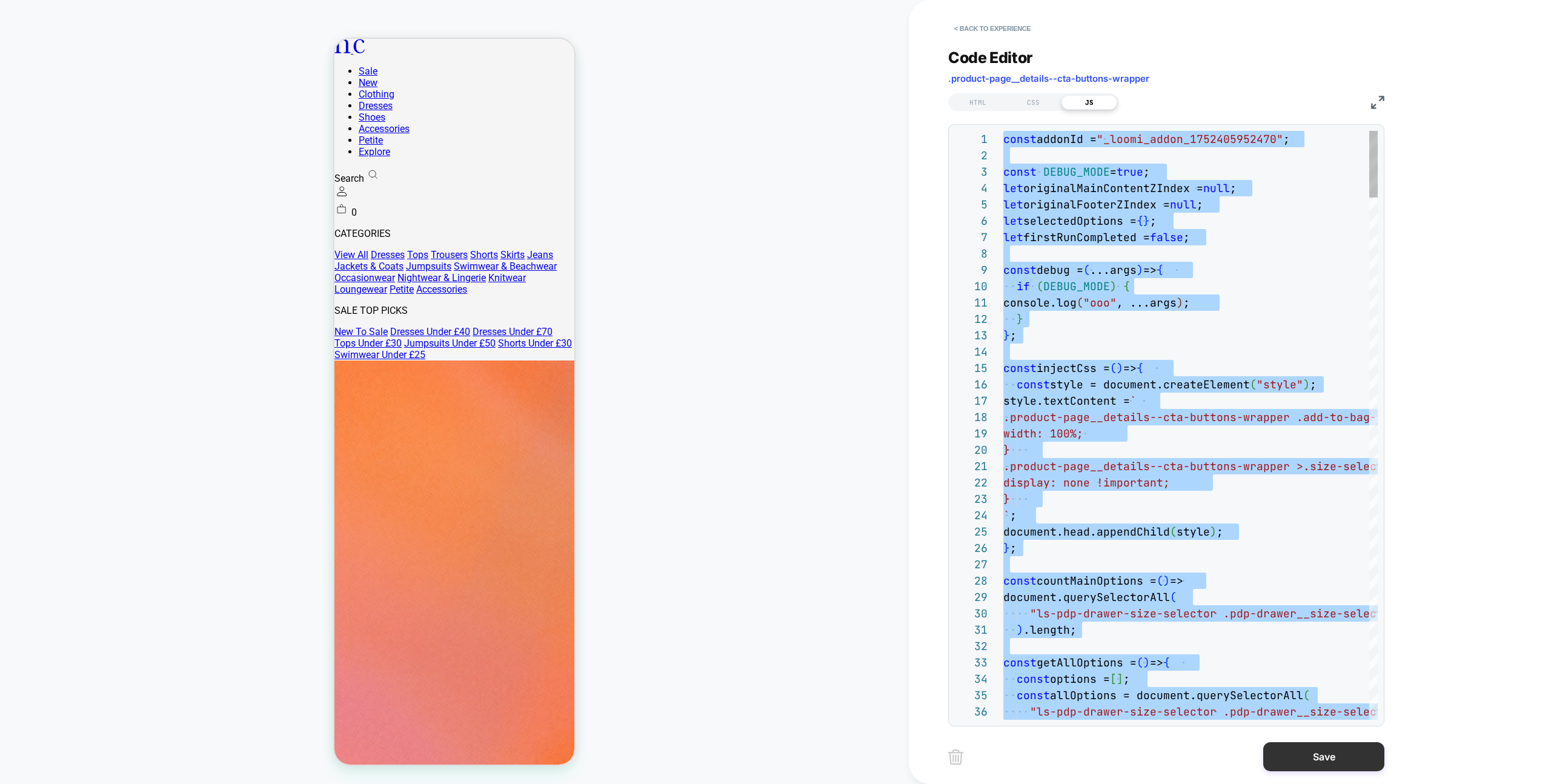
type textarea "**********"
click at [1269, 758] on button "Save" at bounding box center [1324, 756] width 121 height 29
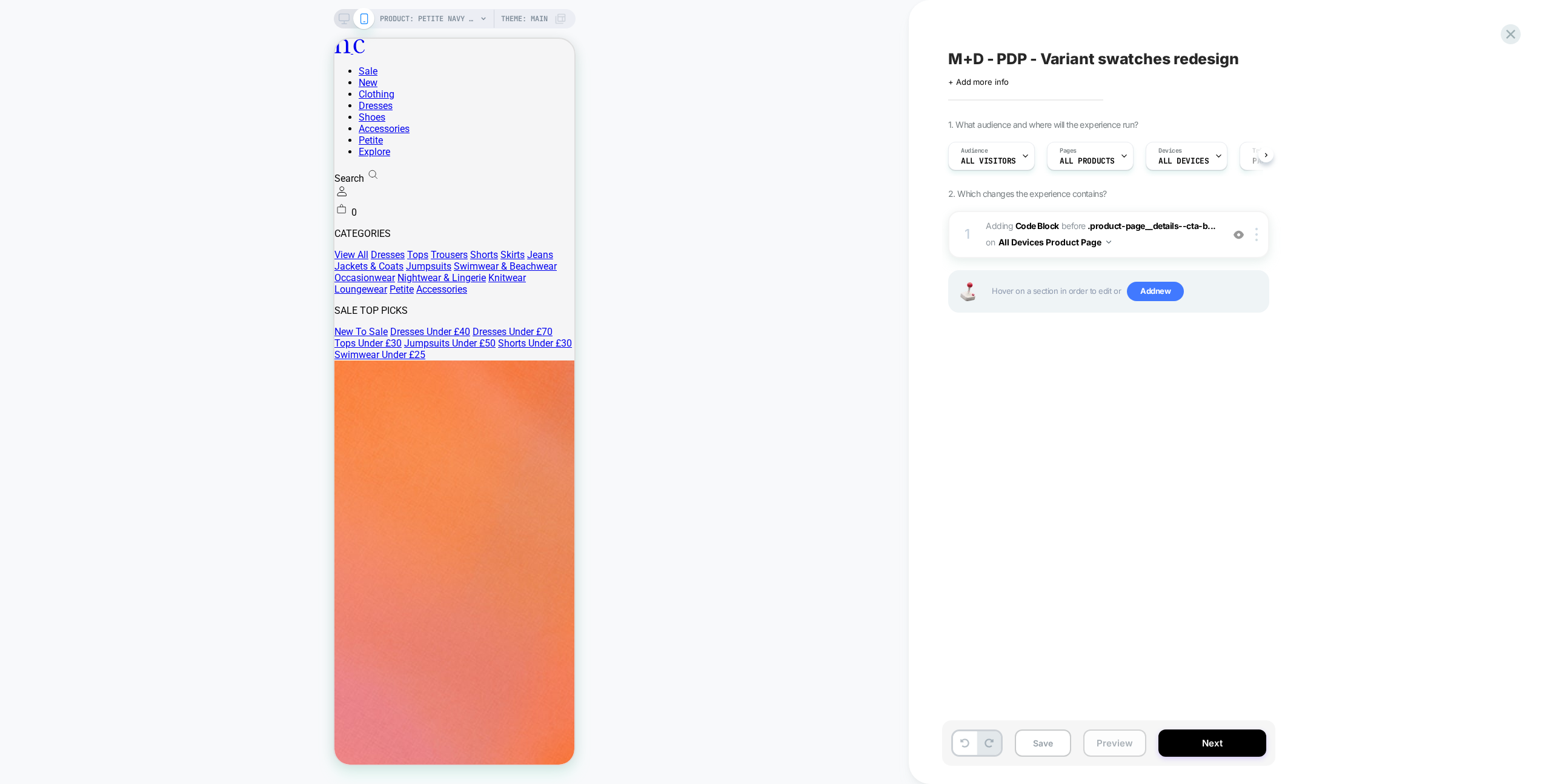
drag, startPoint x: 1136, startPoint y: 743, endPoint x: 1133, endPoint y: 731, distance: 12.4
click at [1136, 743] on button "Preview" at bounding box center [1115, 744] width 63 height 28
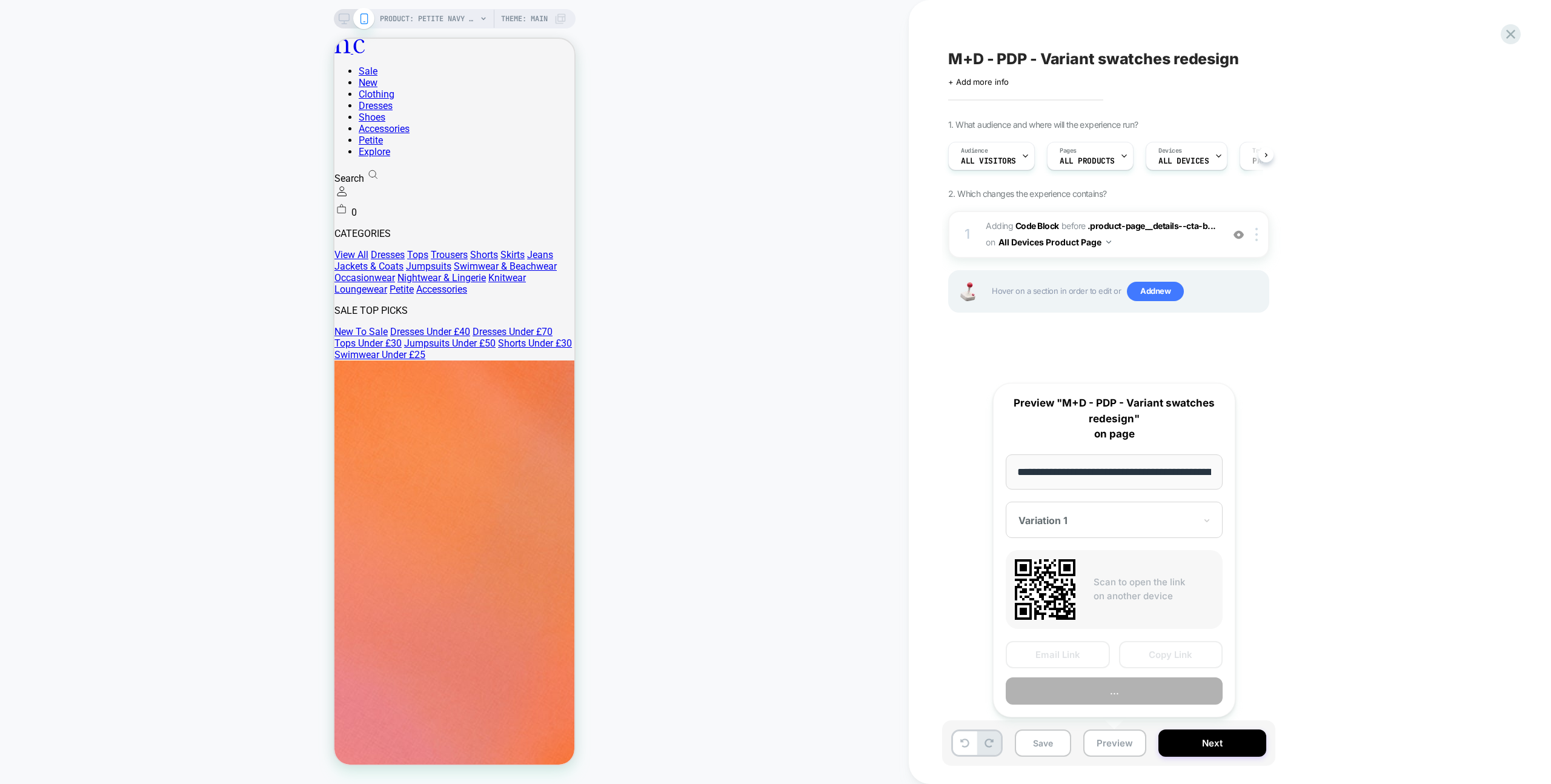
scroll to position [0, 374]
click at [1123, 707] on div "**********" at bounding box center [1114, 551] width 242 height 335
click at [1123, 702] on button "Preview" at bounding box center [1114, 692] width 217 height 28
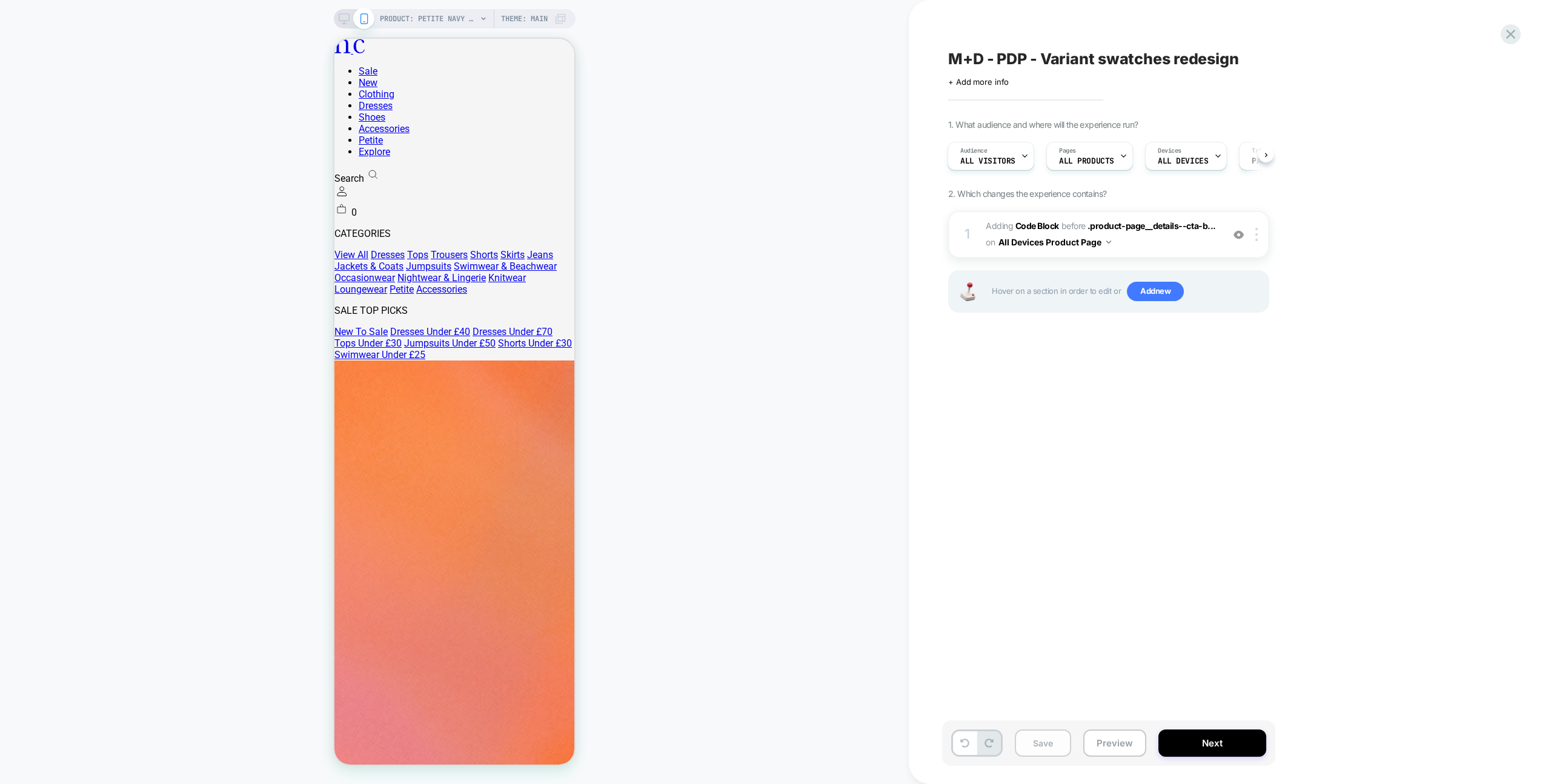
click at [1057, 744] on button "Save" at bounding box center [1043, 744] width 57 height 28
click at [1191, 235] on span "Adding Code Block BEFORE .product-page__details--cta-b... .product-page__detail…" at bounding box center [1101, 234] width 231 height 32
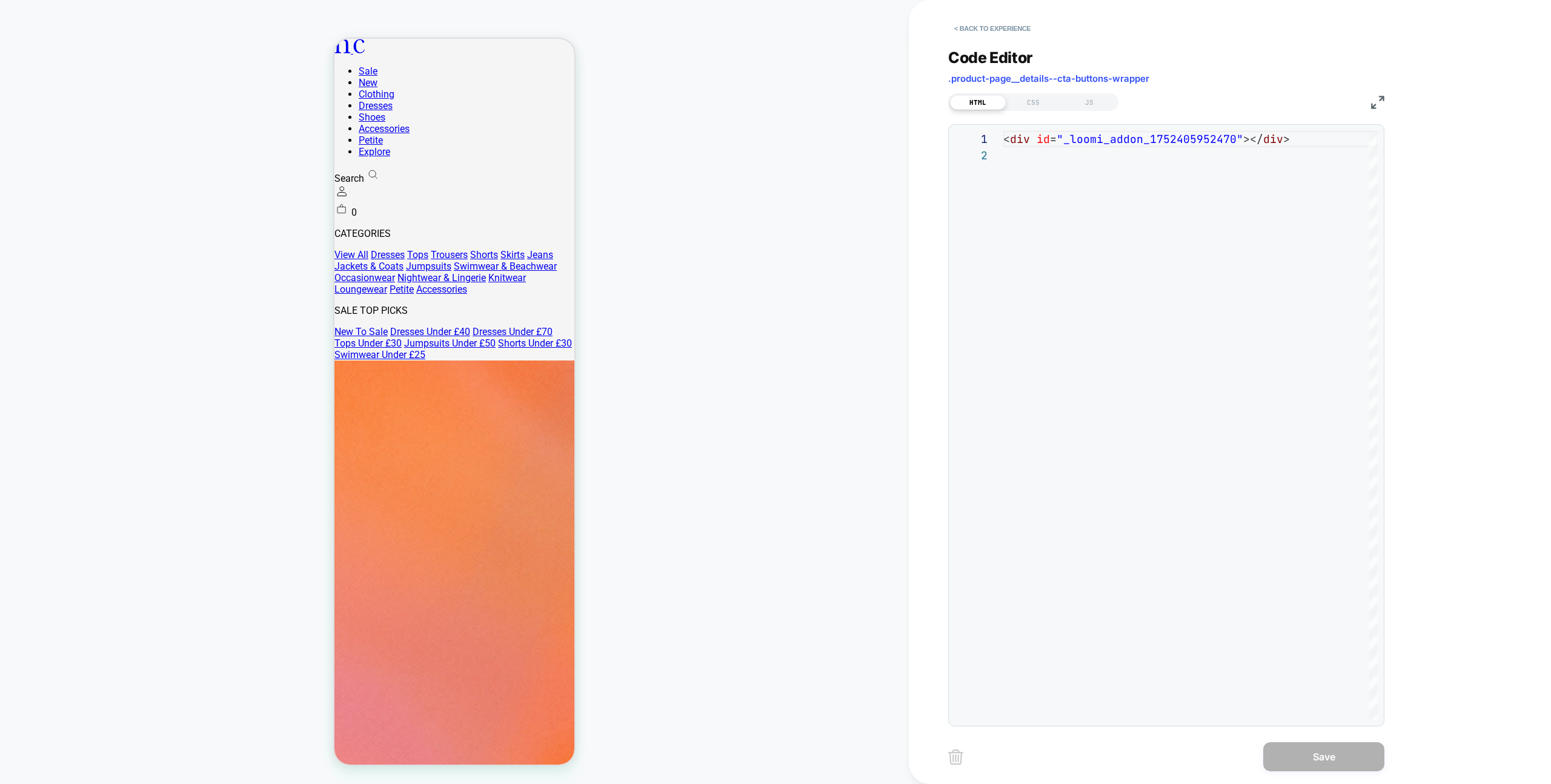
scroll to position [16, 0]
click at [1103, 90] on div "HTML CSS JS" at bounding box center [1166, 100] width 437 height 20
drag, startPoint x: 1104, startPoint y: 92, endPoint x: 1104, endPoint y: 100, distance: 8.0
click at [1104, 92] on div "HTML CSS JS" at bounding box center [1166, 100] width 437 height 20
click at [1103, 100] on div "JS" at bounding box center [1089, 102] width 56 height 15
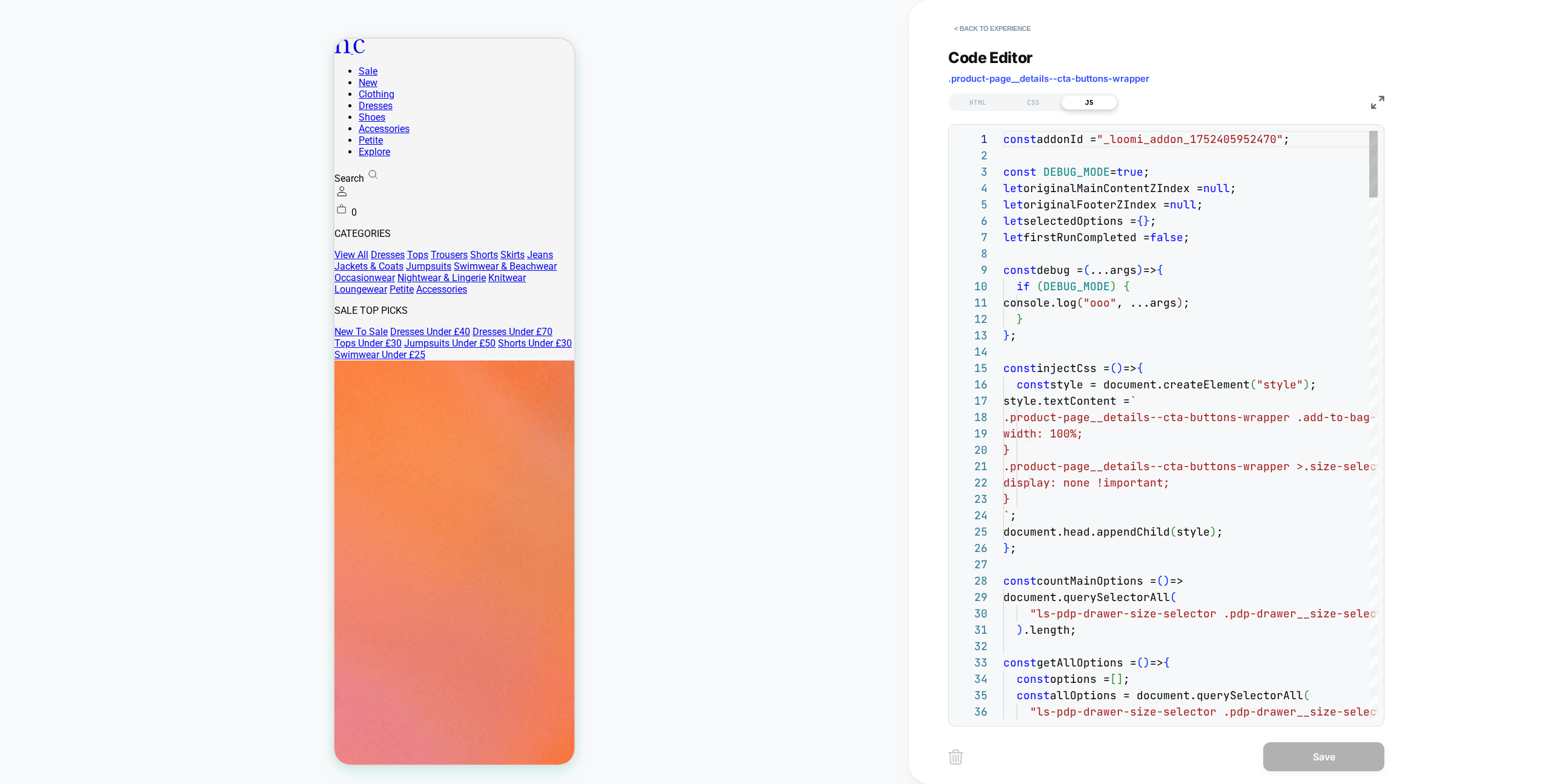
scroll to position [164, 0]
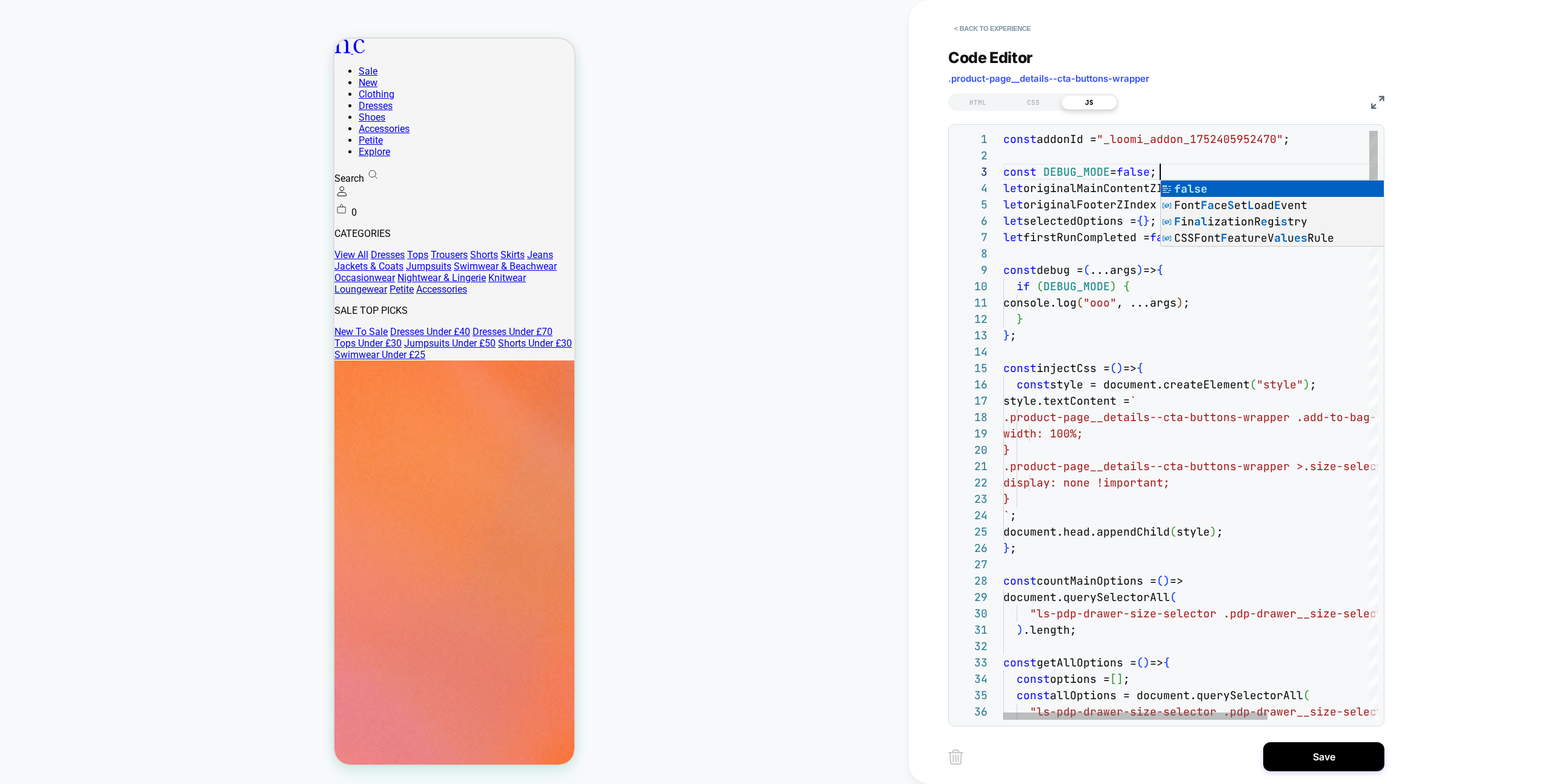
scroll to position [32, 157]
type textarea "**********"
drag, startPoint x: 1293, startPoint y: 750, endPoint x: 1216, endPoint y: 739, distance: 77.8
click at [1293, 750] on button "Save" at bounding box center [1324, 756] width 121 height 29
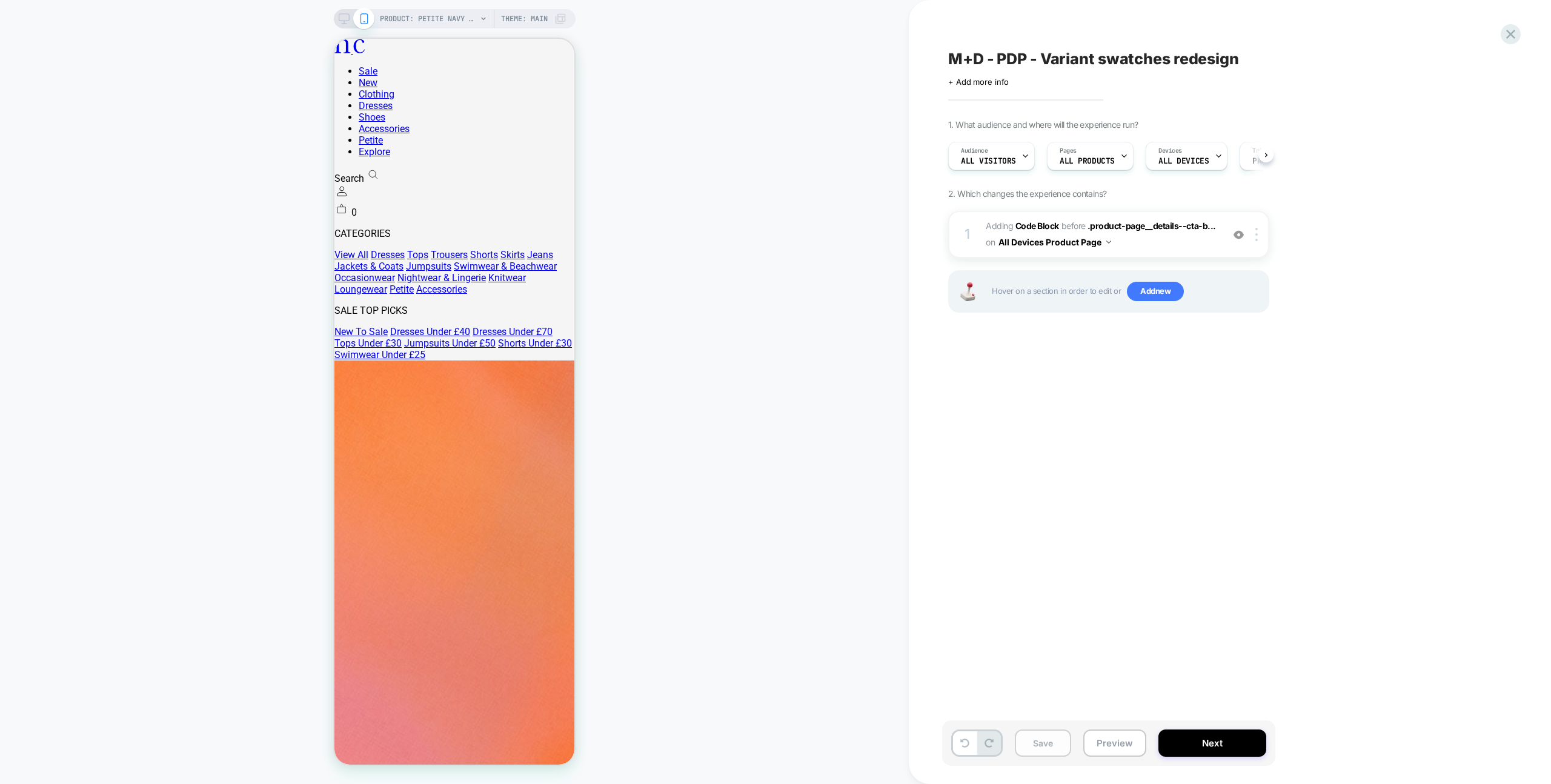
click at [1051, 747] on button "Save" at bounding box center [1043, 744] width 57 height 28
click at [1508, 32] on icon at bounding box center [1511, 34] width 16 height 16
